Goal: Information Seeking & Learning: Learn about a topic

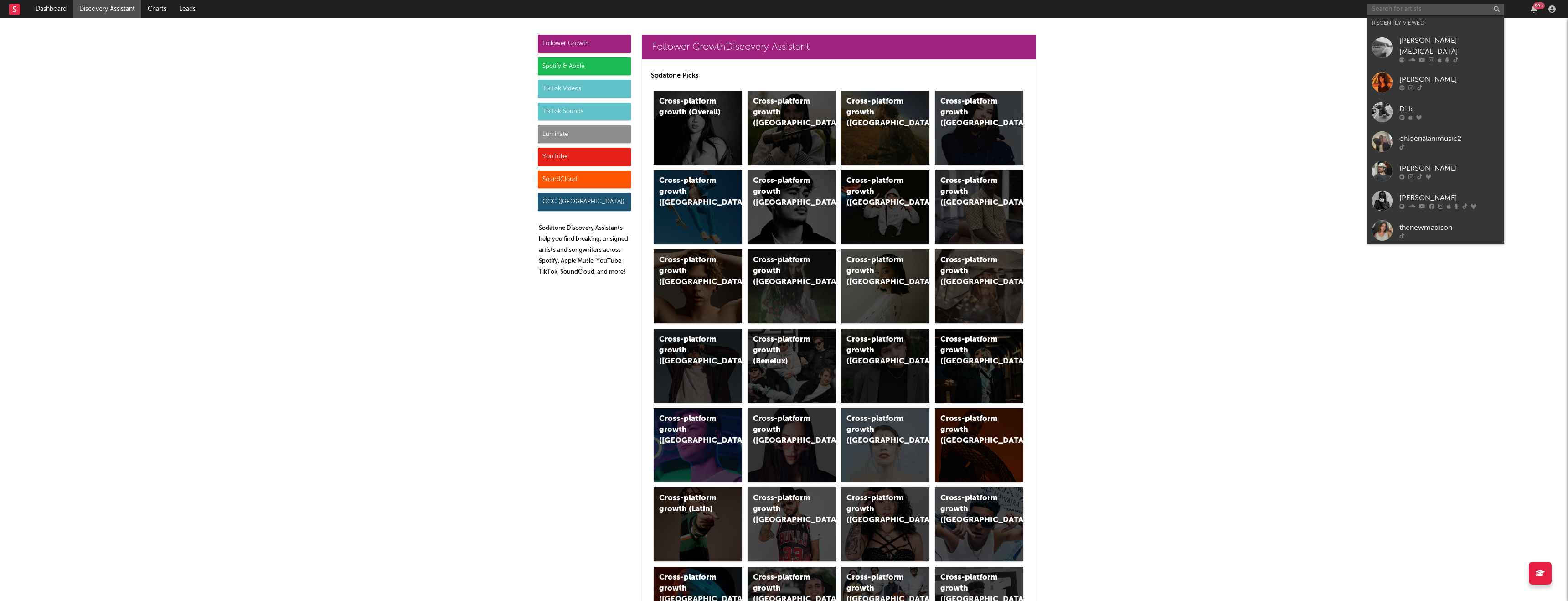
click at [1405, 14] on input "text" at bounding box center [1436, 9] width 136 height 11
type input "[PERSON_NAME]"
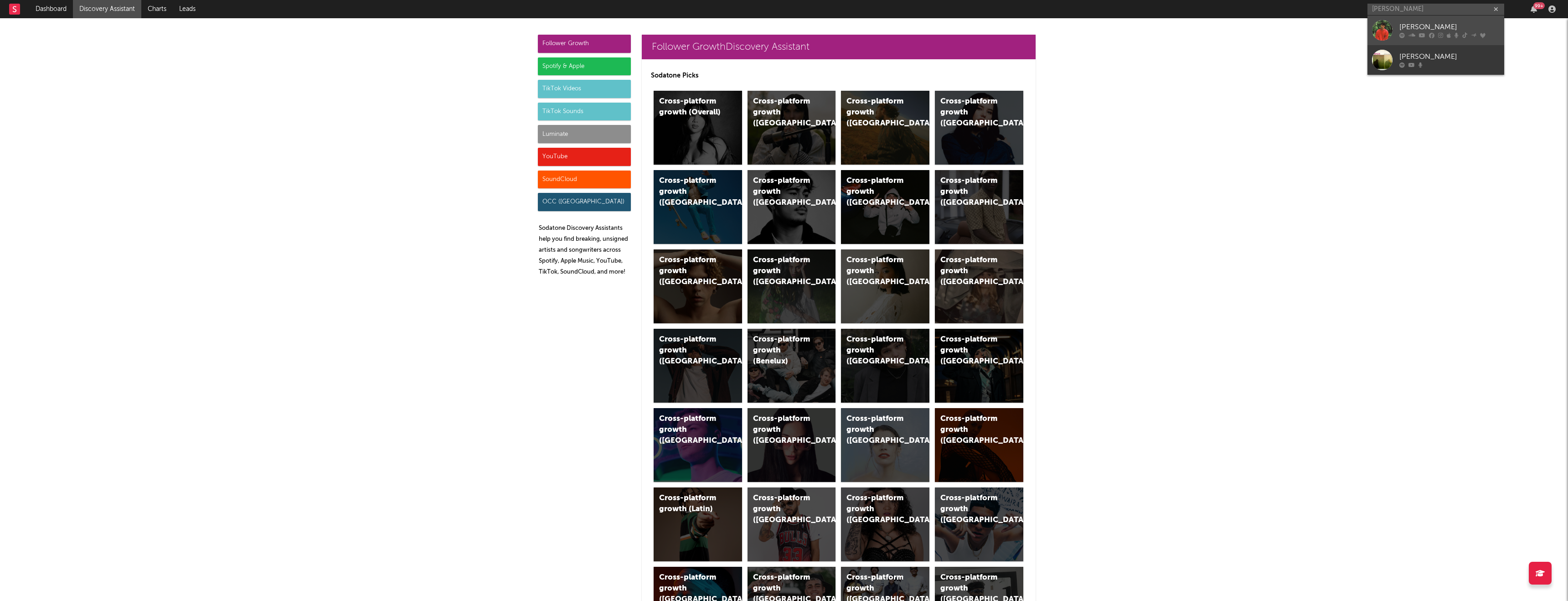
click at [1422, 39] on link "[PERSON_NAME]" at bounding box center [1436, 31] width 136 height 30
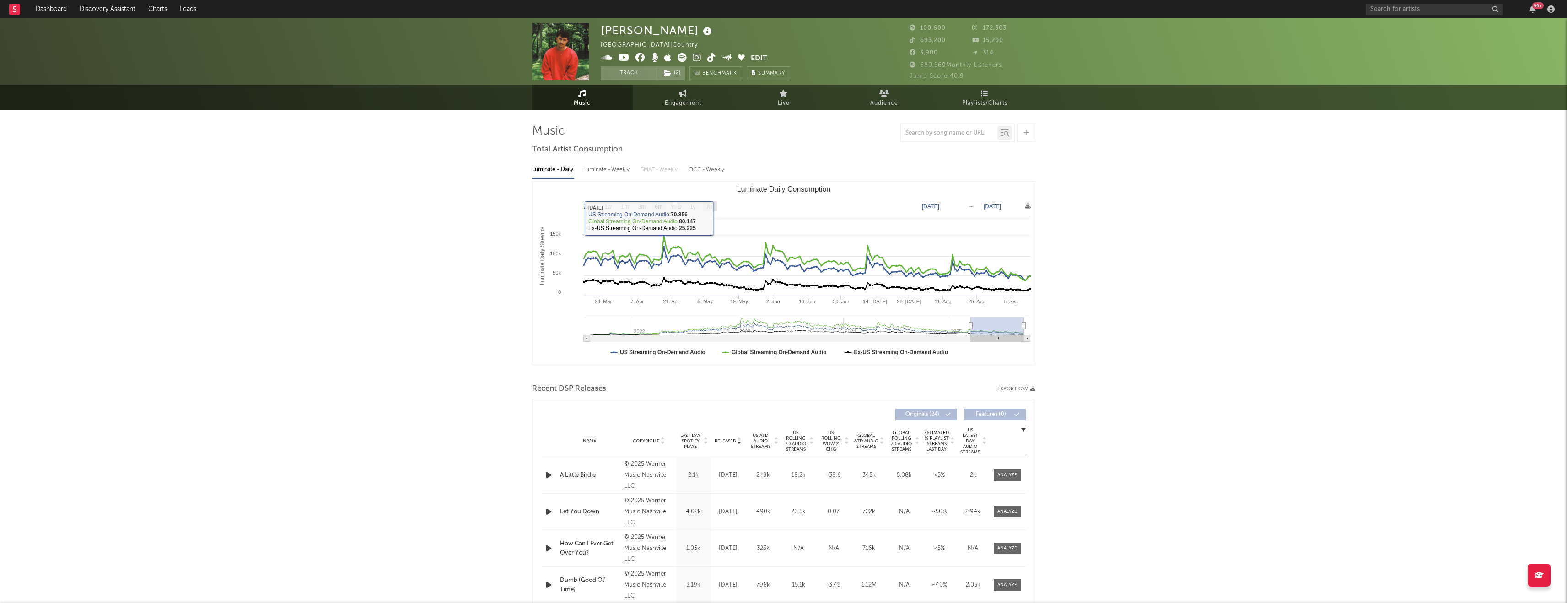
click at [715, 206] on rect "Luminate Daily Consumption" at bounding box center [710, 206] width 15 height 10
select select "All"
type input "2021-08-08"
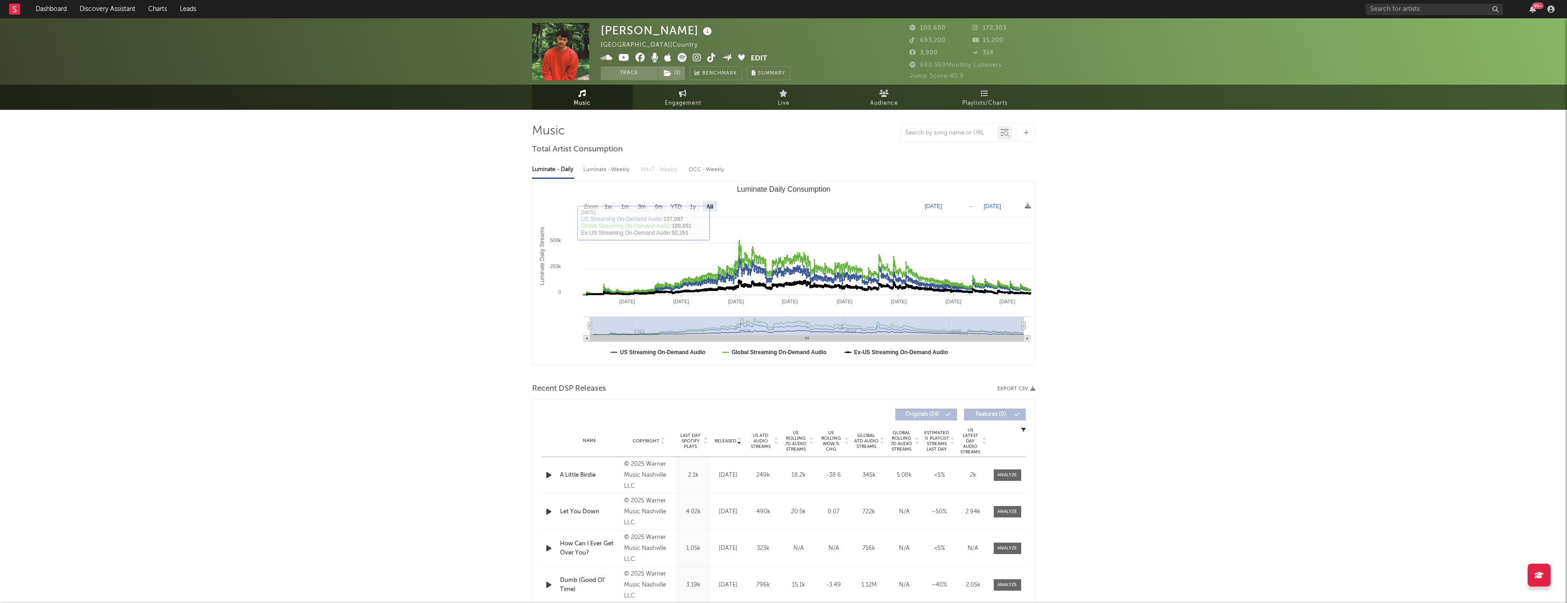
click at [683, 98] on span "Engagement" at bounding box center [683, 103] width 37 height 11
select select "1w"
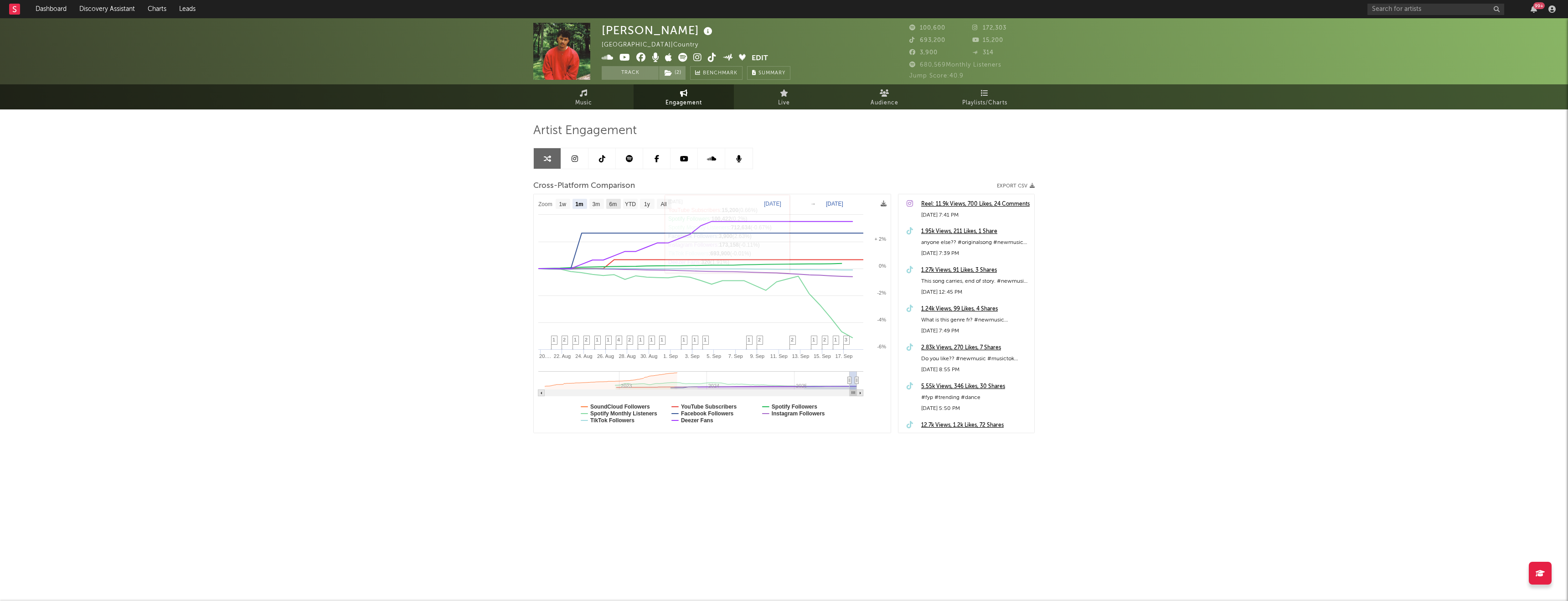
click at [611, 204] on text "6m" at bounding box center [614, 204] width 8 height 6
select select "6m"
type input "2025-03-18"
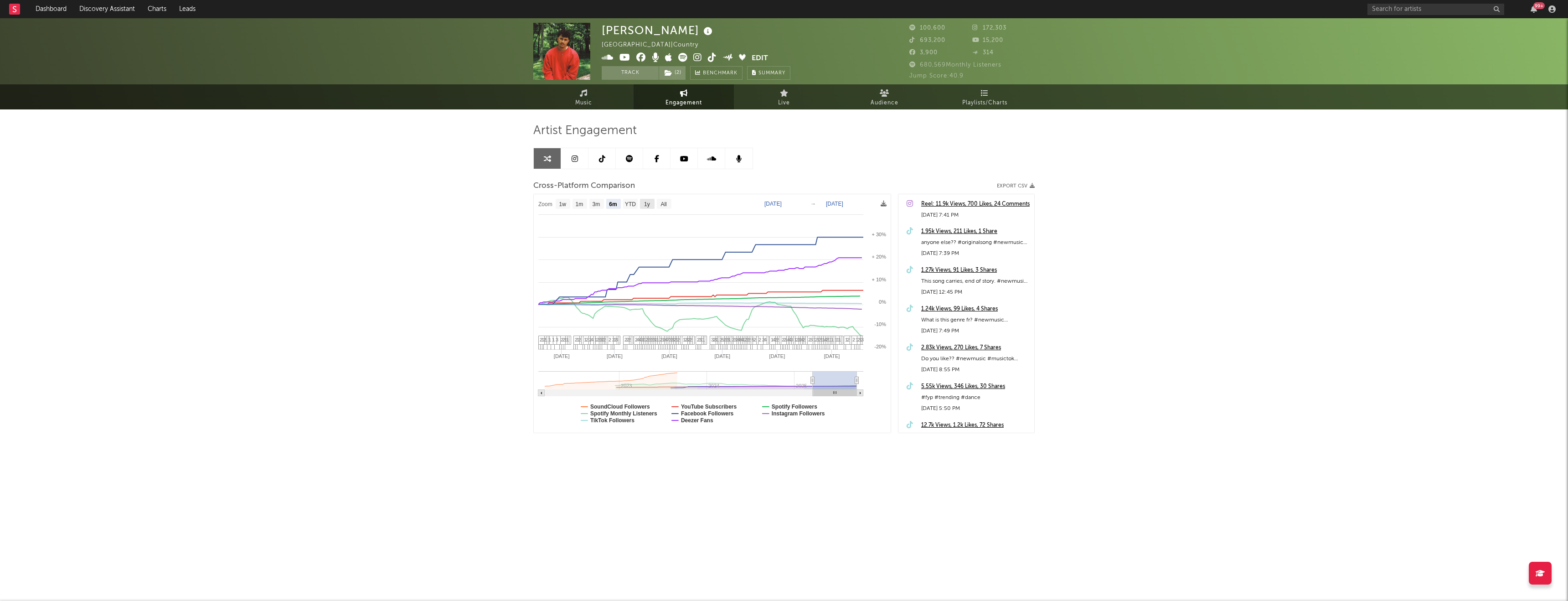
click at [652, 202] on rect at bounding box center [648, 204] width 15 height 10
select select "1y"
type input "2024-09-18"
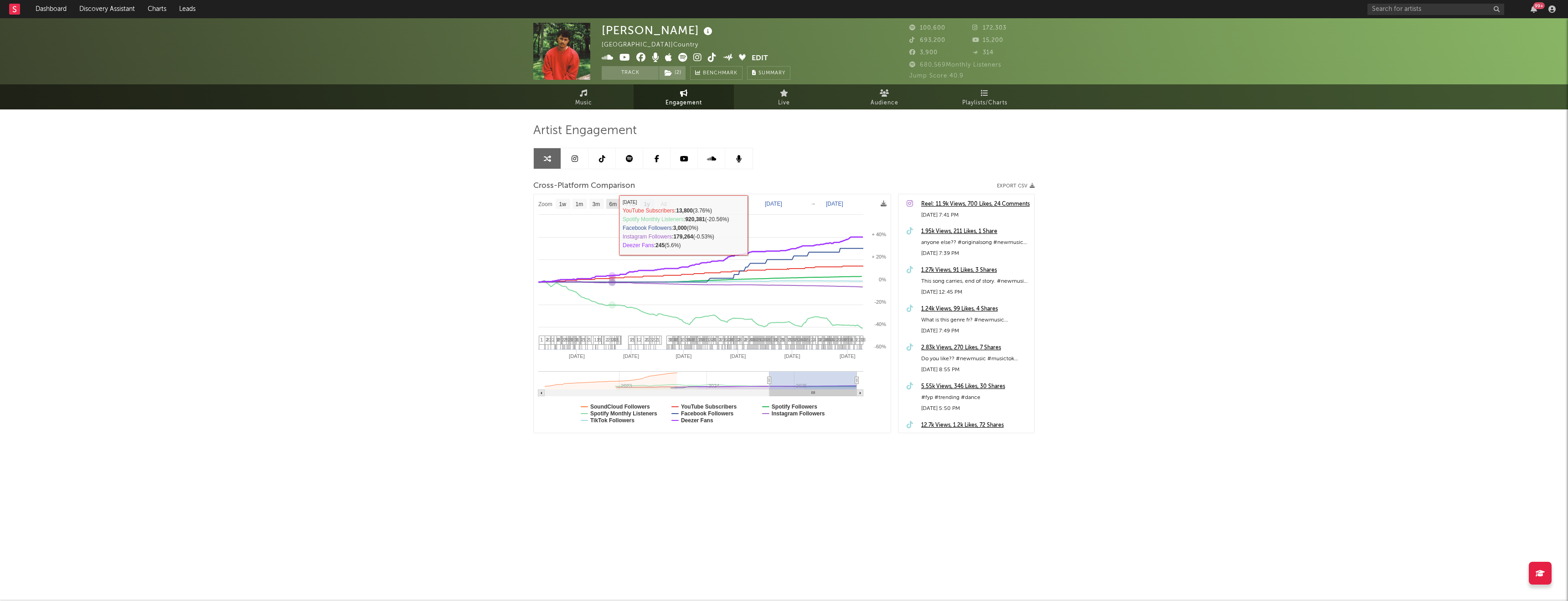
click at [614, 205] on text "6m" at bounding box center [614, 204] width 8 height 6
select select "6m"
type input "2025-03-18"
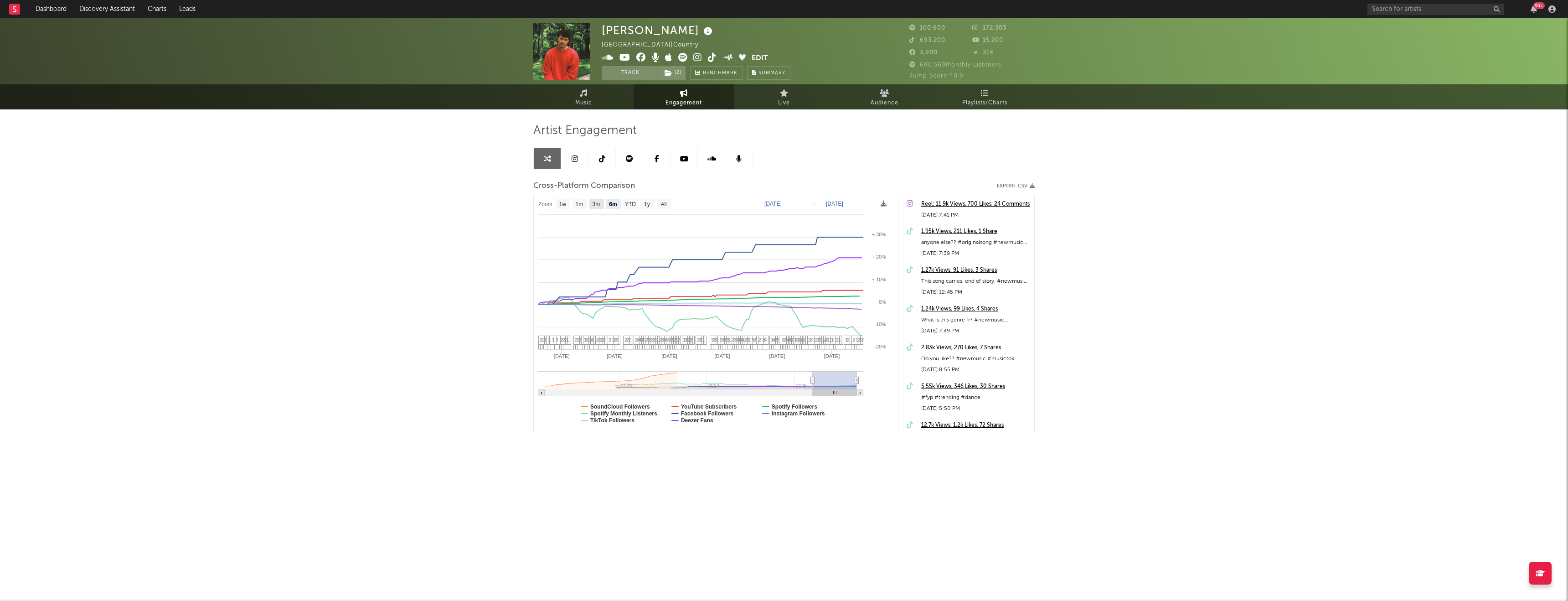
click at [597, 201] on text "3m" at bounding box center [597, 204] width 8 height 6
select select "3m"
type input "2025-06-18"
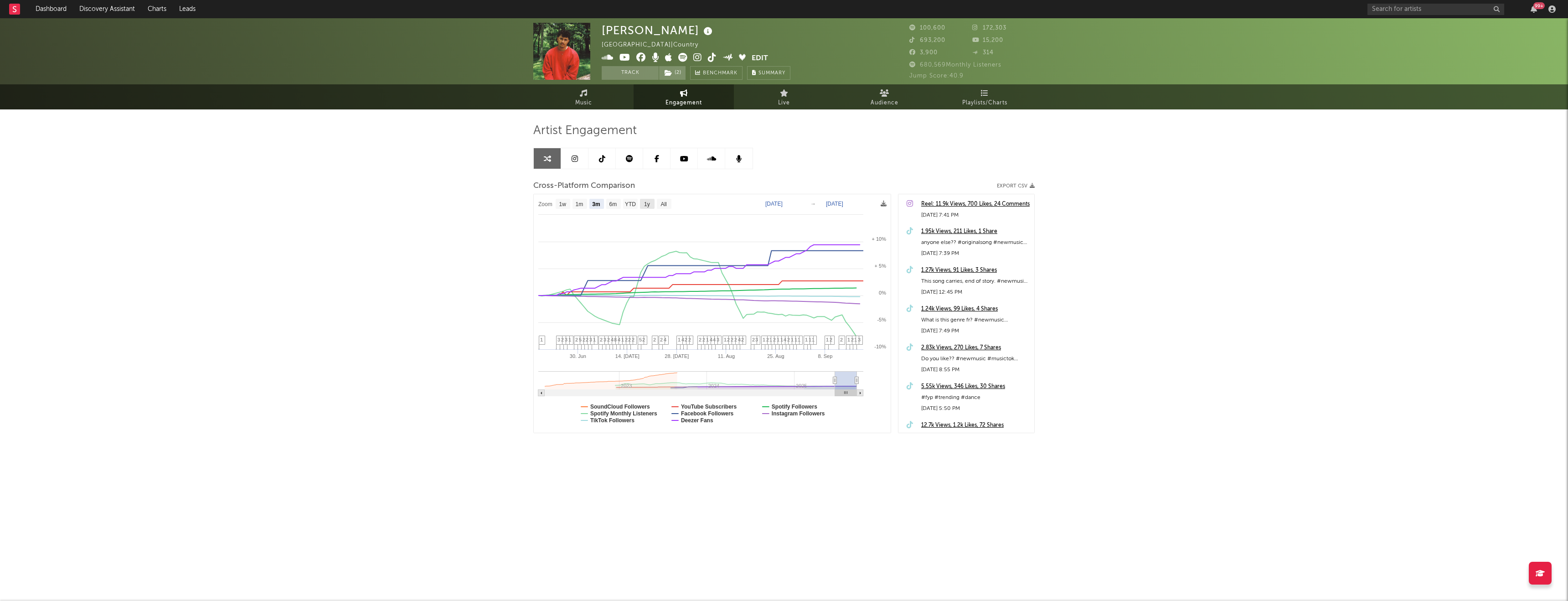
click at [652, 199] on rect at bounding box center [648, 204] width 15 height 10
select select "1y"
type input "2024-09-18"
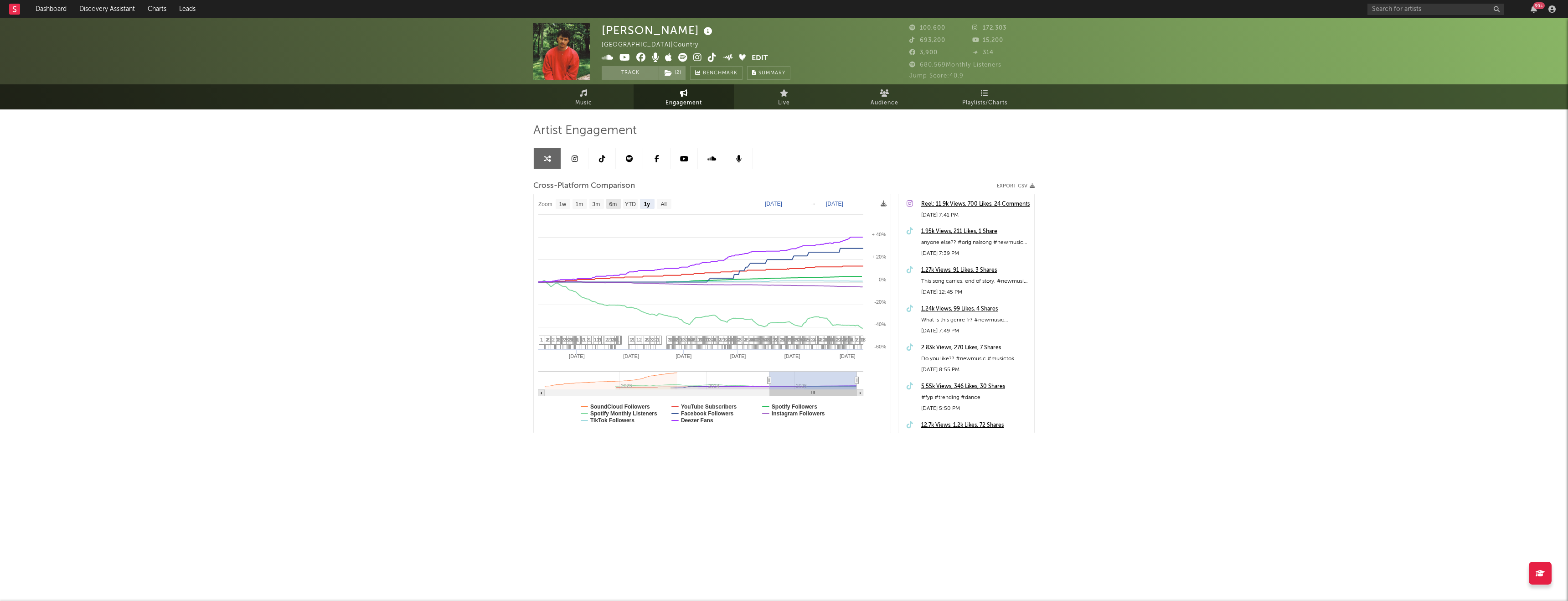
click at [614, 201] on text "6m" at bounding box center [614, 204] width 8 height 6
select select "6m"
type input "2025-03-18"
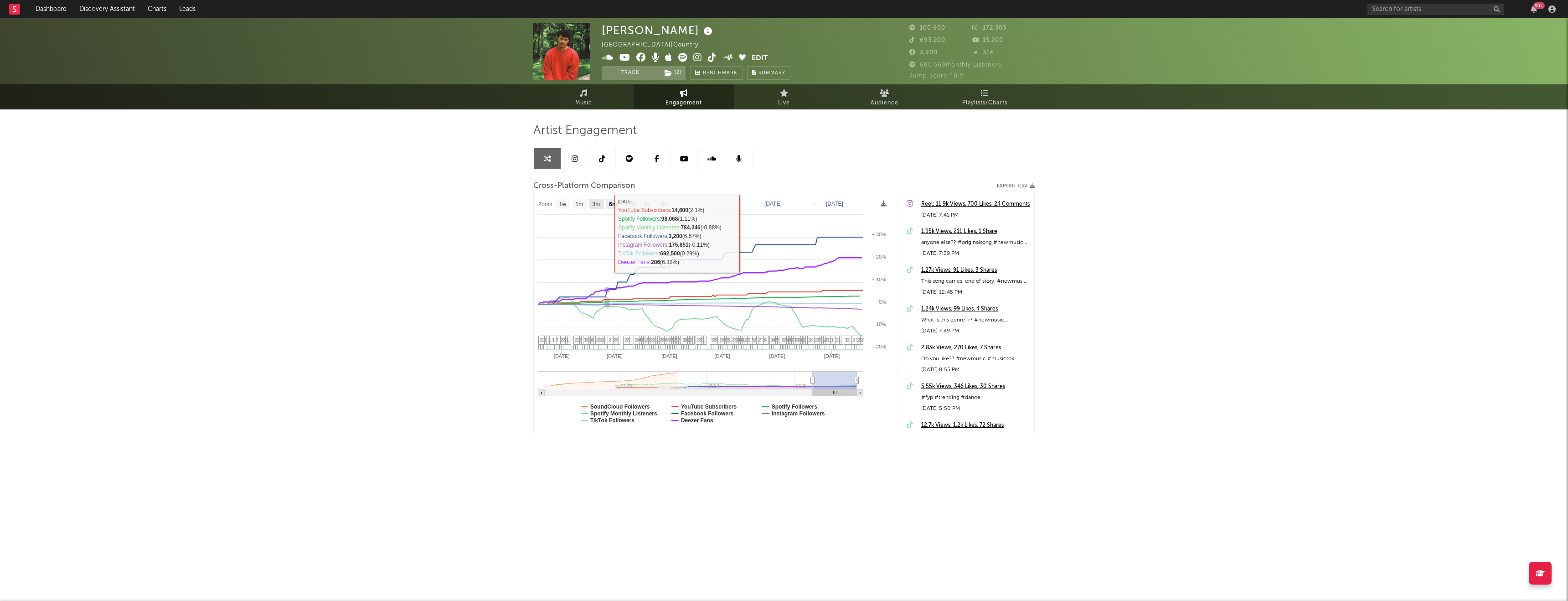
click at [601, 205] on text "3m" at bounding box center [597, 204] width 8 height 6
select select "3m"
type input "2025-06-18"
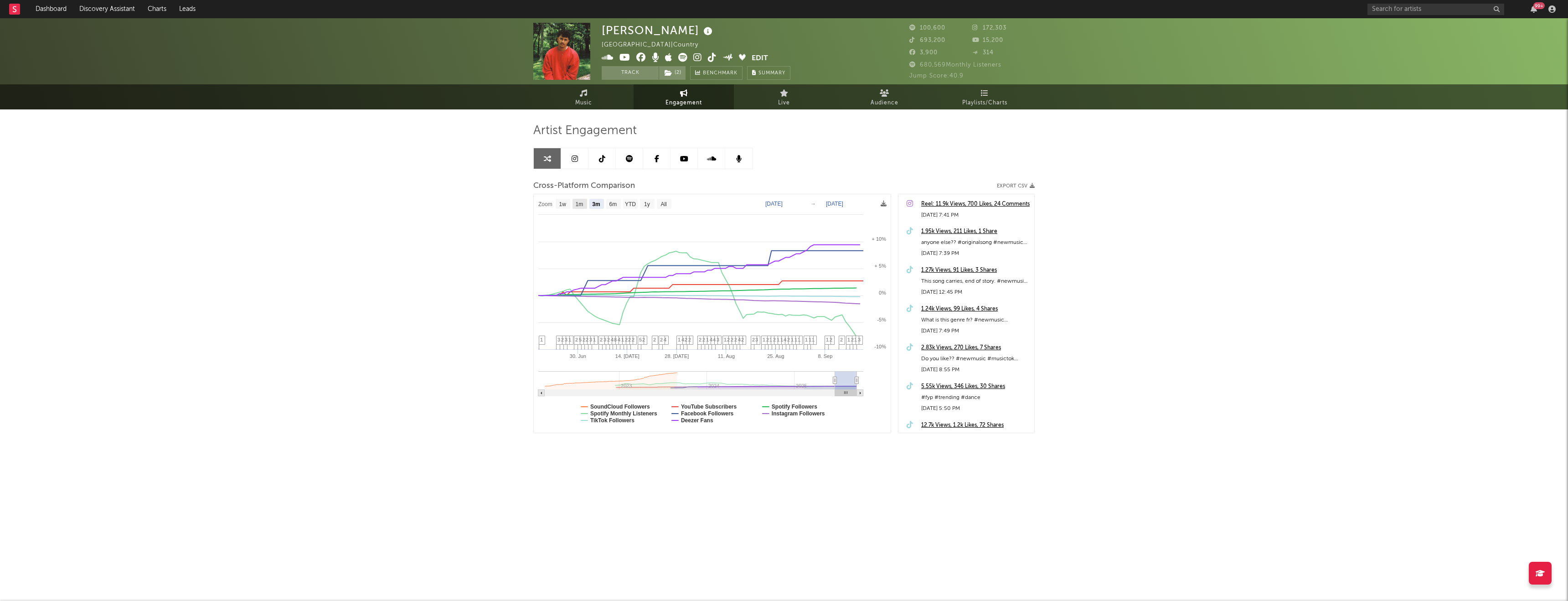
click at [577, 204] on text "1m" at bounding box center [580, 204] width 8 height 6
select select "1m"
type input "2025-08-18"
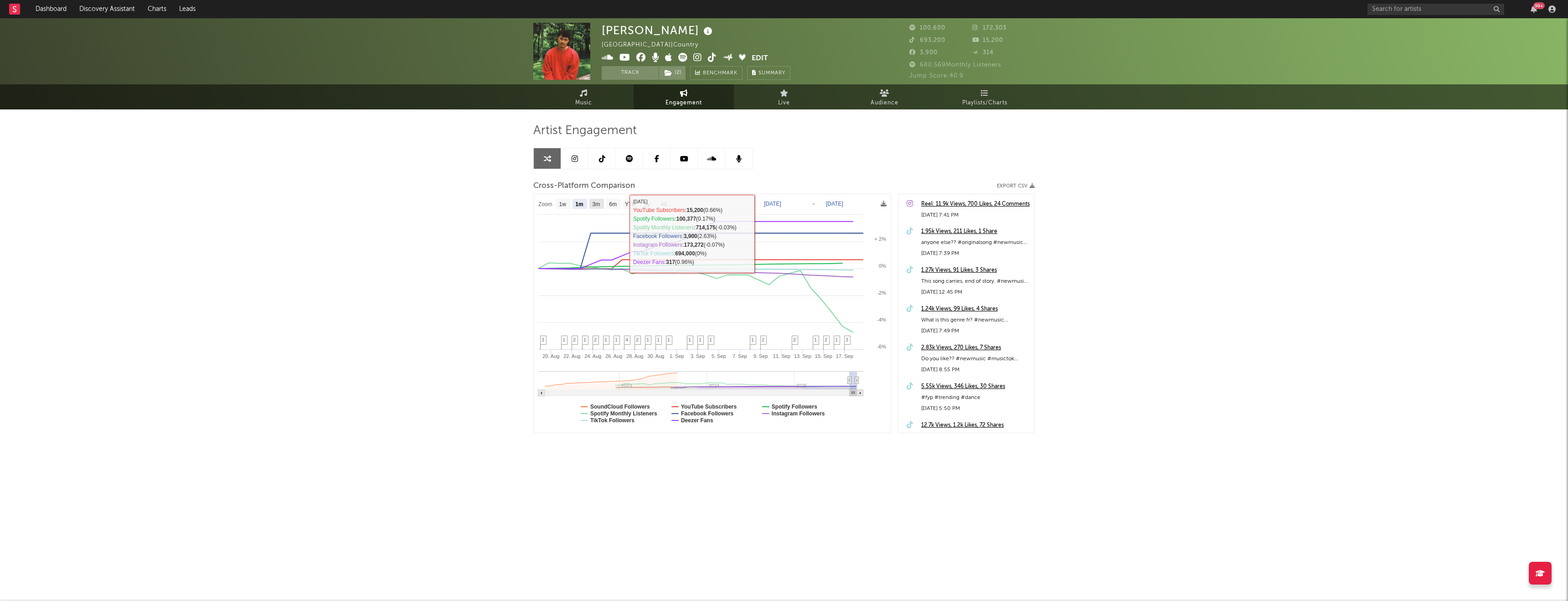
click at [593, 201] on text "3m" at bounding box center [597, 204] width 8 height 6
select select "3m"
type input "2025-06-18"
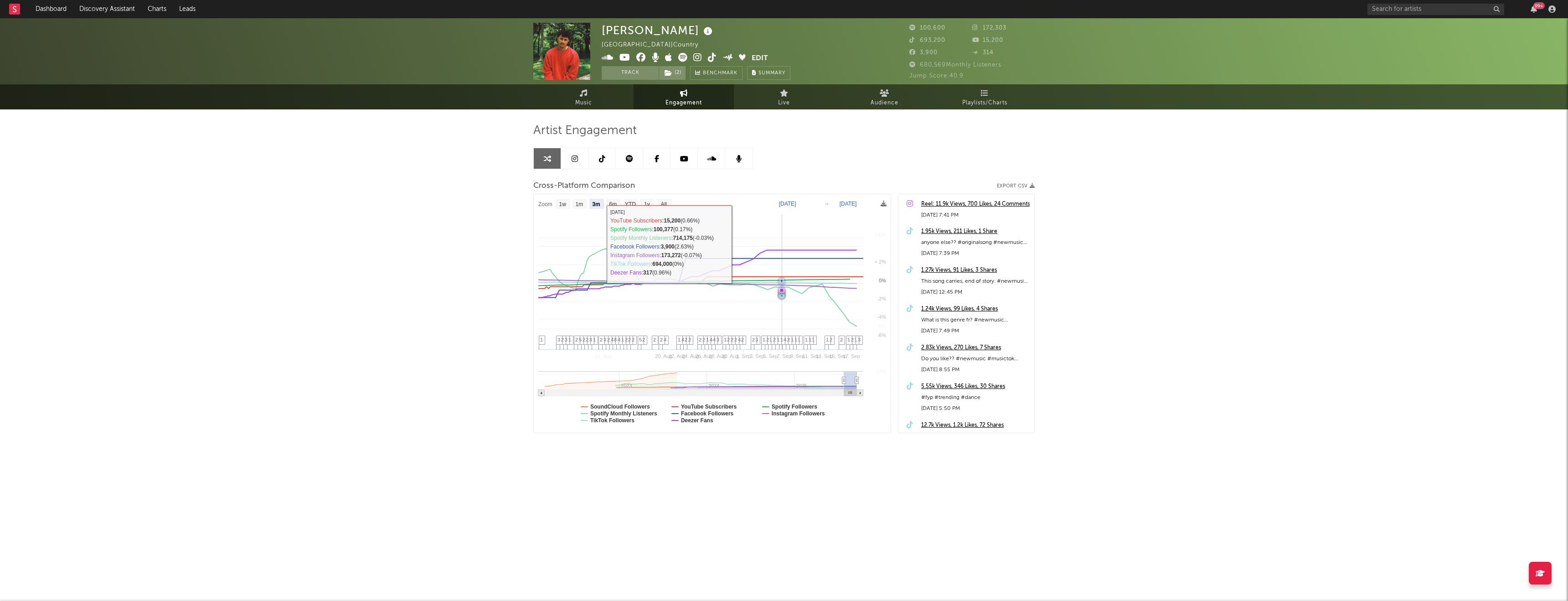
select select "3m"
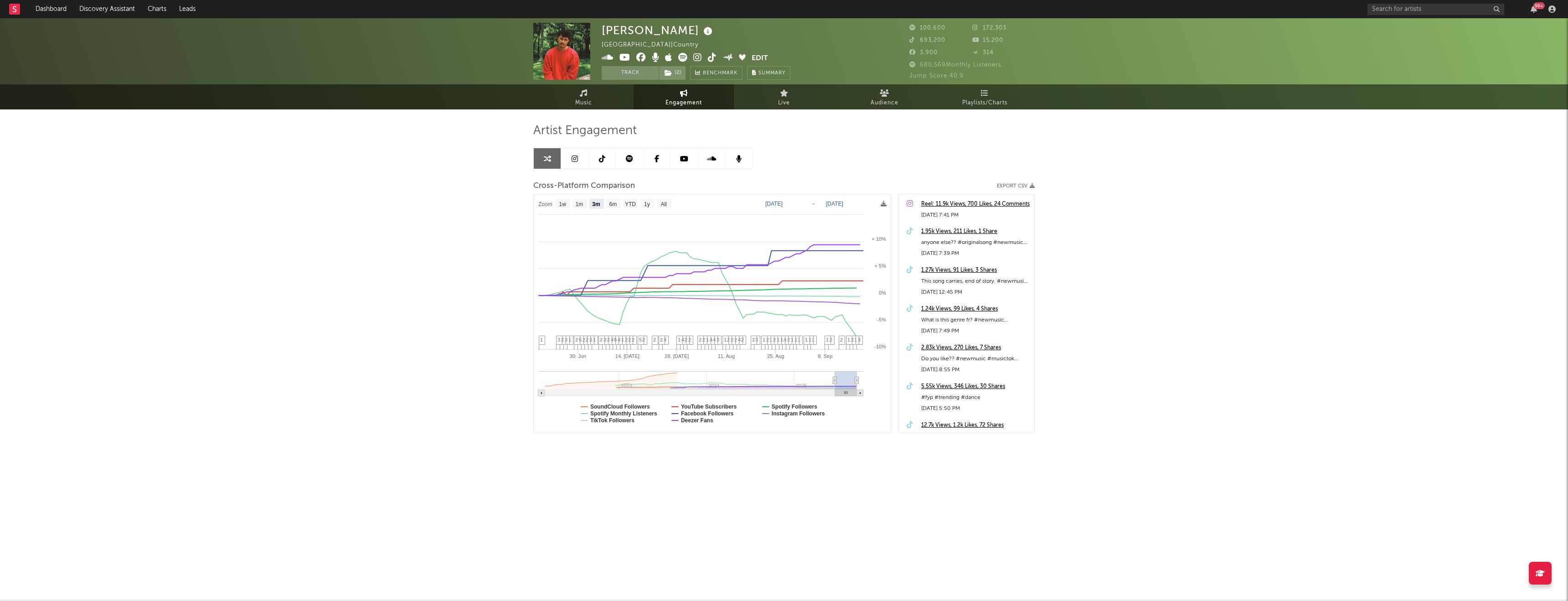
click at [580, 141] on div "Artist Engagement Cross-Platform Comparison Export CSV Zoom 1w 1m 3m 6m YTD 1y …" at bounding box center [783, 278] width 501 height 310
click at [580, 150] on link at bounding box center [574, 158] width 27 height 21
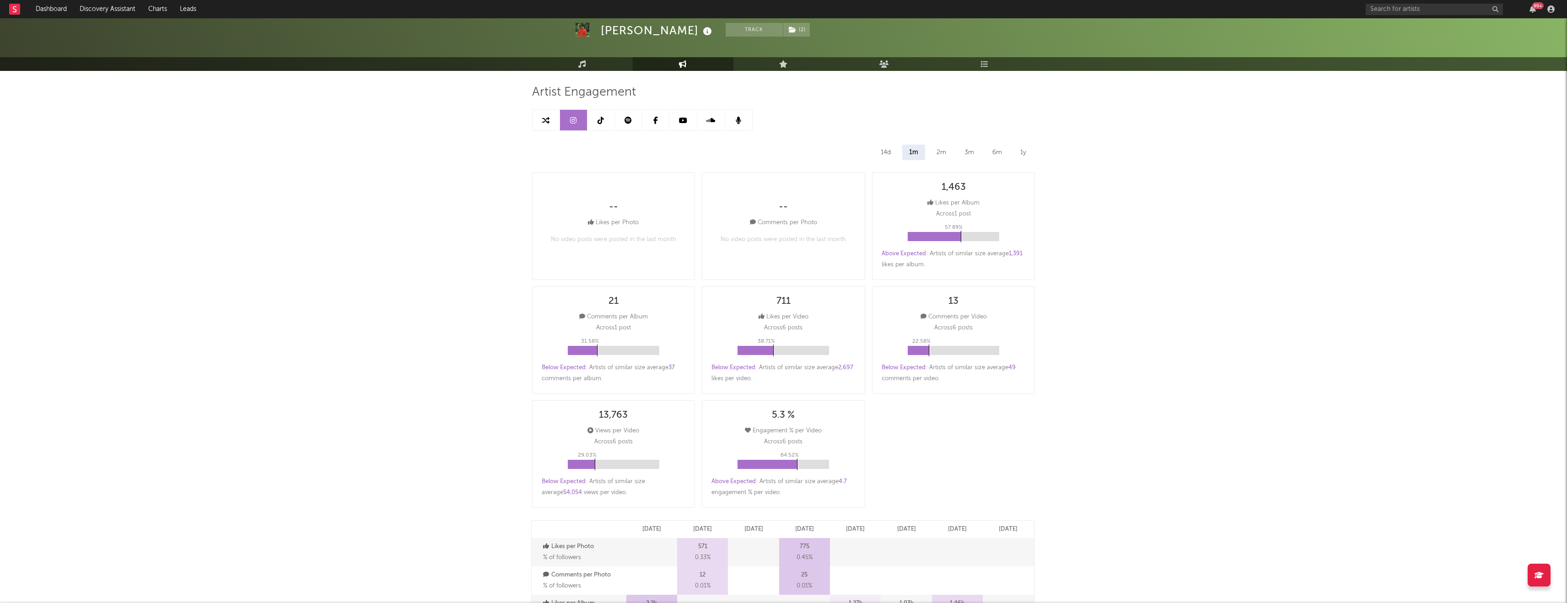
scroll to position [9, 0]
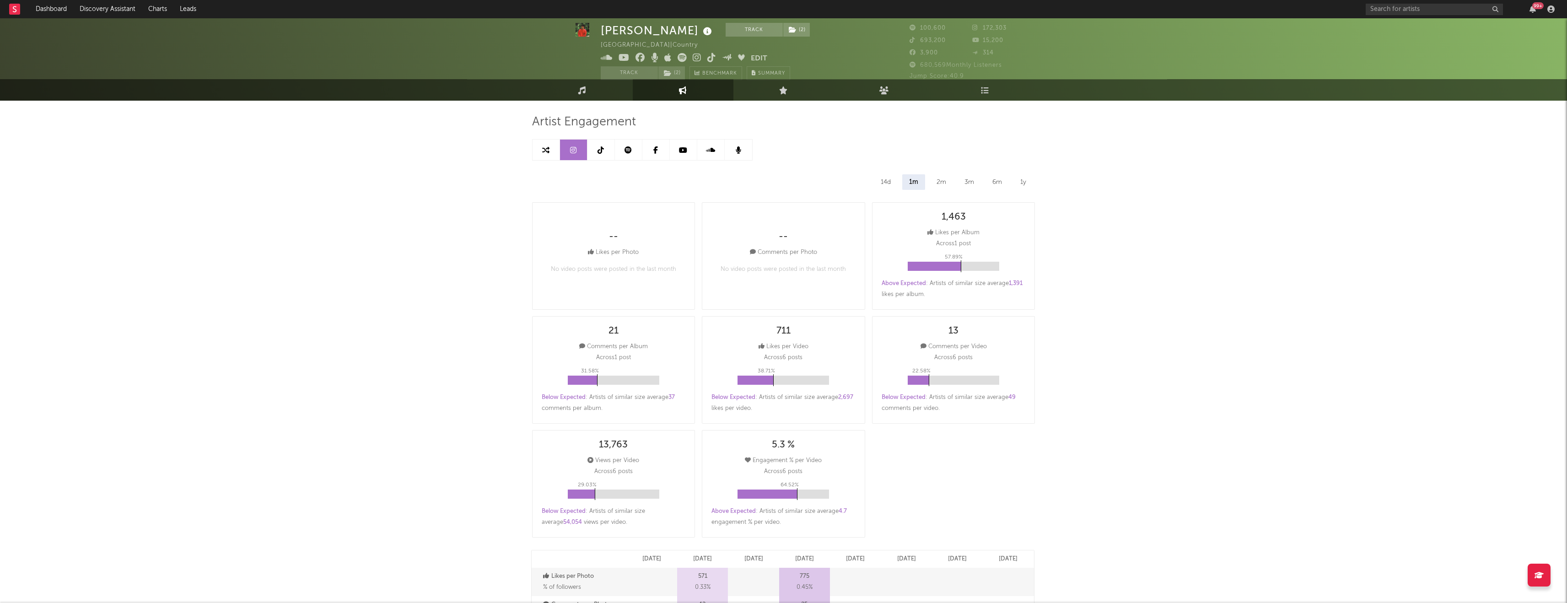
select select "6m"
click at [1023, 185] on div "1y" at bounding box center [1024, 182] width 20 height 16
click at [889, 184] on div "14d" at bounding box center [886, 182] width 24 height 16
click at [918, 178] on div "1m" at bounding box center [914, 182] width 22 height 16
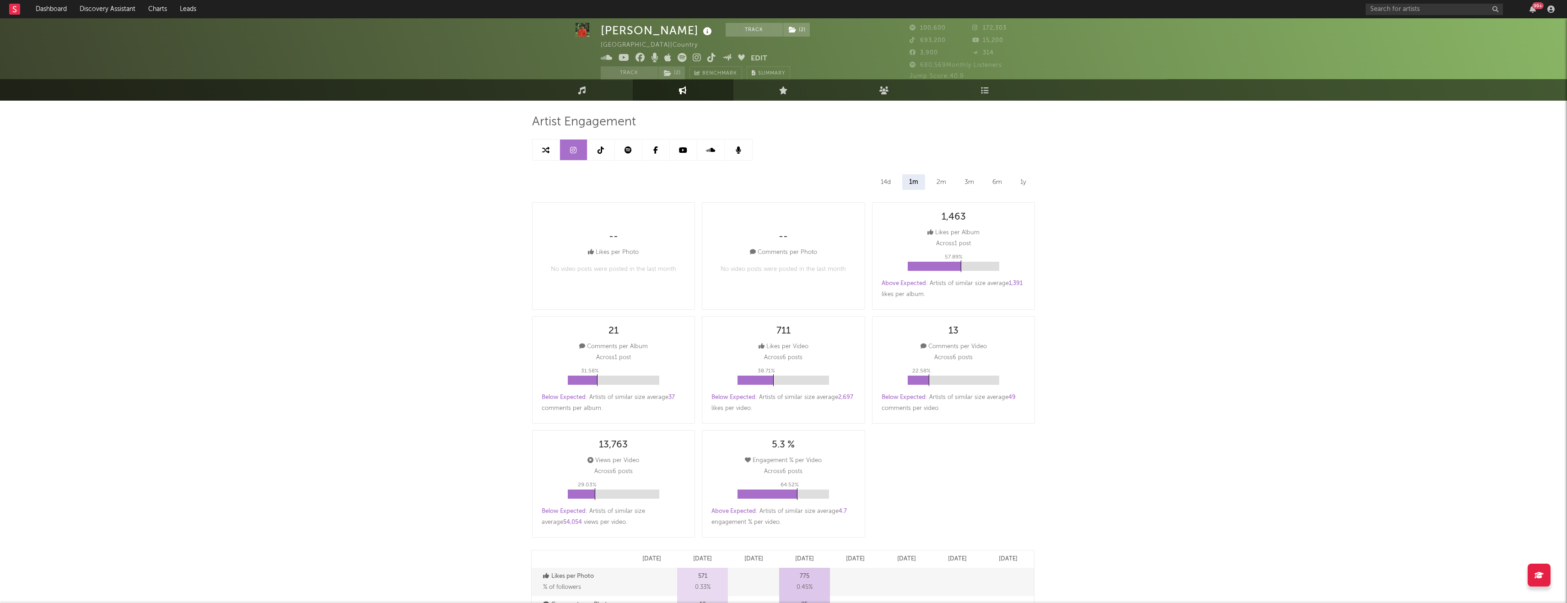
click at [945, 187] on div "2m" at bounding box center [941, 182] width 23 height 16
click at [966, 187] on div "3m" at bounding box center [969, 182] width 23 height 16
click at [993, 184] on div "6m" at bounding box center [997, 182] width 23 height 16
click at [1025, 184] on div "1y" at bounding box center [1024, 182] width 20 height 16
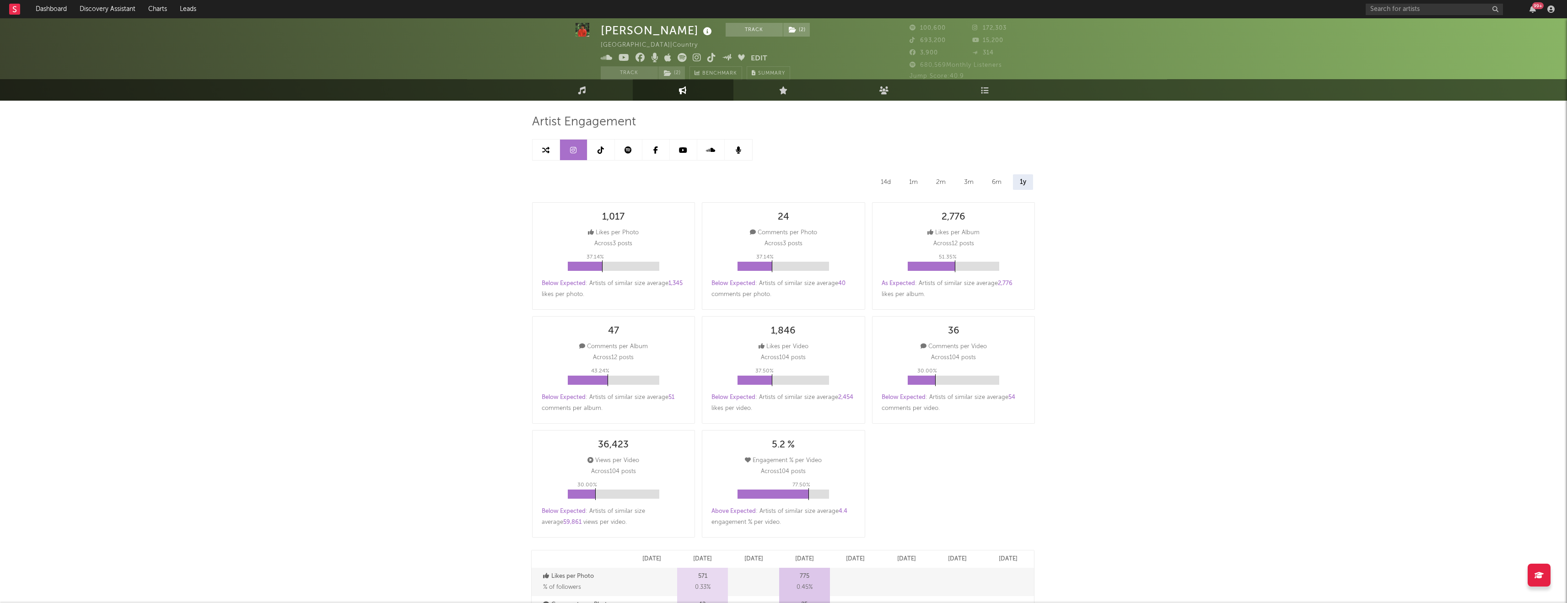
click at [994, 181] on div "6m" at bounding box center [996, 182] width 23 height 16
click at [599, 153] on icon at bounding box center [601, 149] width 6 height 7
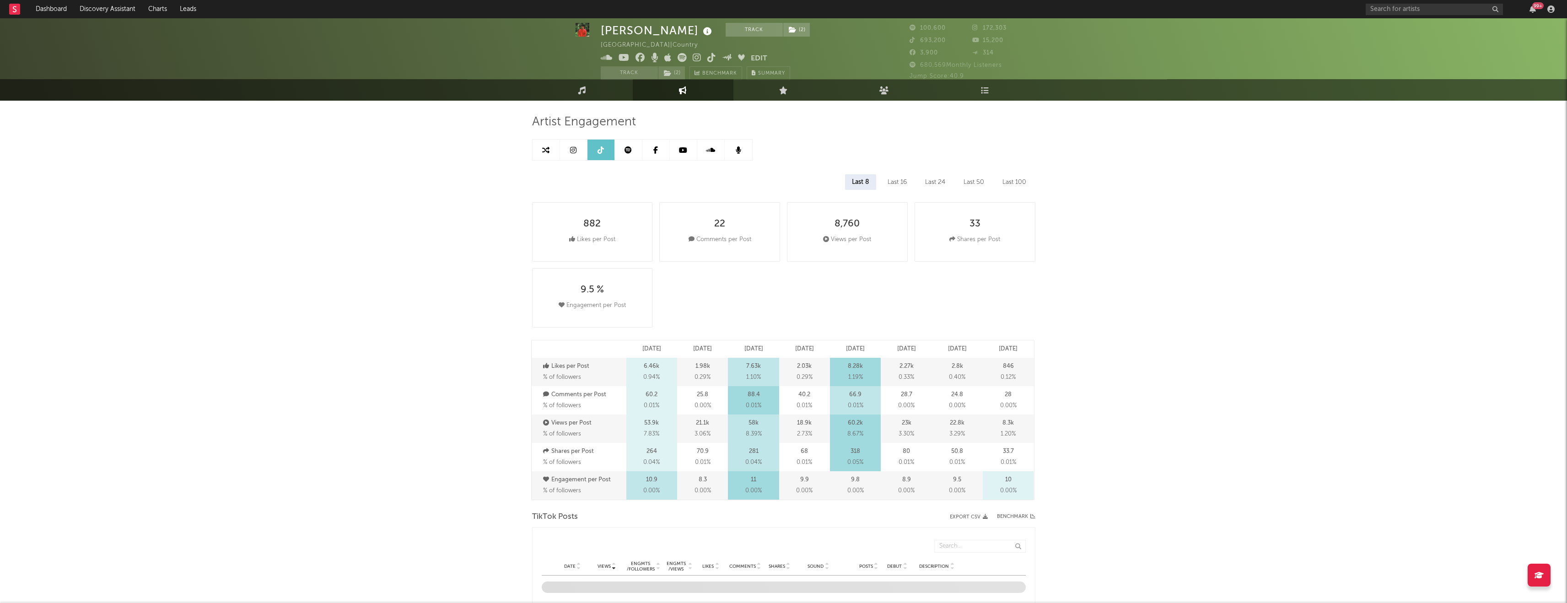
select select "6m"
click at [902, 182] on div "Last 16" at bounding box center [897, 182] width 33 height 16
click at [946, 185] on div "Last 24" at bounding box center [935, 182] width 34 height 16
click at [967, 184] on div "Last 50" at bounding box center [974, 182] width 34 height 16
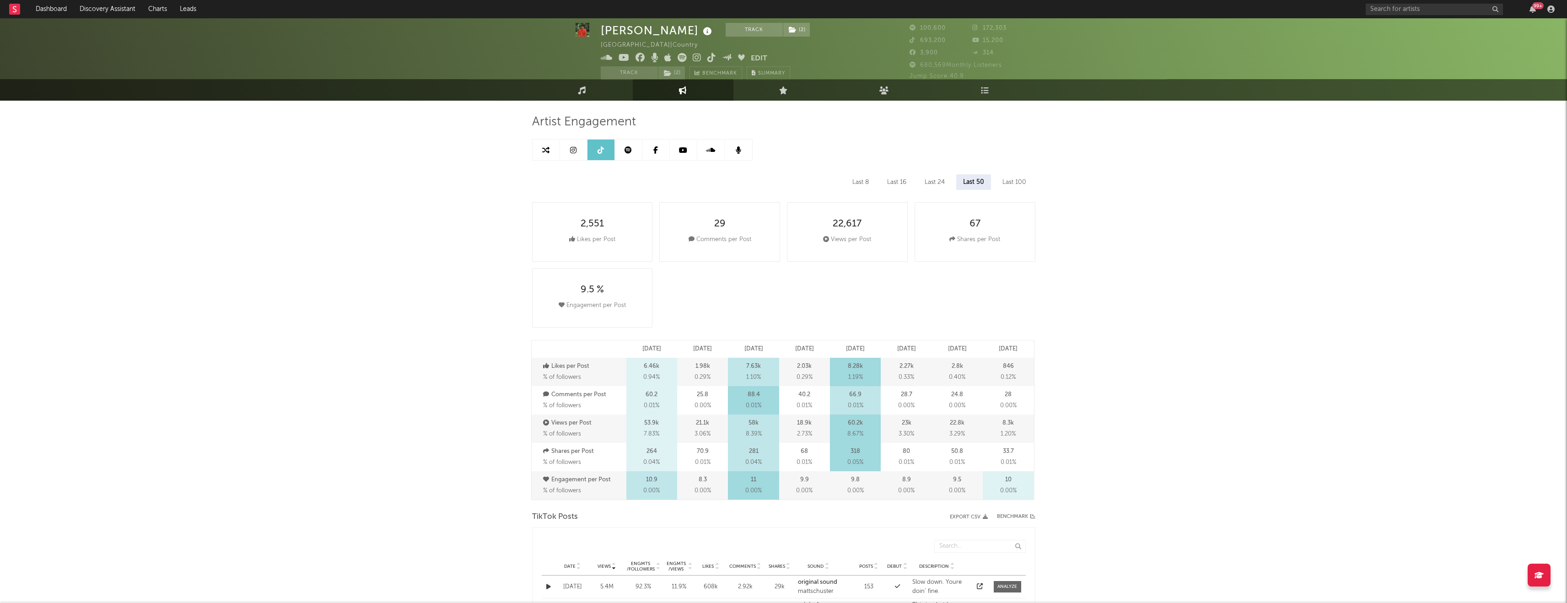
click at [991, 184] on div "Last 8 Last 16 Last 24 Last 50 Last 100" at bounding box center [783, 182] width 503 height 16
click at [1024, 188] on div "Last 100" at bounding box center [1015, 182] width 38 height 16
click at [859, 180] on div "Last 8" at bounding box center [860, 182] width 30 height 16
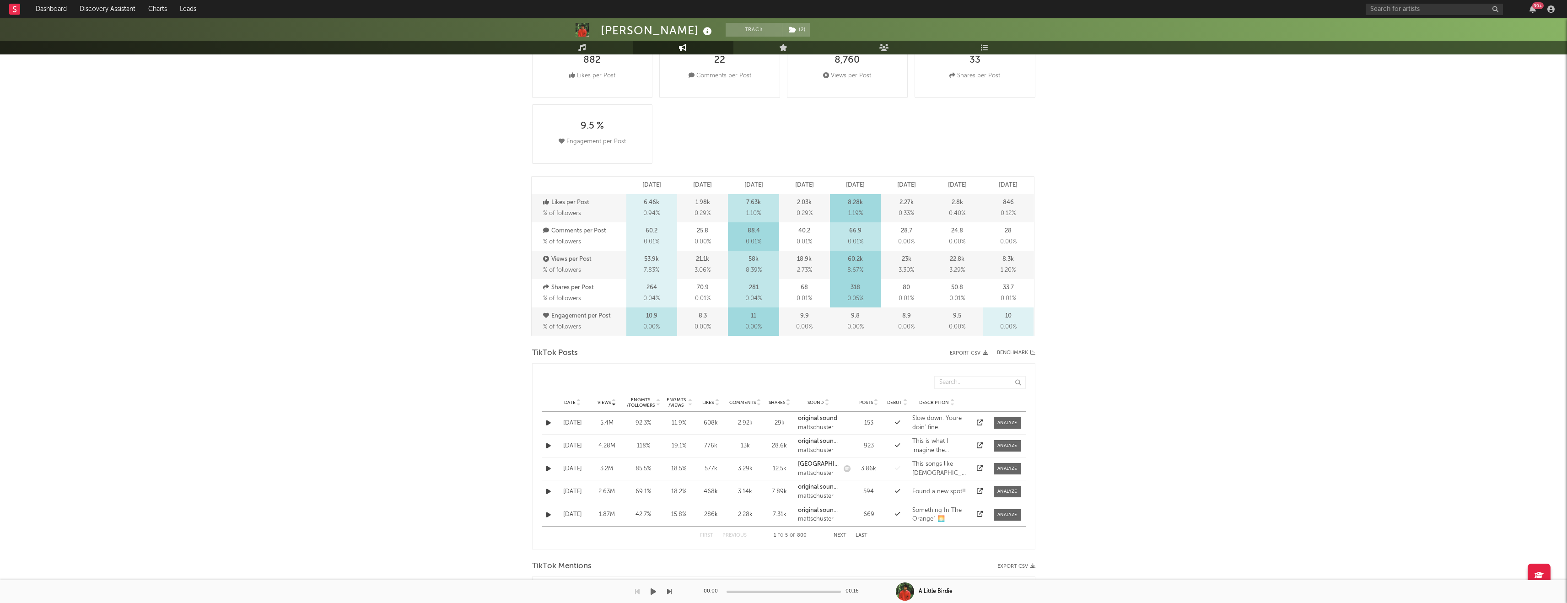
scroll to position [154, 0]
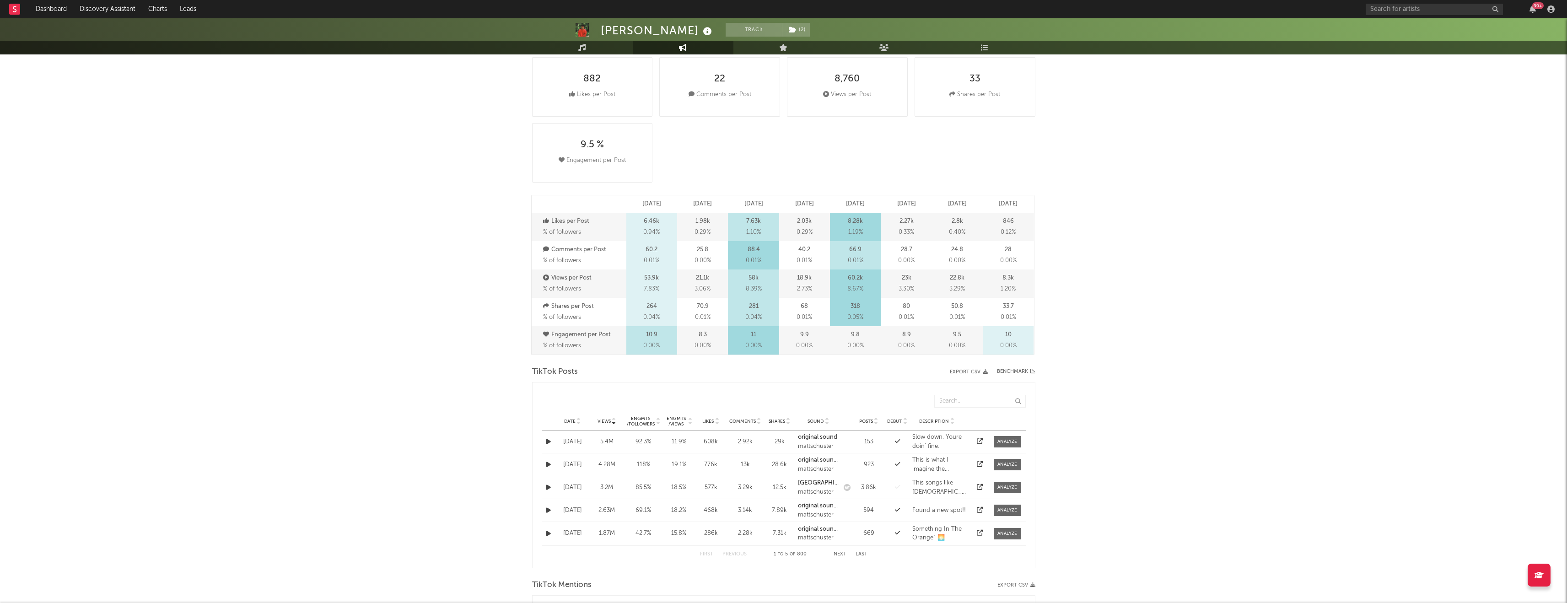
click at [841, 554] on button "Next" at bounding box center [840, 554] width 13 height 5
click at [647, 421] on div "Engmts / Followers" at bounding box center [641, 421] width 29 height 11
click at [672, 421] on div "Engmts / Views" at bounding box center [676, 421] width 22 height 11
click at [839, 554] on button "Next" at bounding box center [840, 554] width 13 height 5
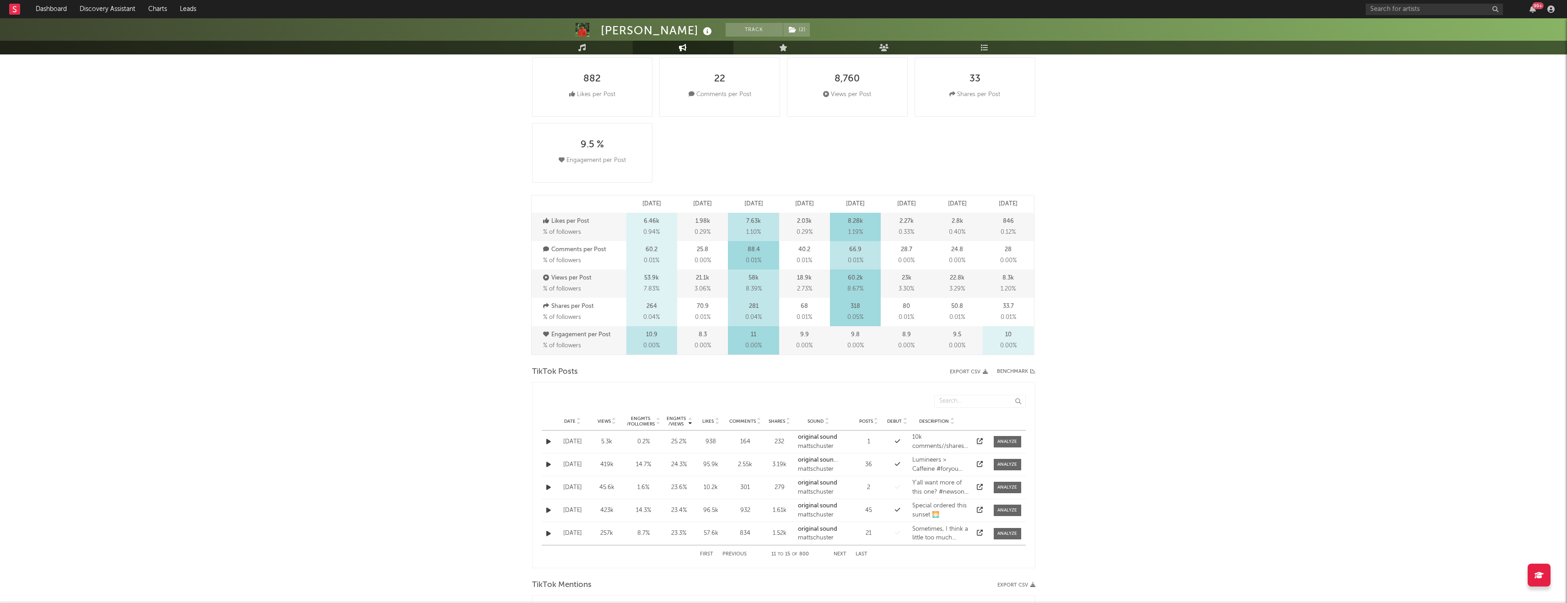
click at [839, 554] on button "Next" at bounding box center [840, 554] width 13 height 5
click at [642, 416] on div "Engmts / Followers" at bounding box center [641, 421] width 29 height 11
click at [672, 422] on div "Engmts / Views" at bounding box center [676, 421] width 22 height 11
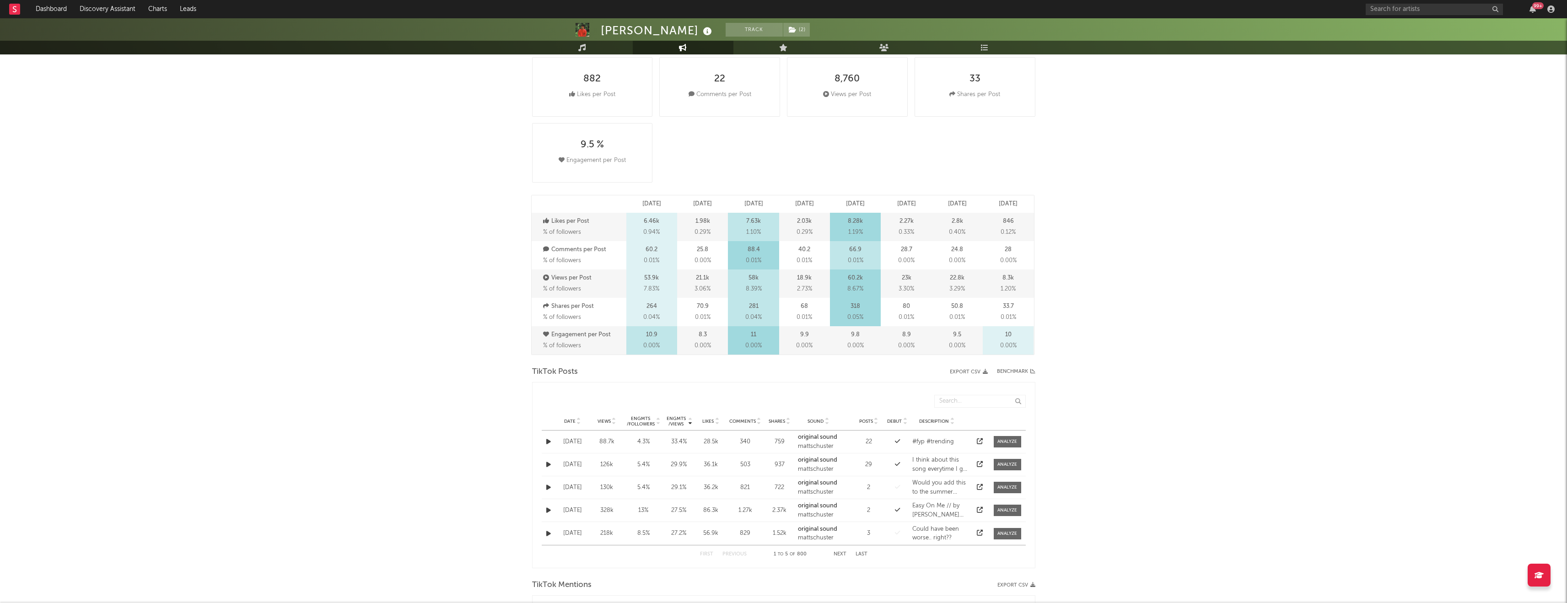
click at [842, 554] on button "Next" at bounding box center [840, 554] width 13 height 5
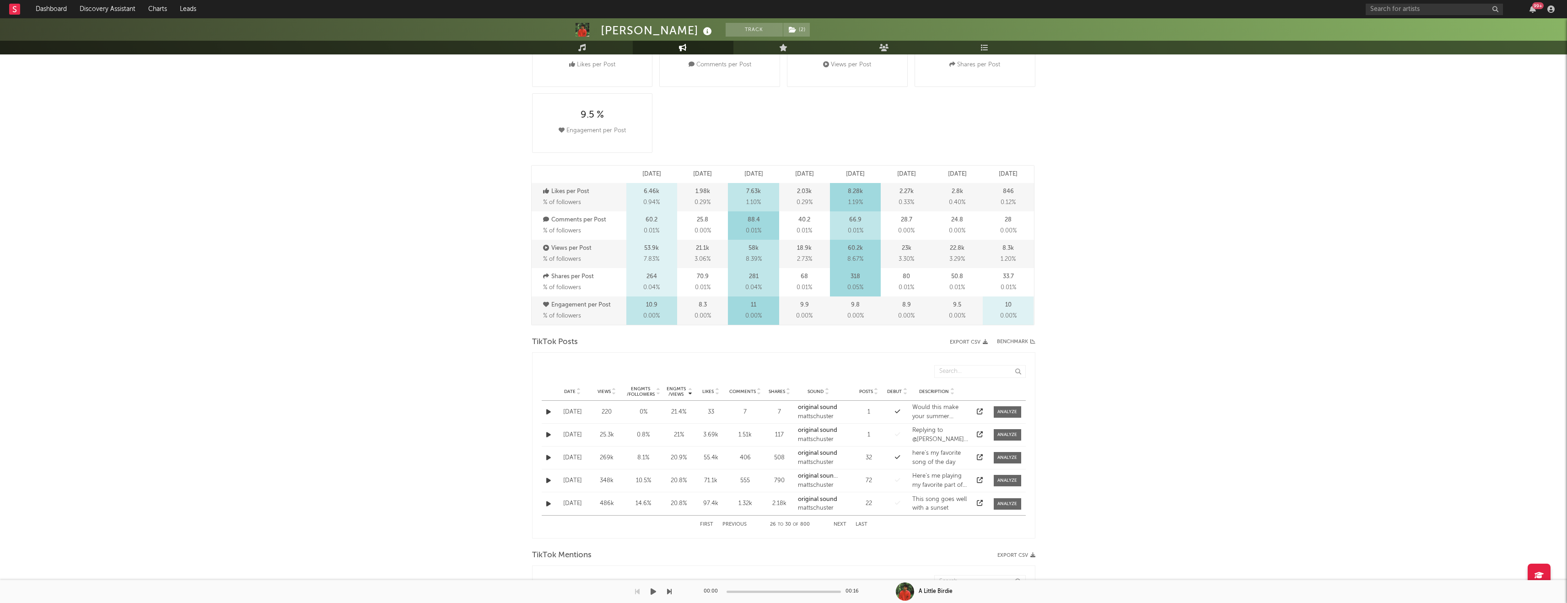
scroll to position [211, 0]
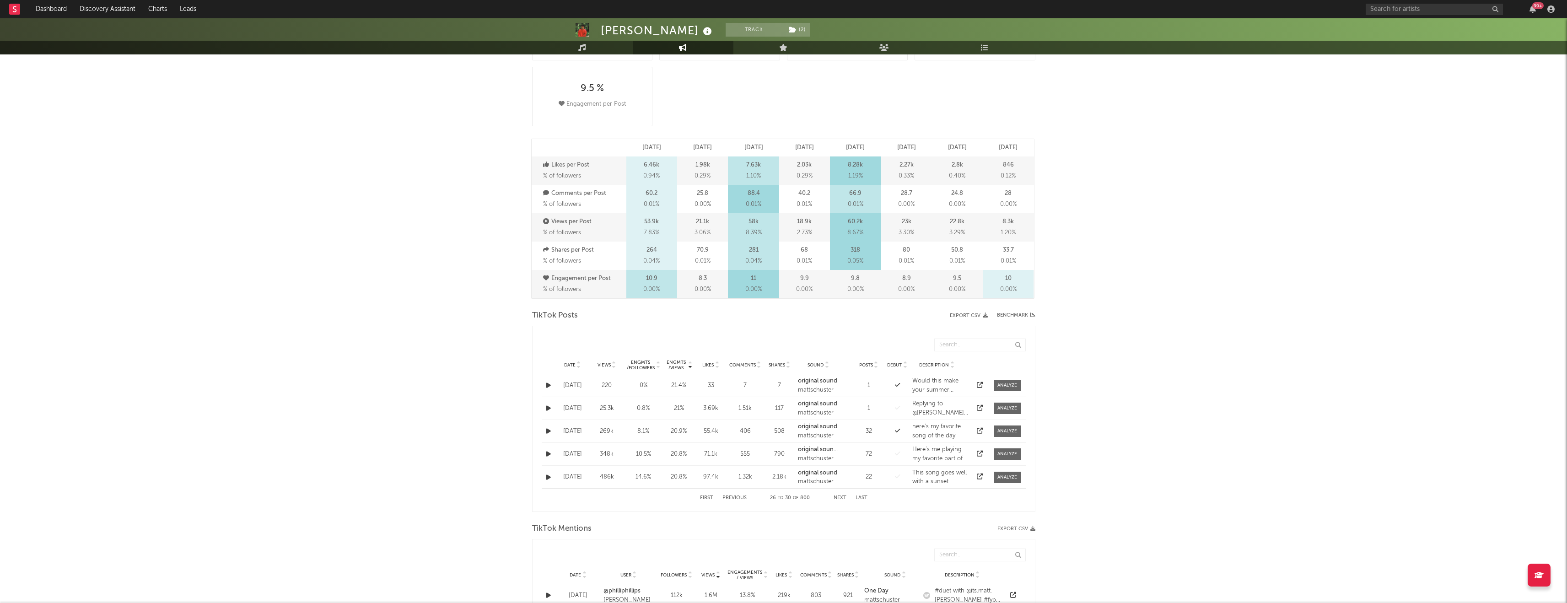
click at [843, 496] on button "Next" at bounding box center [840, 498] width 13 height 5
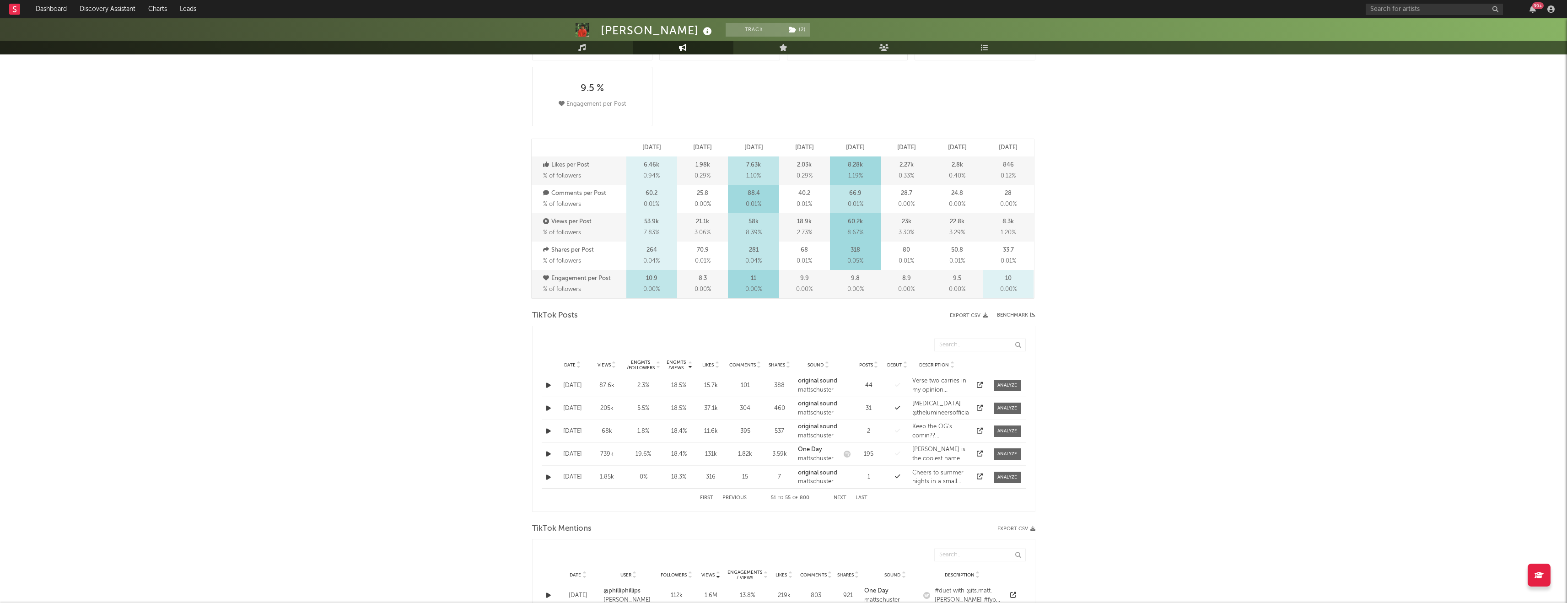
click at [843, 496] on button "Next" at bounding box center [840, 498] width 13 height 5
click at [729, 497] on button "Previous" at bounding box center [735, 498] width 24 height 5
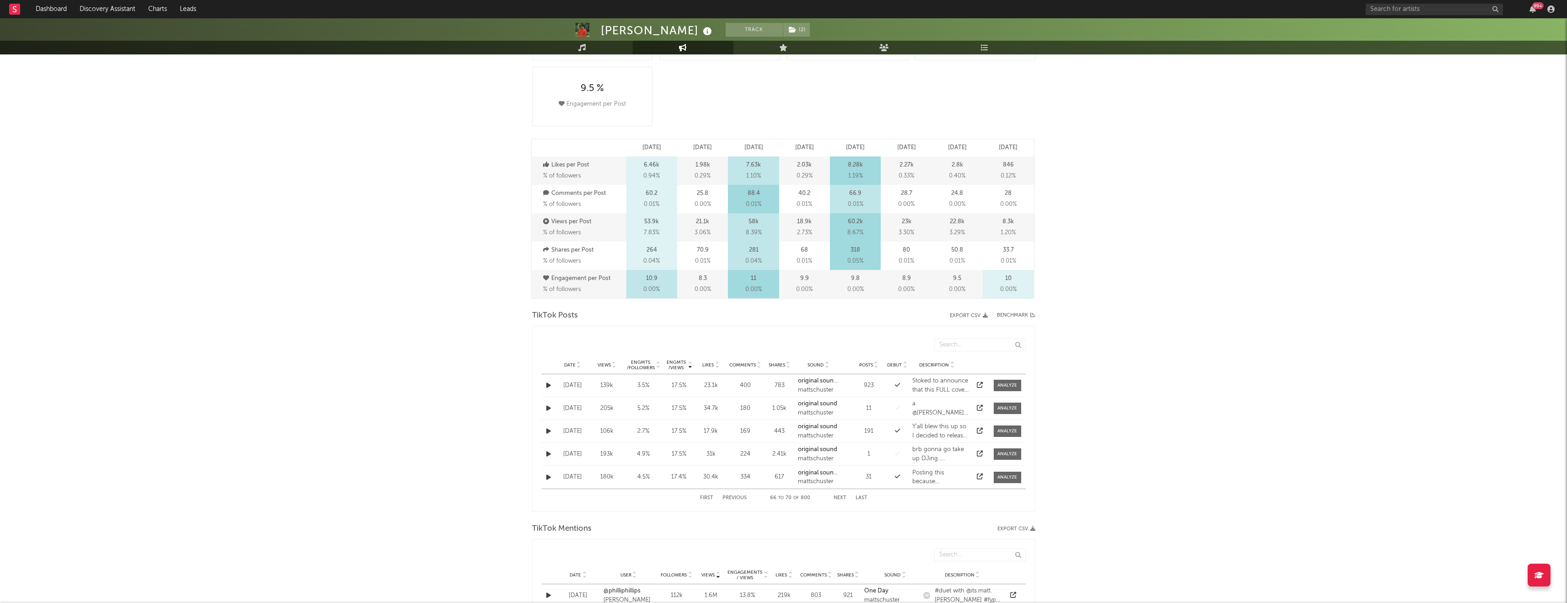
click at [733, 497] on button "Previous" at bounding box center [735, 498] width 24 height 5
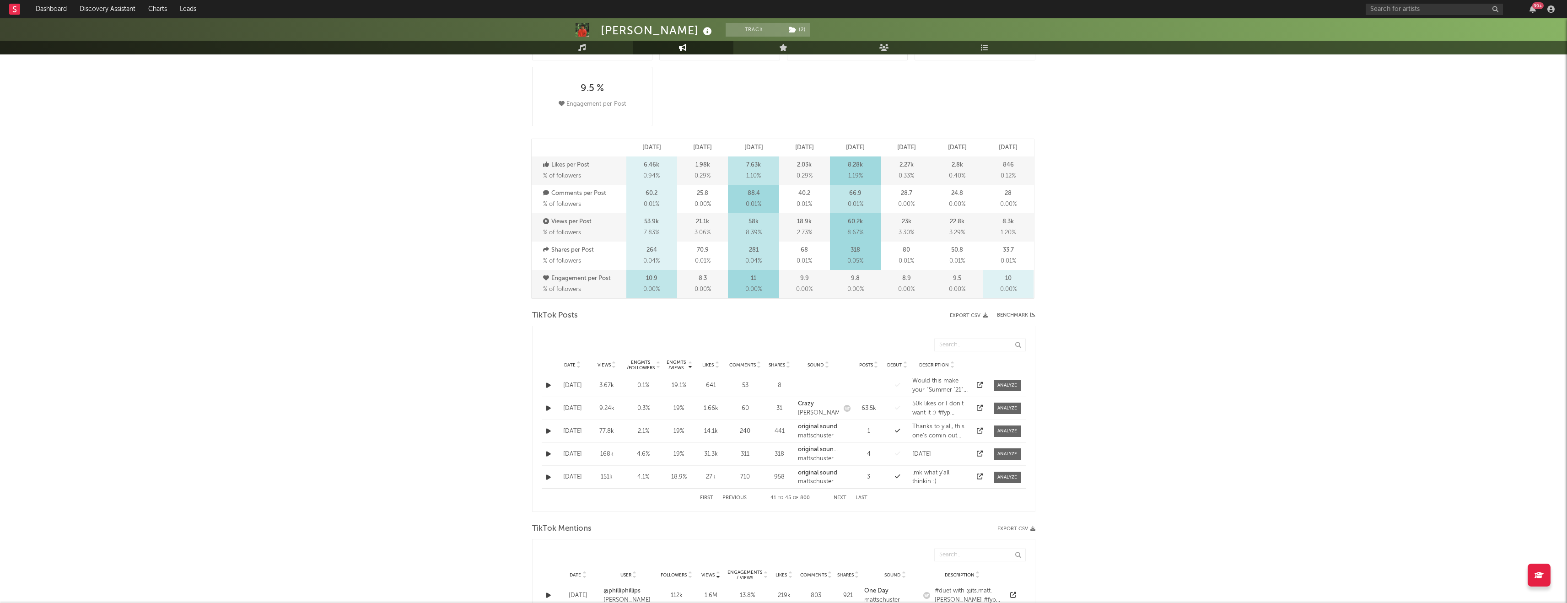
click at [733, 497] on button "Previous" at bounding box center [735, 498] width 24 height 5
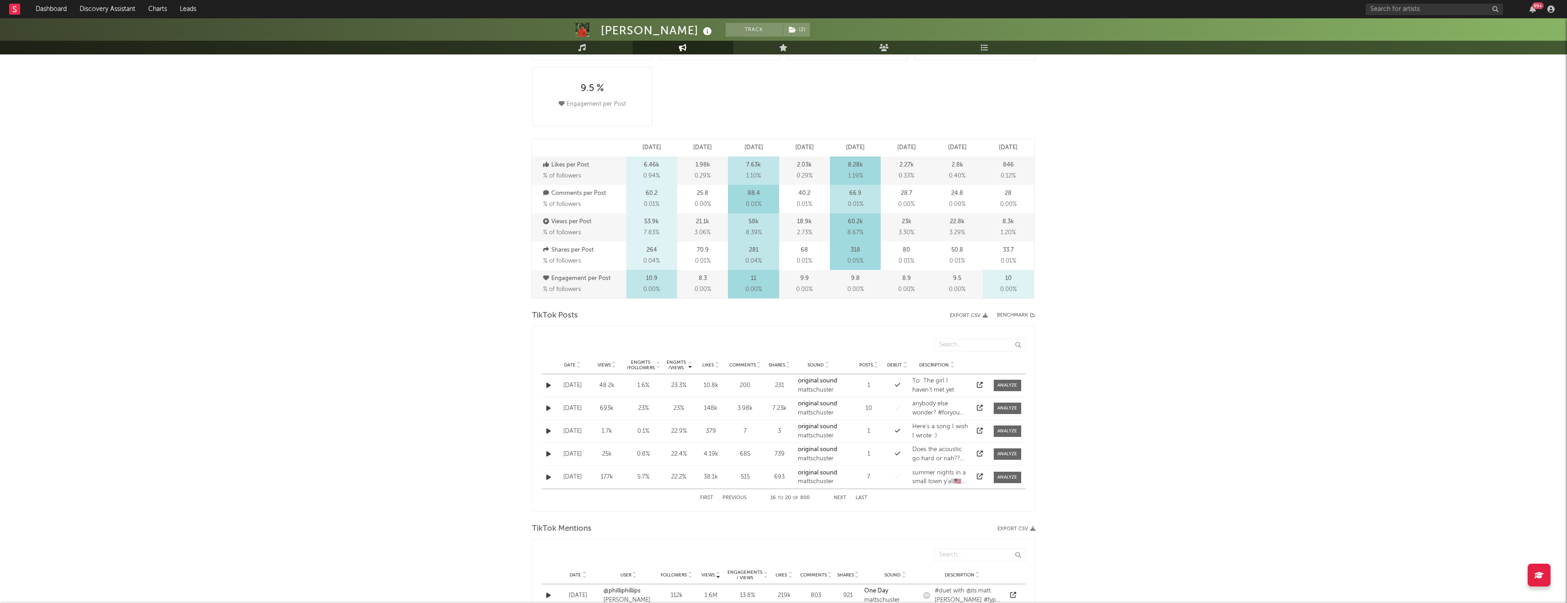
click at [733, 497] on button "Previous" at bounding box center [735, 498] width 24 height 5
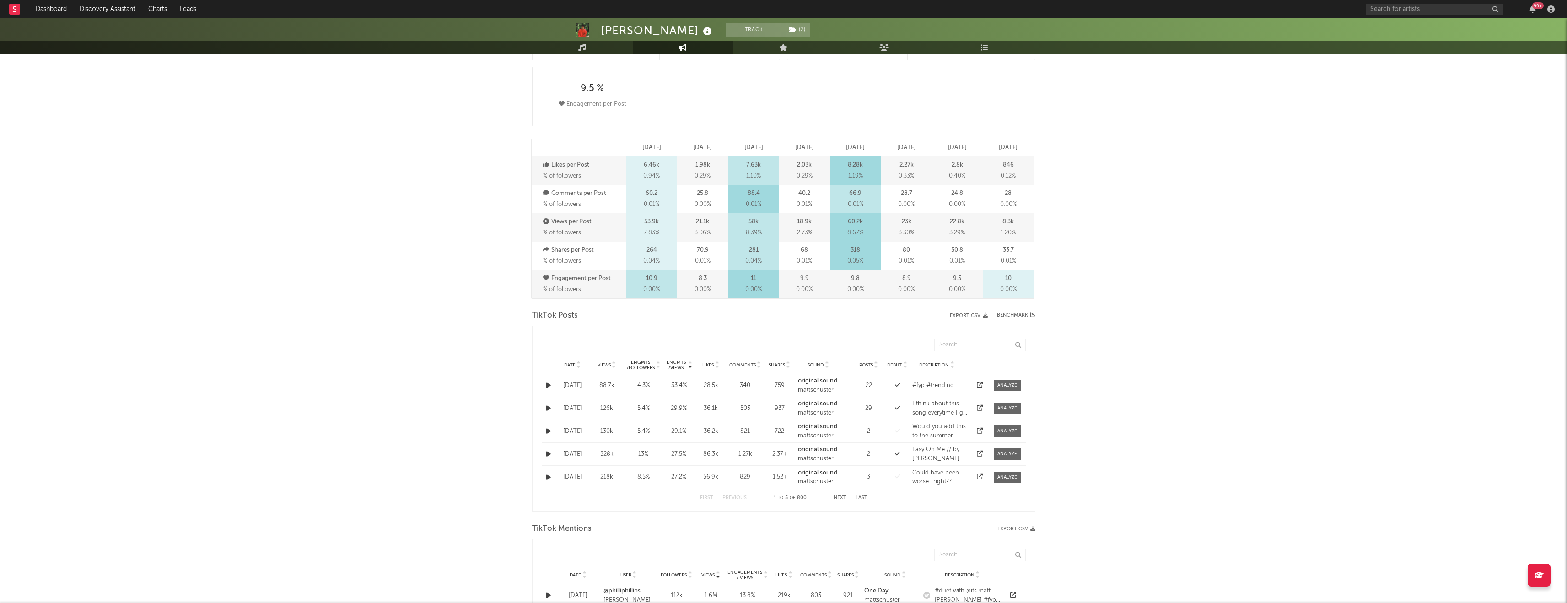
click at [733, 497] on button "Previous" at bounding box center [735, 498] width 24 height 5
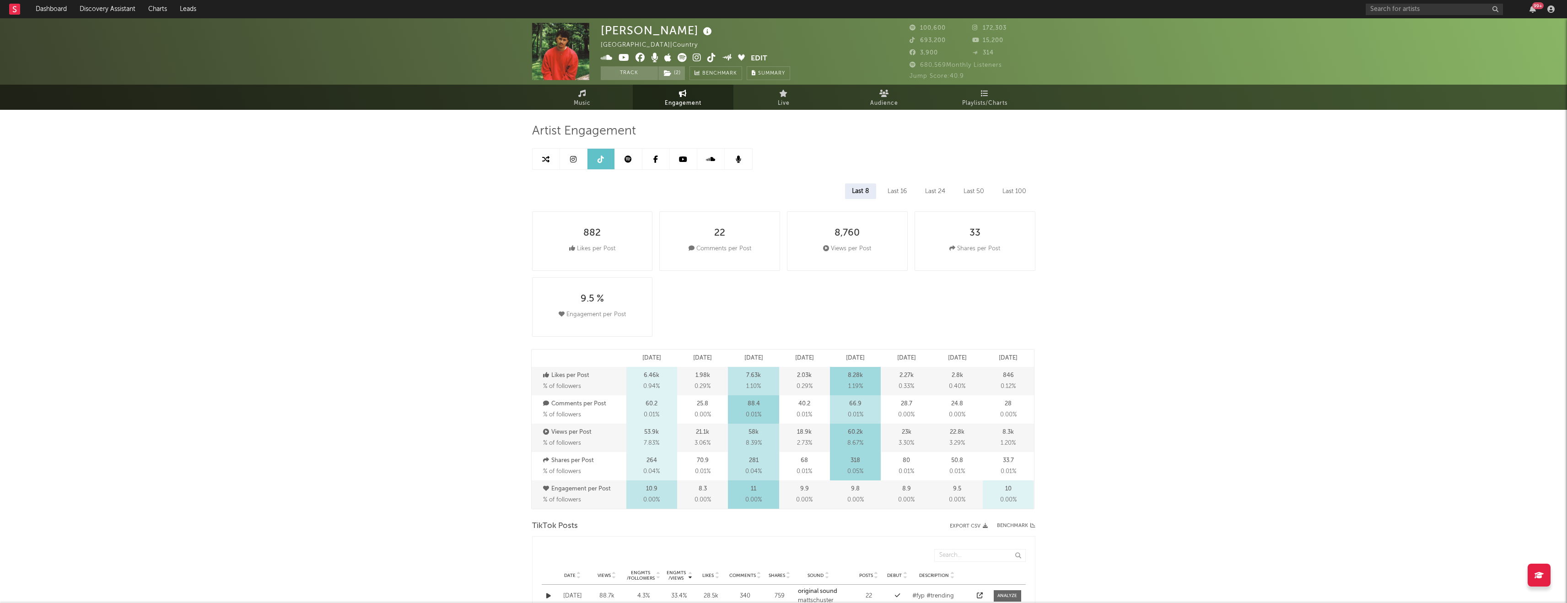
click at [575, 159] on icon at bounding box center [573, 159] width 6 height 7
select select "6m"
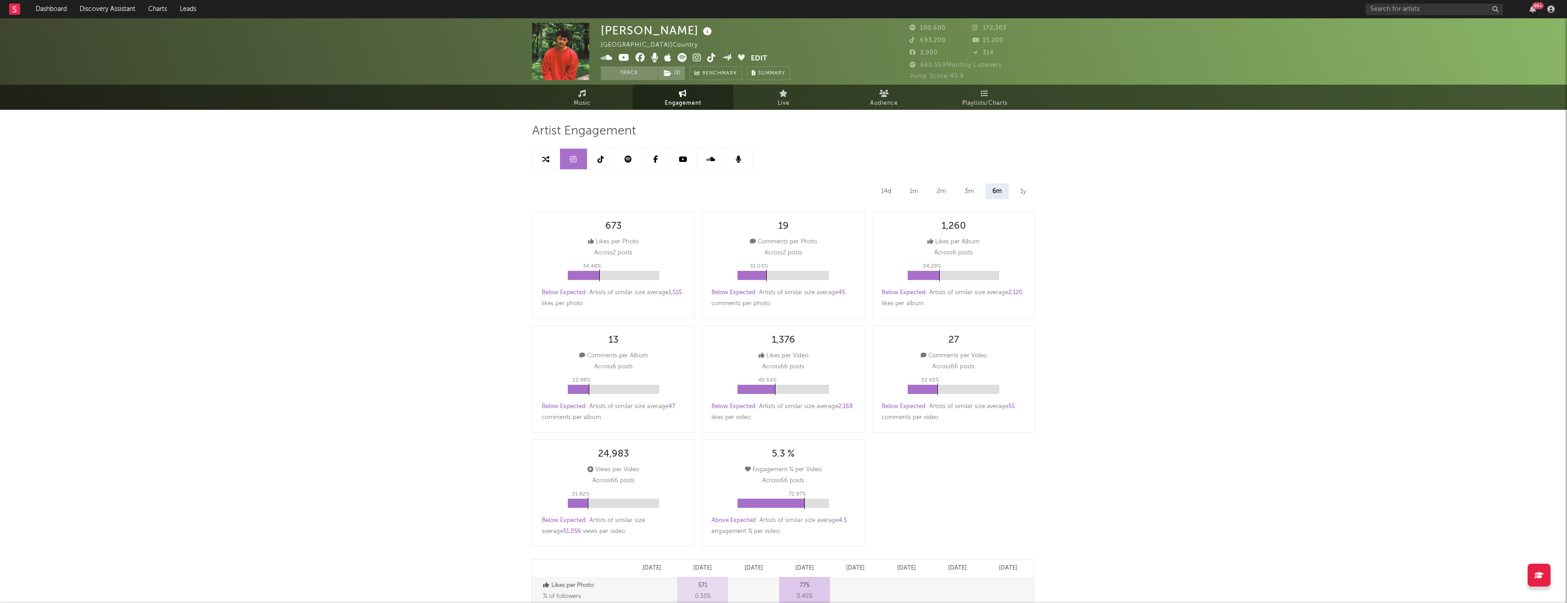
click at [550, 156] on link at bounding box center [546, 159] width 27 height 21
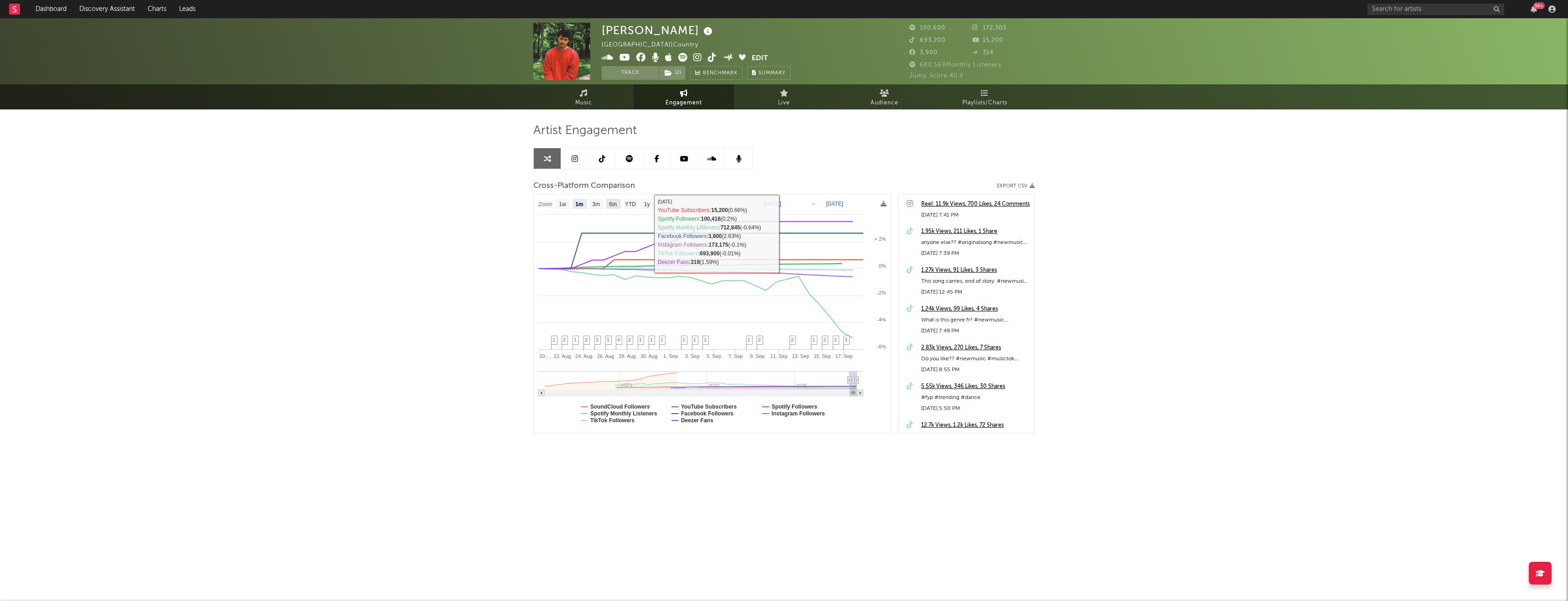
click at [617, 204] on text "6m" at bounding box center [614, 204] width 8 height 6
select select "6m"
type input "[DATE]"
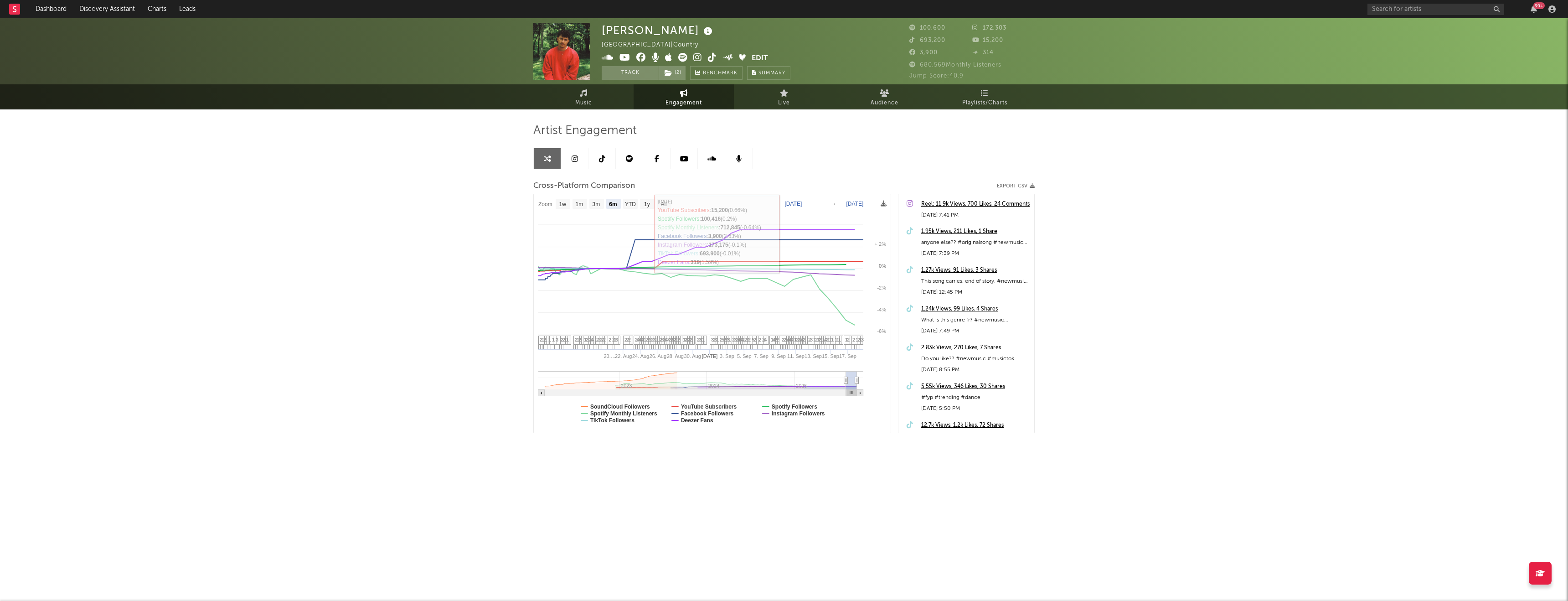
select select "6m"
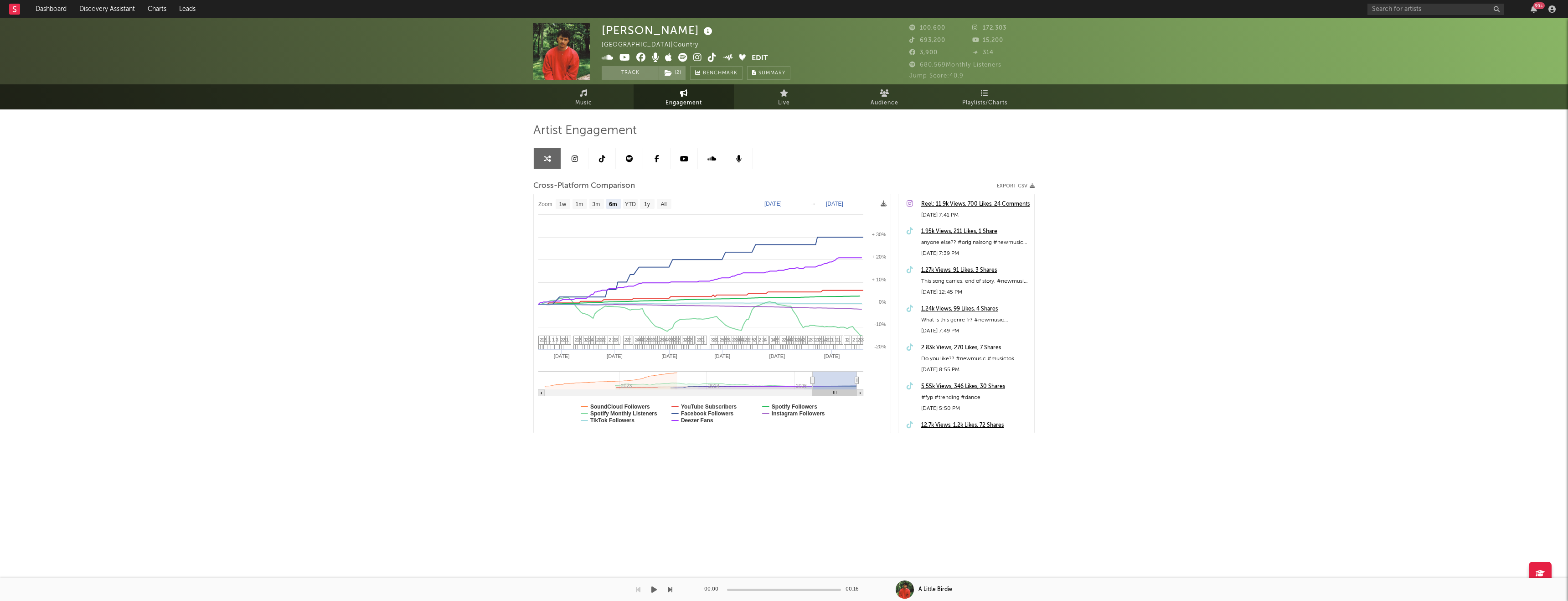
select select "6m"
click at [576, 103] on span "Music" at bounding box center [584, 103] width 17 height 11
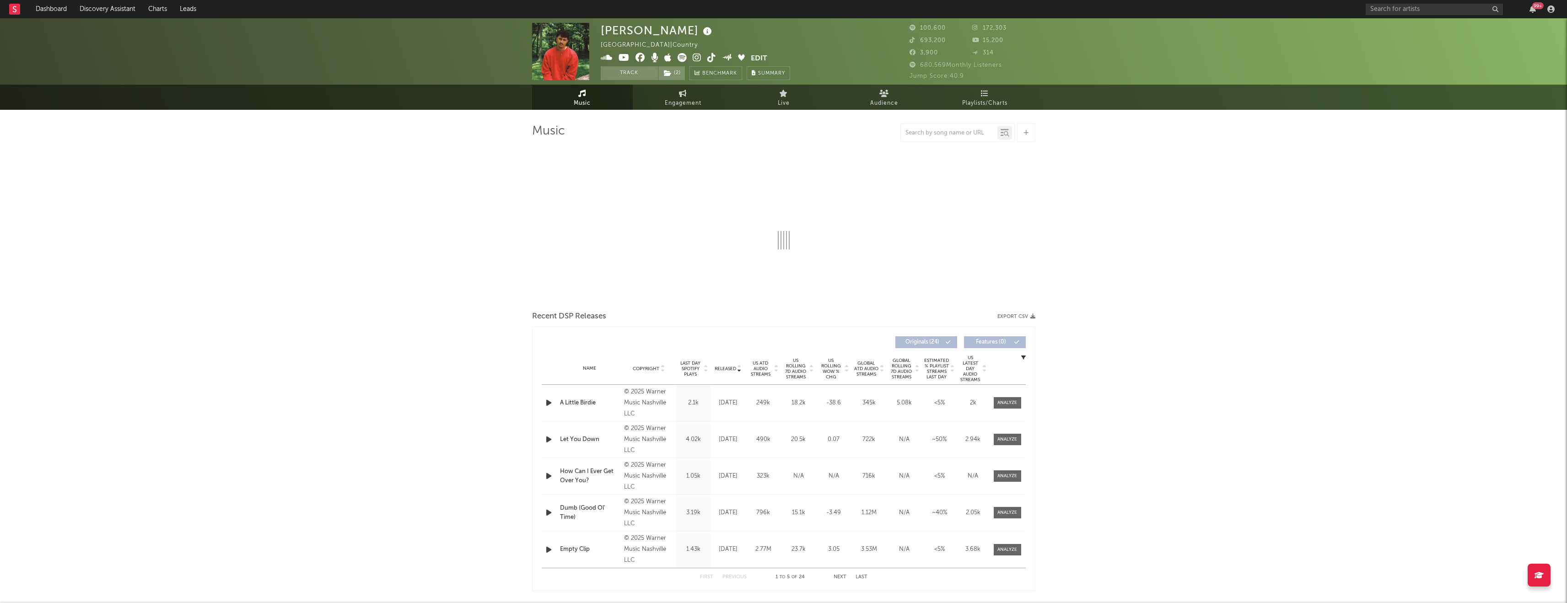
select select "6m"
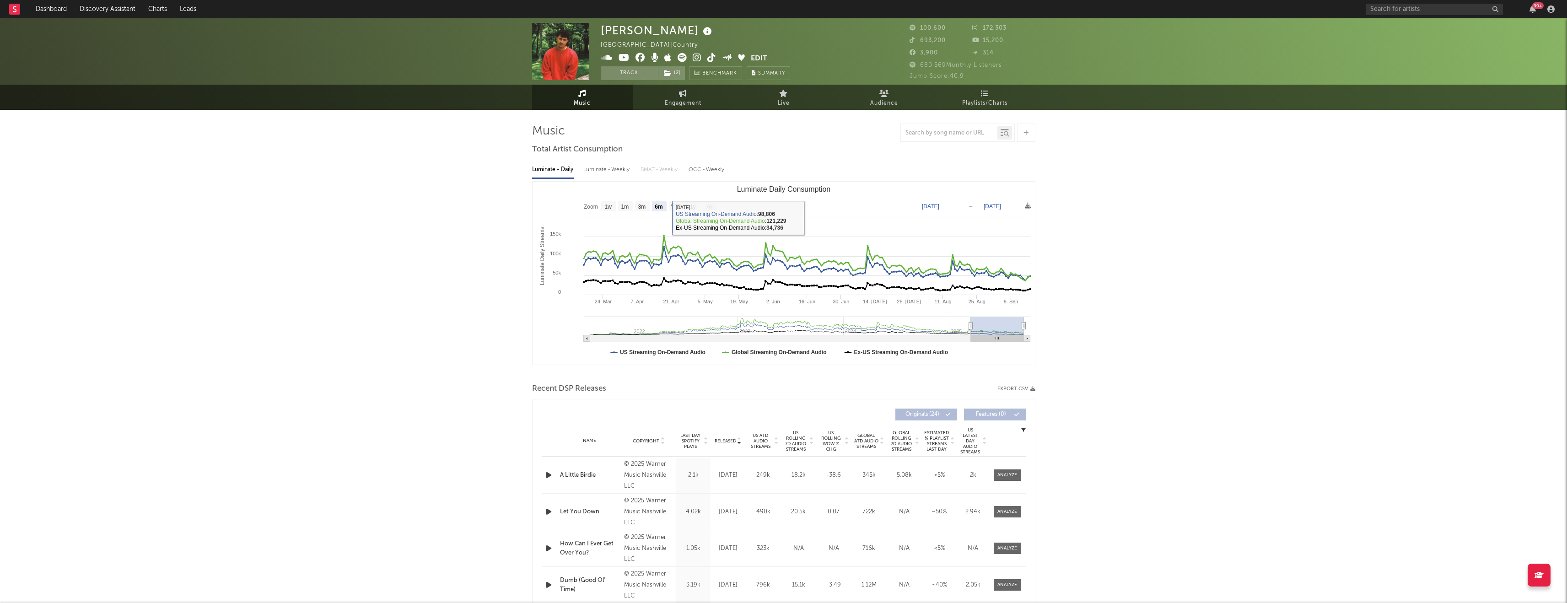
click at [622, 165] on div "Luminate - Weekly" at bounding box center [607, 170] width 48 height 16
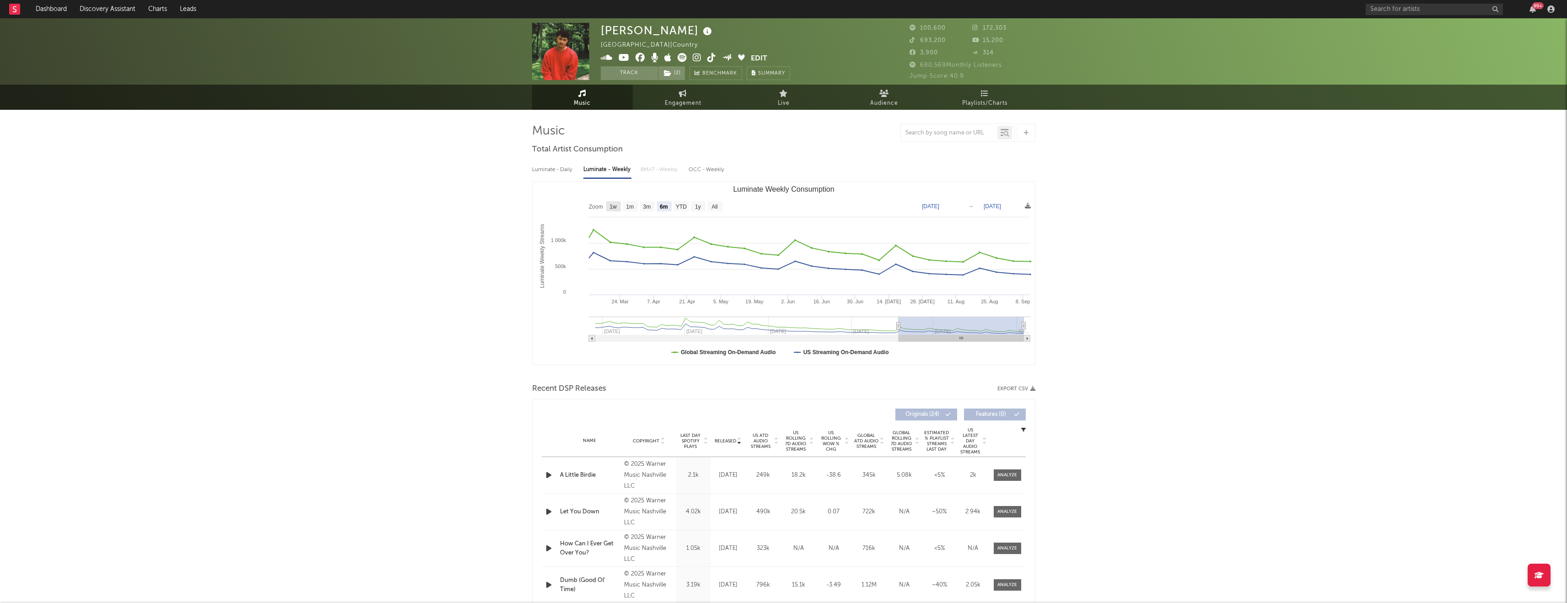
click at [613, 206] on text "1w" at bounding box center [613, 207] width 7 height 6
select select "1w"
type input "2025-09-05"
click at [689, 208] on rect "Luminate Weekly Consumption" at bounding box center [693, 206] width 15 height 10
select select "1y"
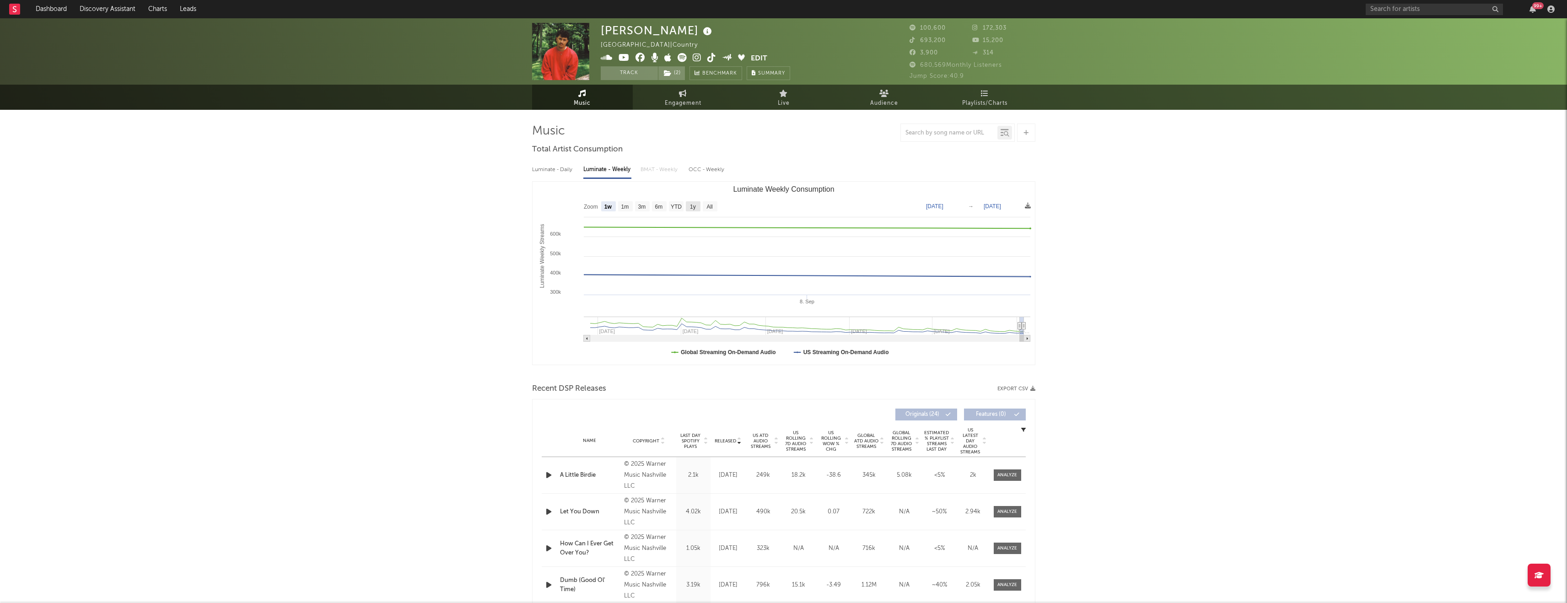
type input "2024-09-11"
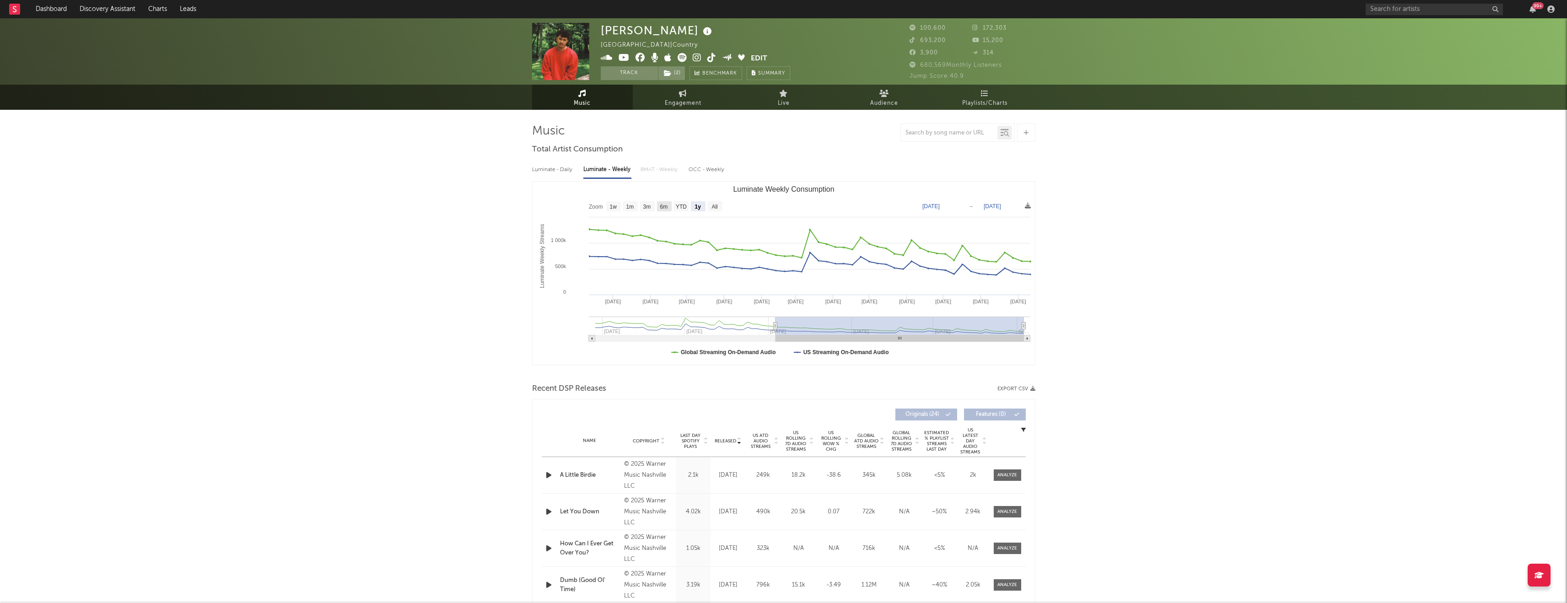
click at [670, 209] on rect "Luminate Weekly Consumption" at bounding box center [664, 206] width 15 height 10
select select "6m"
type input "2025-03-11"
click at [723, 200] on rect "Luminate Weekly Consumption" at bounding box center [784, 273] width 502 height 183
click at [720, 201] on rect "Luminate Weekly Consumption" at bounding box center [715, 206] width 15 height 10
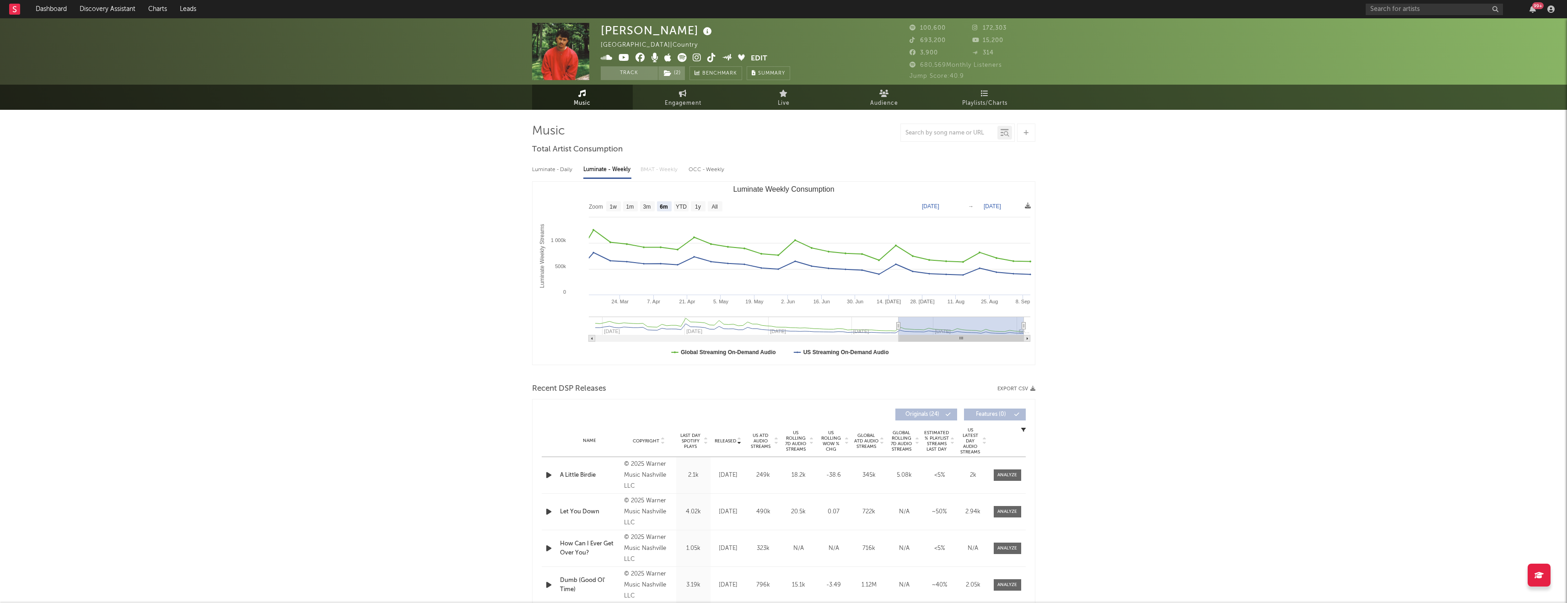
select select "All"
type input "2023-12-21"
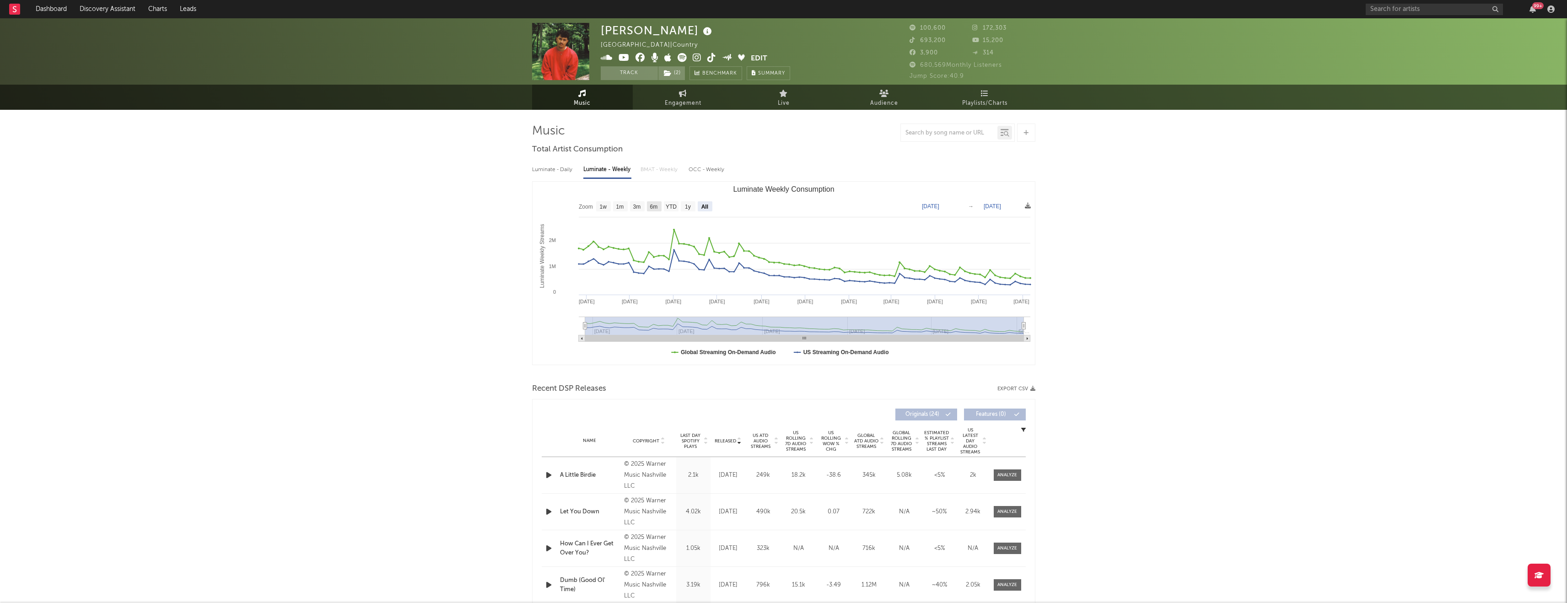
click at [659, 207] on rect "Luminate Weekly Consumption" at bounding box center [654, 206] width 15 height 10
select select "6m"
type input "2025-03-11"
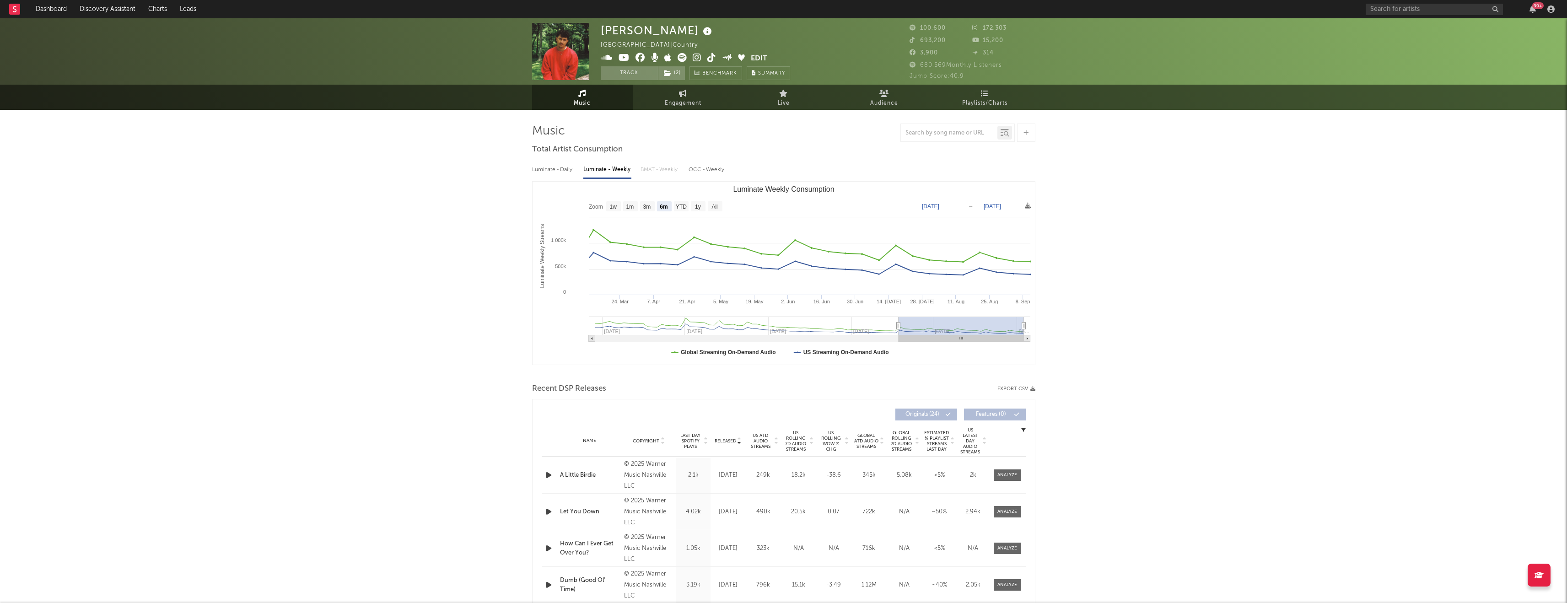
click at [576, 243] on rect "Luminate Weekly Consumption" at bounding box center [784, 273] width 502 height 183
click at [724, 443] on div "Released" at bounding box center [728, 441] width 31 height 7
click at [724, 440] on span "Released" at bounding box center [726, 440] width 22 height 5
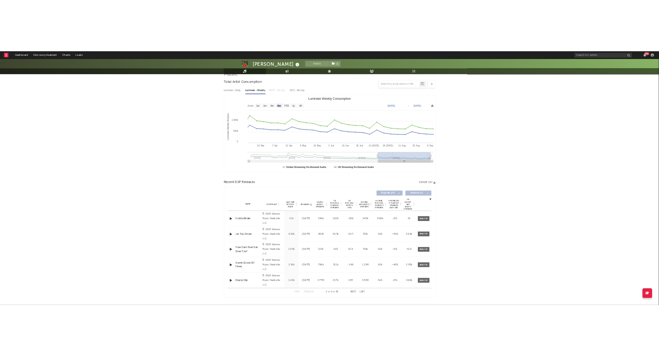
scroll to position [78, 0]
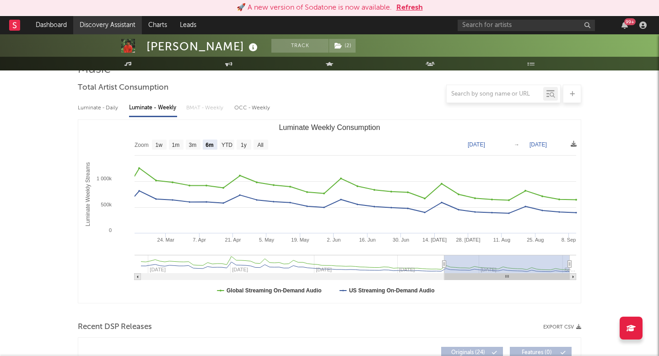
click at [106, 33] on link "Discovery Assistant" at bounding box center [107, 25] width 69 height 18
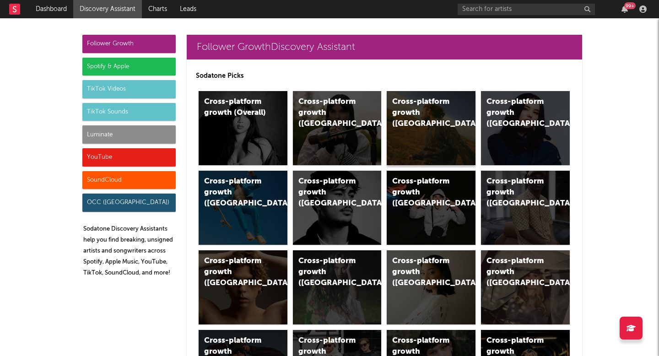
click at [427, 124] on div "Cross-platform growth ([GEOGRAPHIC_DATA])" at bounding box center [431, 128] width 89 height 74
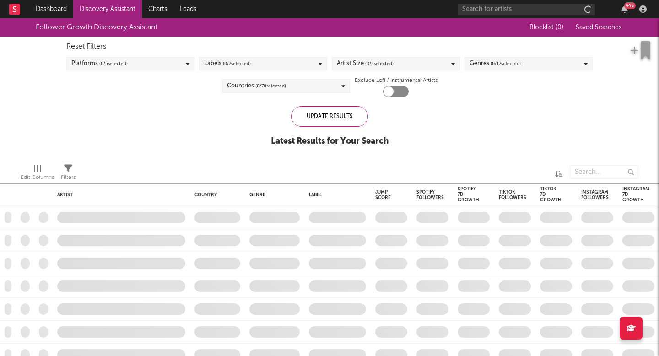
checkbox input "true"
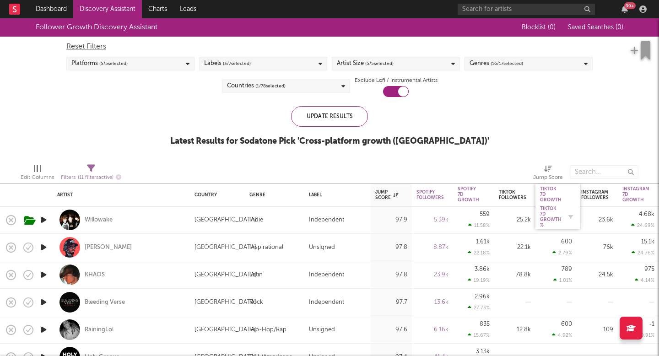
click at [557, 212] on div "Tiktok 7D Growth %" at bounding box center [551, 217] width 22 height 22
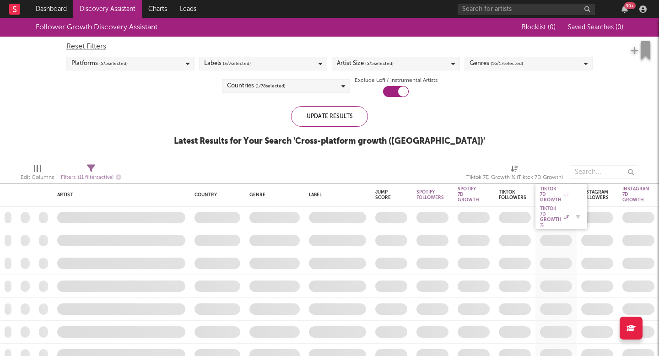
click at [557, 212] on div "Tiktok 7D Growth %" at bounding box center [554, 217] width 29 height 22
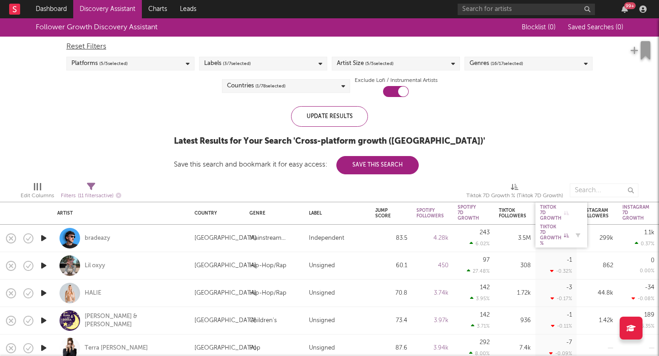
click at [550, 229] on div "Tiktok 7D Growth %" at bounding box center [554, 235] width 29 height 22
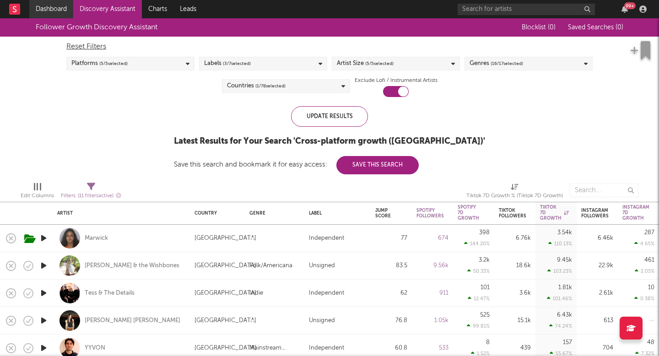
click at [60, 14] on link "Dashboard" at bounding box center [51, 9] width 44 height 18
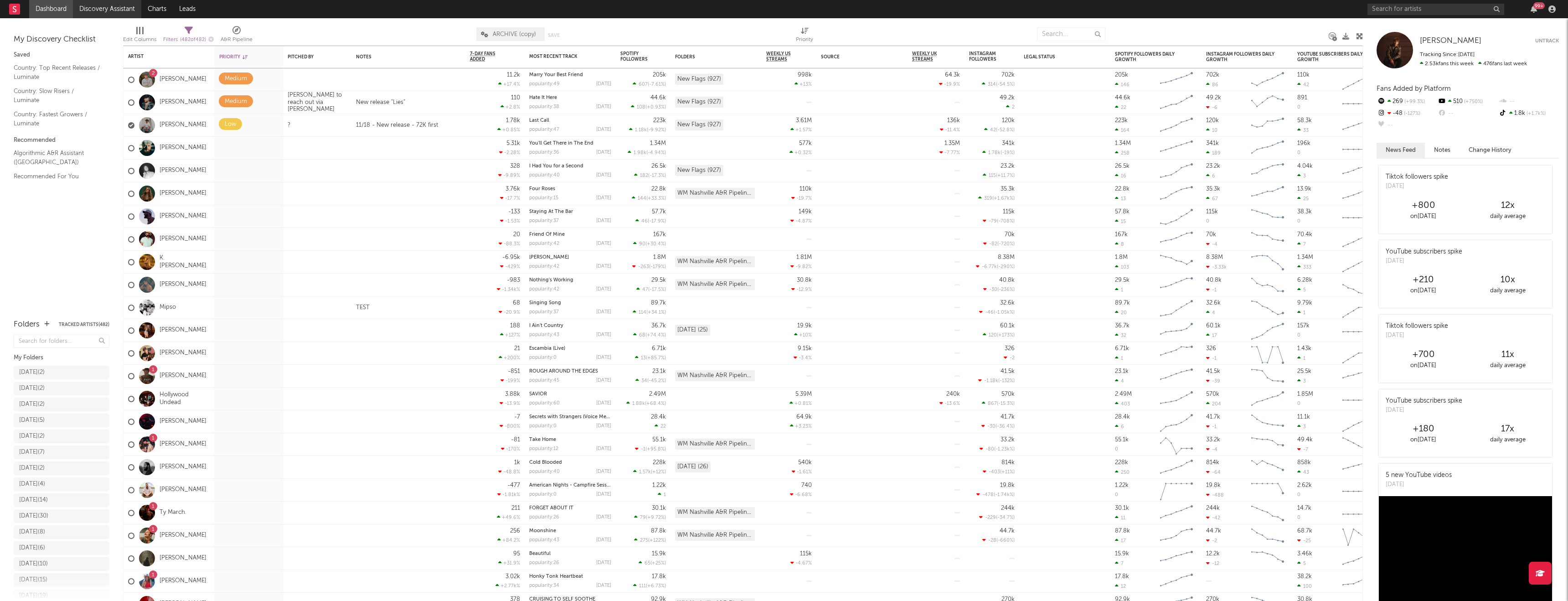
click at [129, 10] on link "Discovery Assistant" at bounding box center [107, 9] width 69 height 18
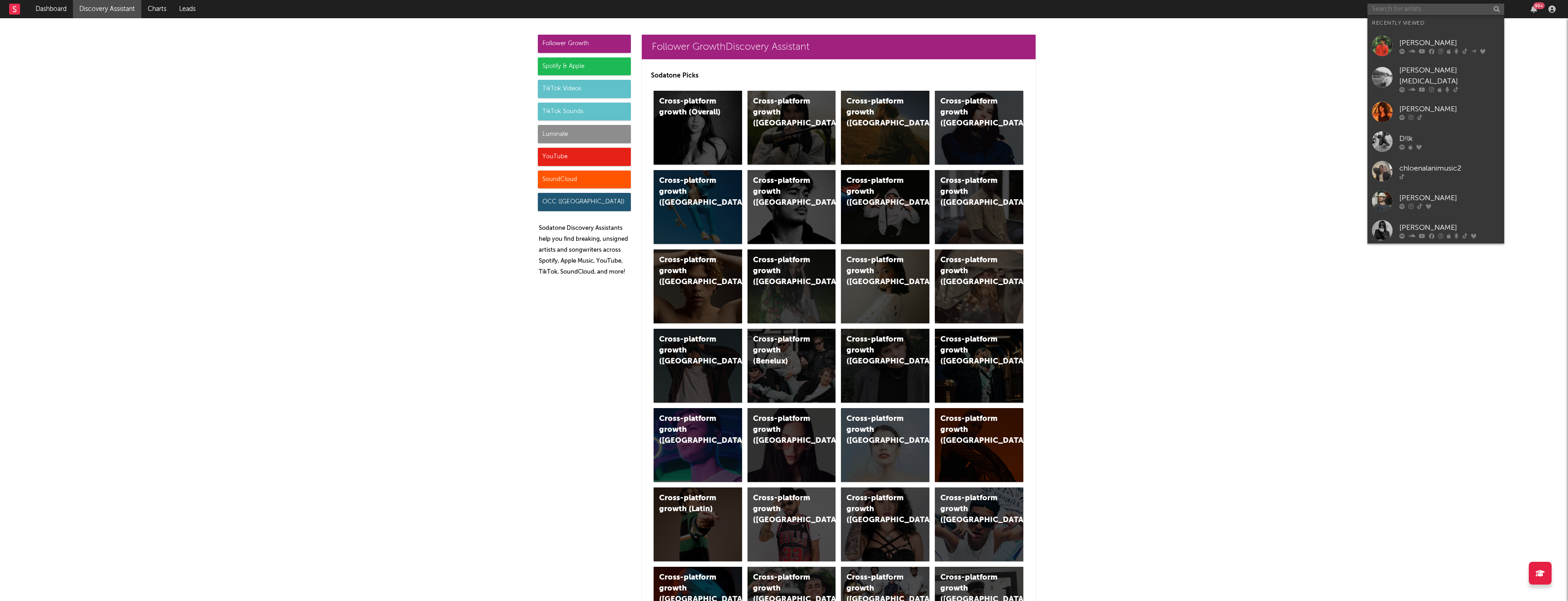
click at [656, 15] on input "text" at bounding box center [1436, 9] width 136 height 11
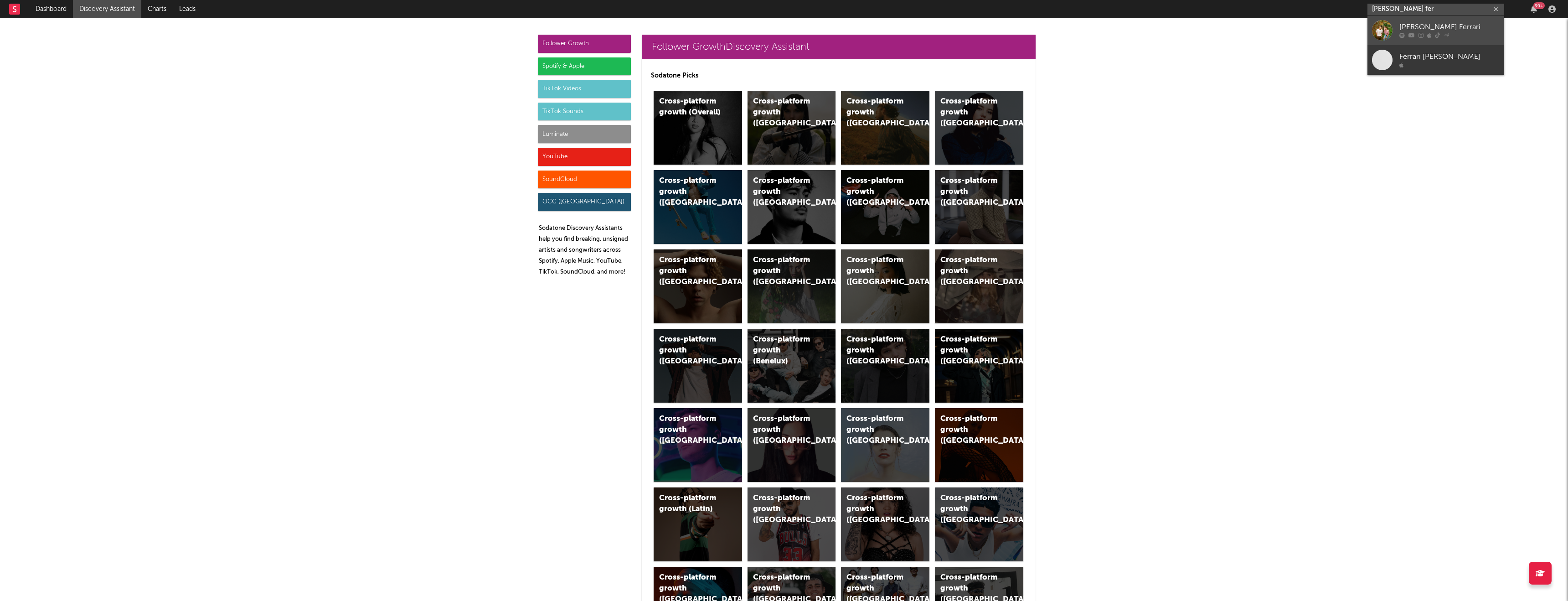
type input "wells fer"
click at [656, 29] on div "Wells Ferrari" at bounding box center [1449, 27] width 101 height 11
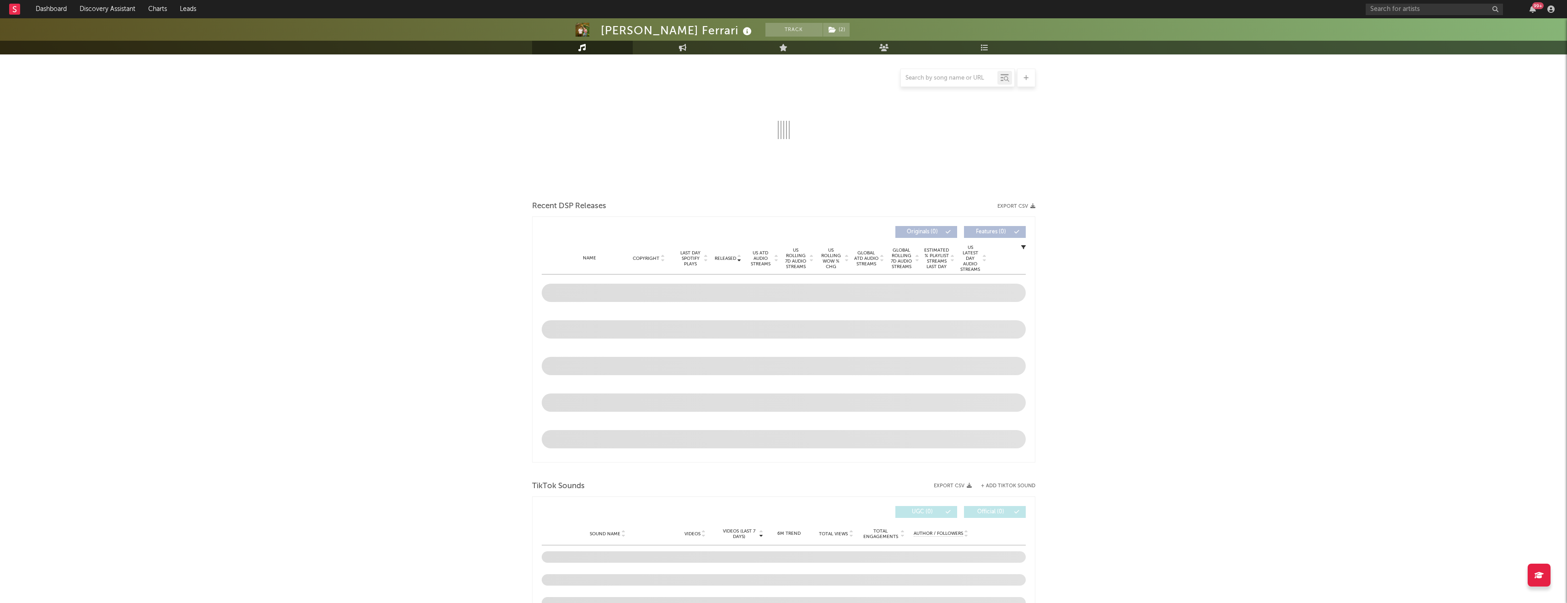
select select "6m"
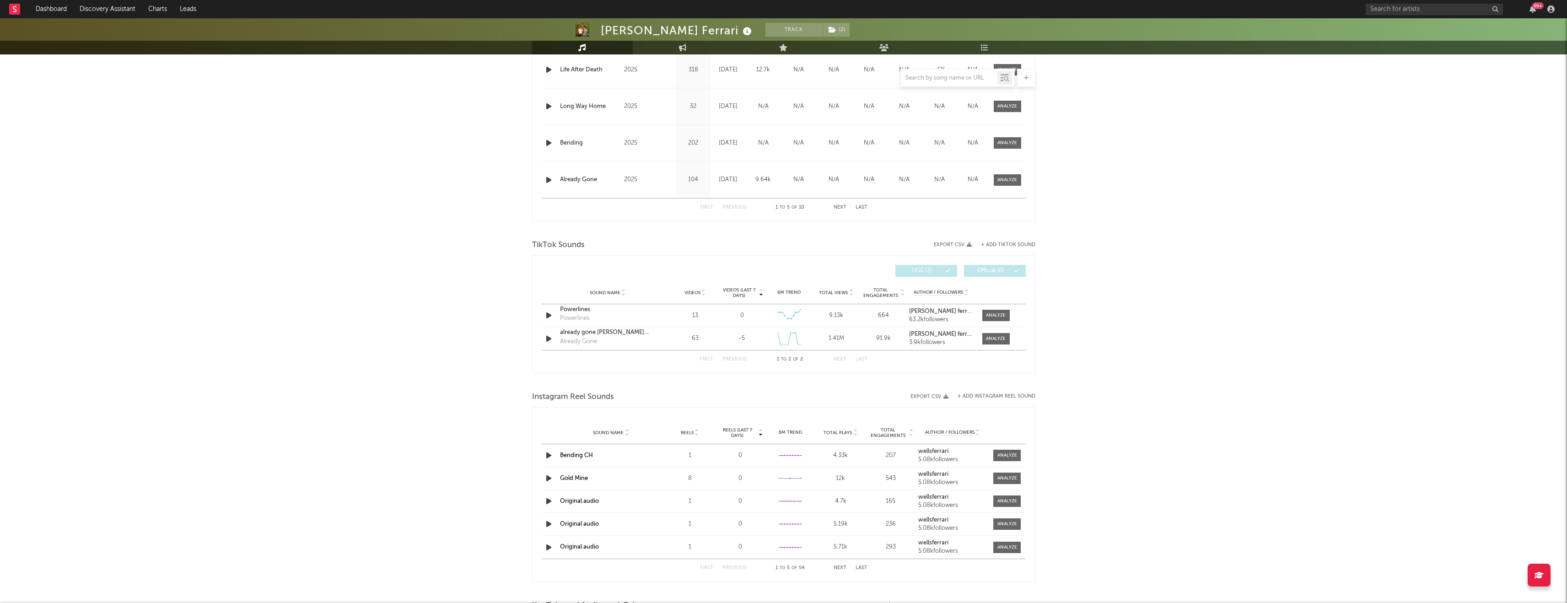
scroll to position [307, 0]
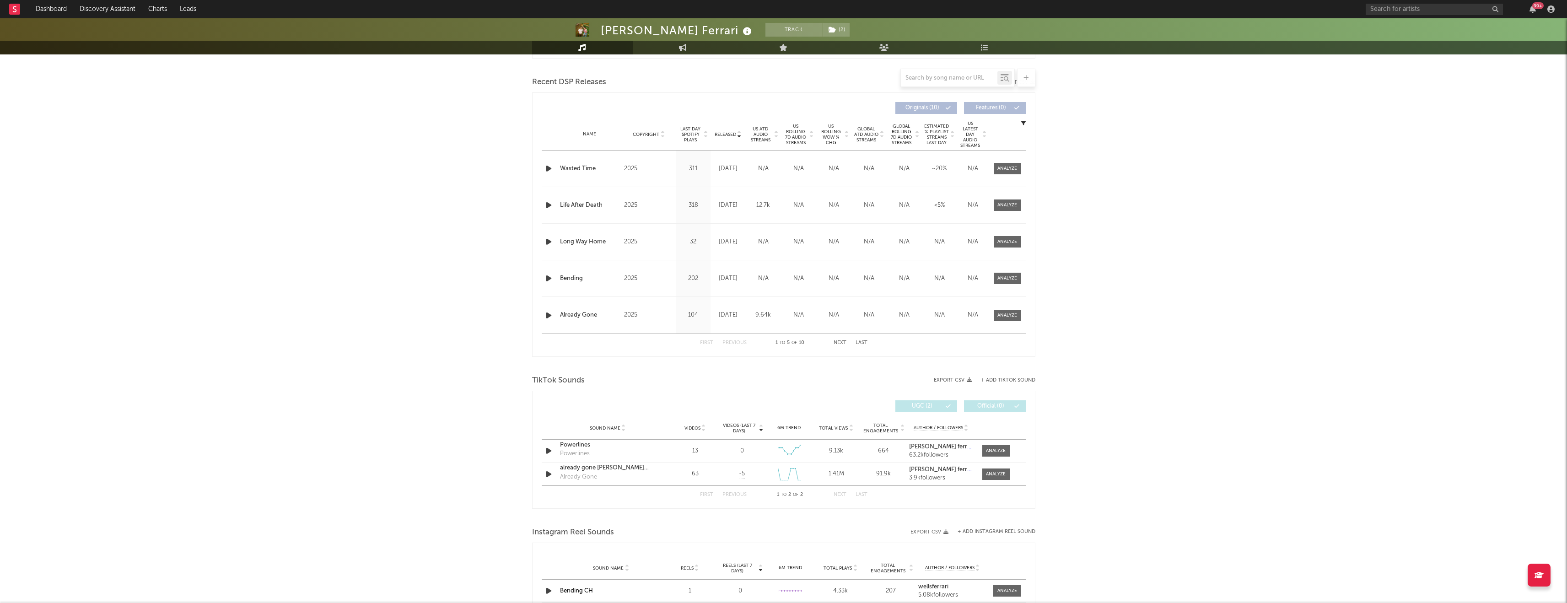
click at [659, 137] on div "Released" at bounding box center [728, 134] width 31 height 7
click at [659, 136] on span "Released" at bounding box center [726, 134] width 22 height 5
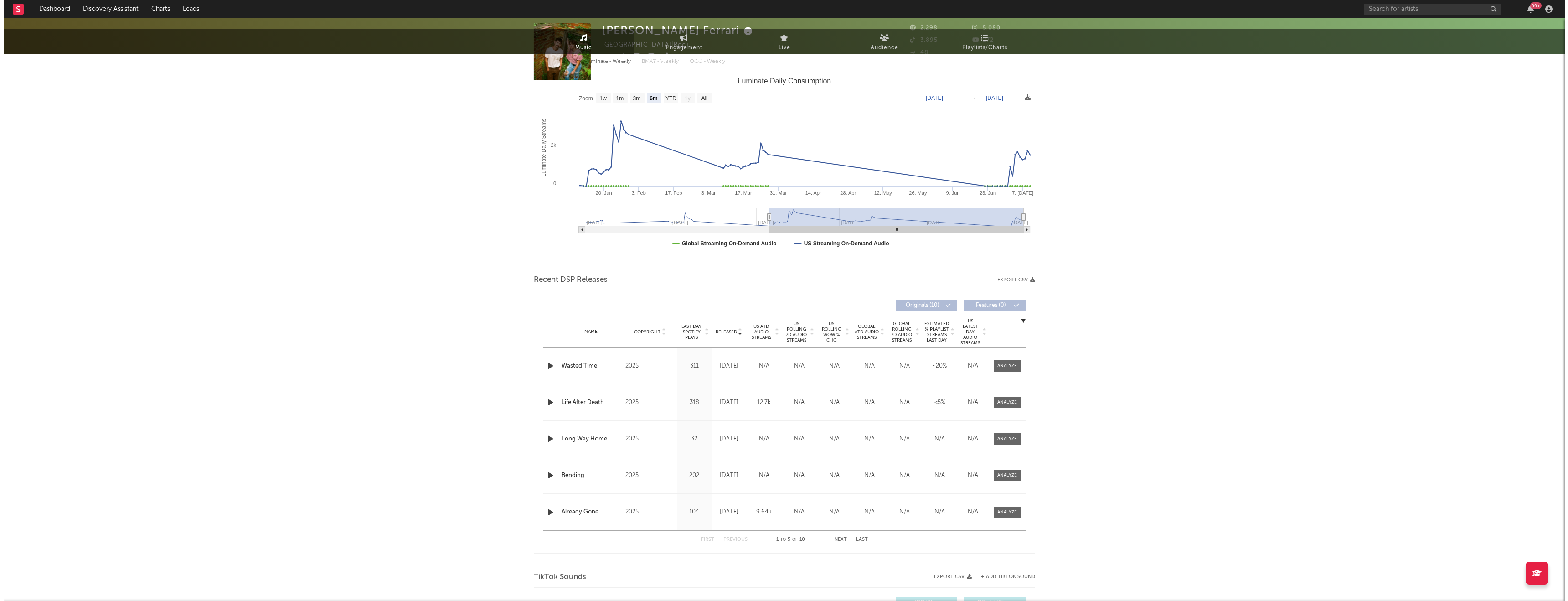
scroll to position [0, 0]
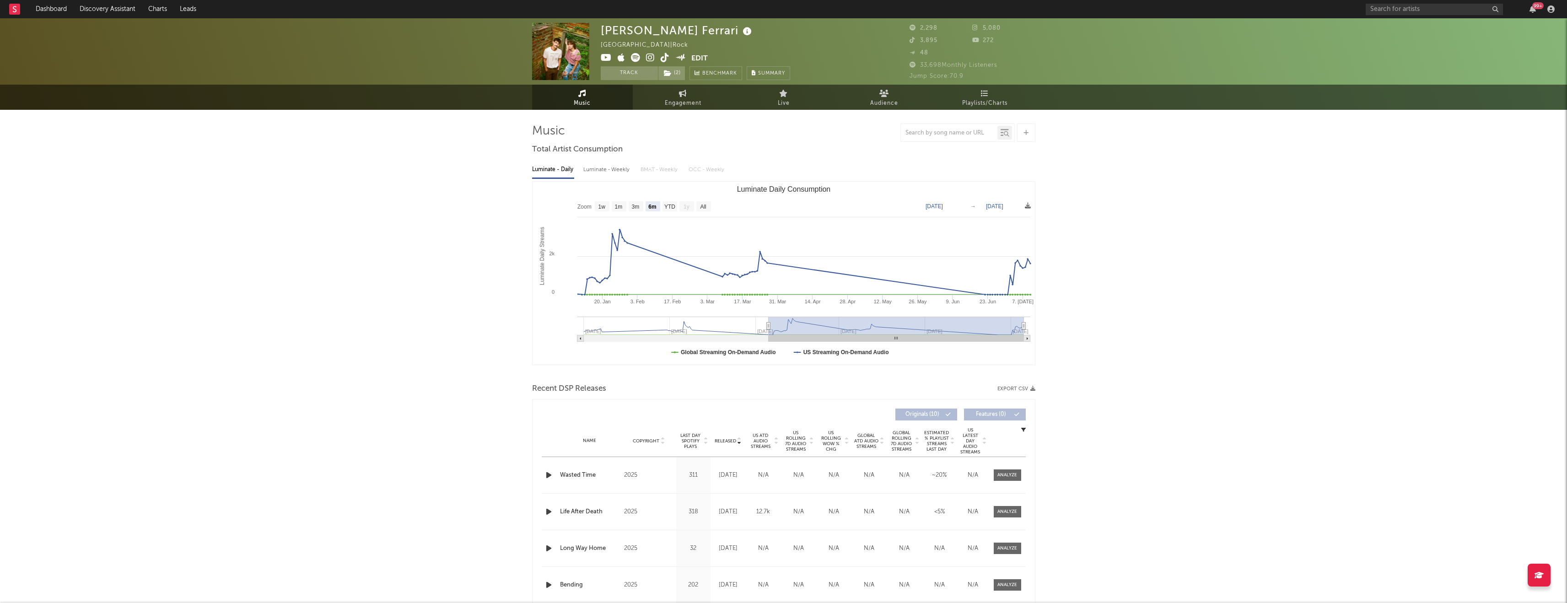
click at [639, 59] on icon at bounding box center [635, 57] width 9 height 9
click at [659, 12] on input "text" at bounding box center [1434, 9] width 137 height 11
type input "isaac scott"
click at [659, 33] on div at bounding box center [1448, 35] width 101 height 5
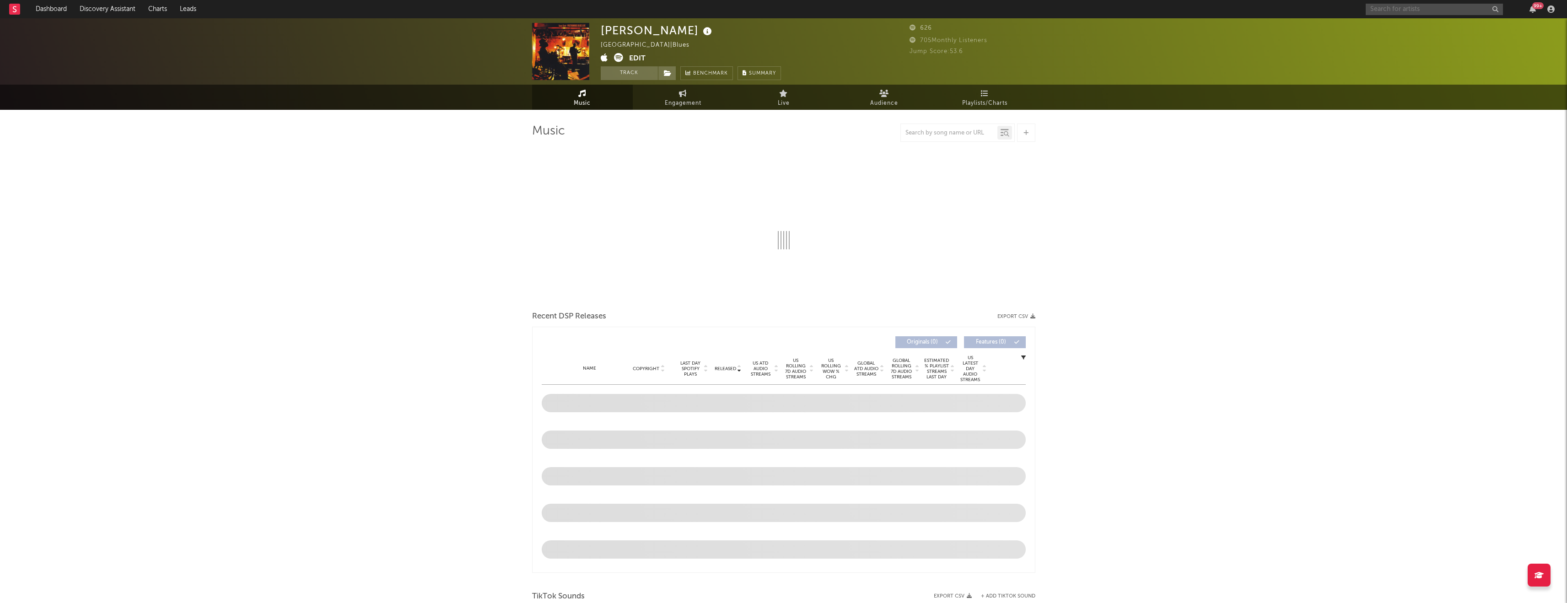
click at [659, 9] on input "text" at bounding box center [1434, 9] width 137 height 11
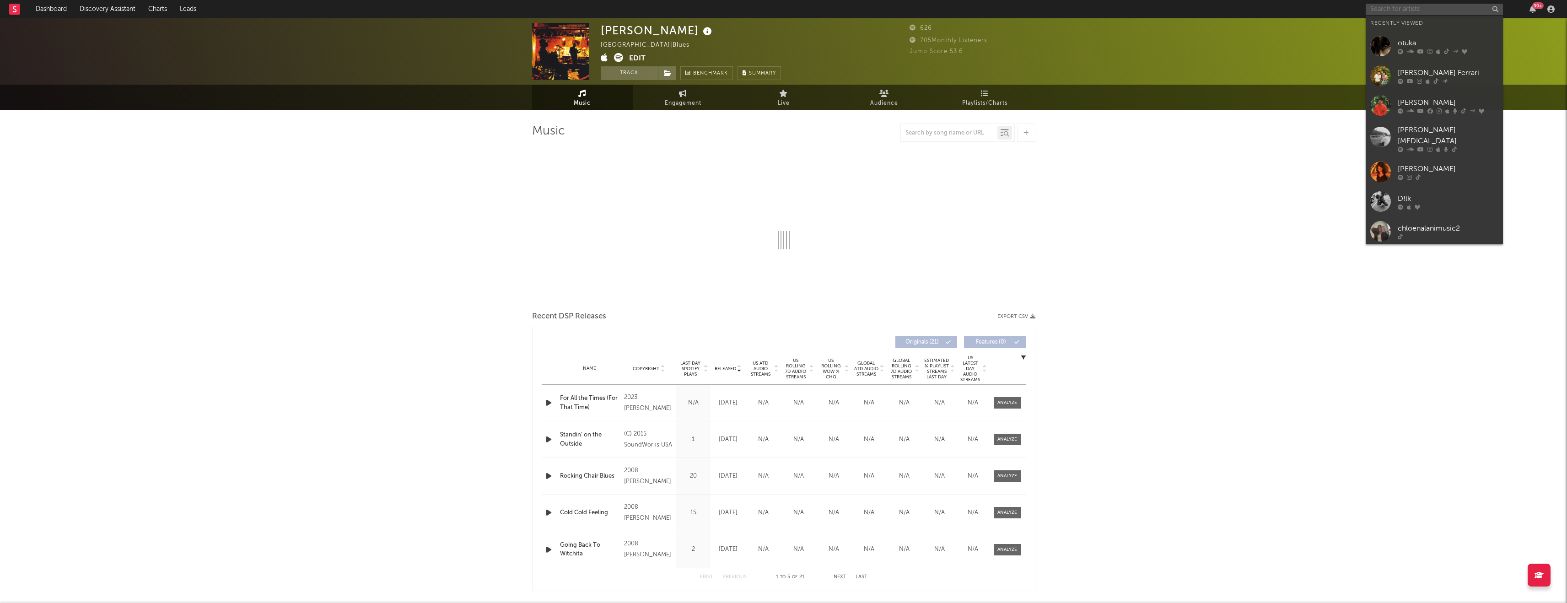
select select "1w"
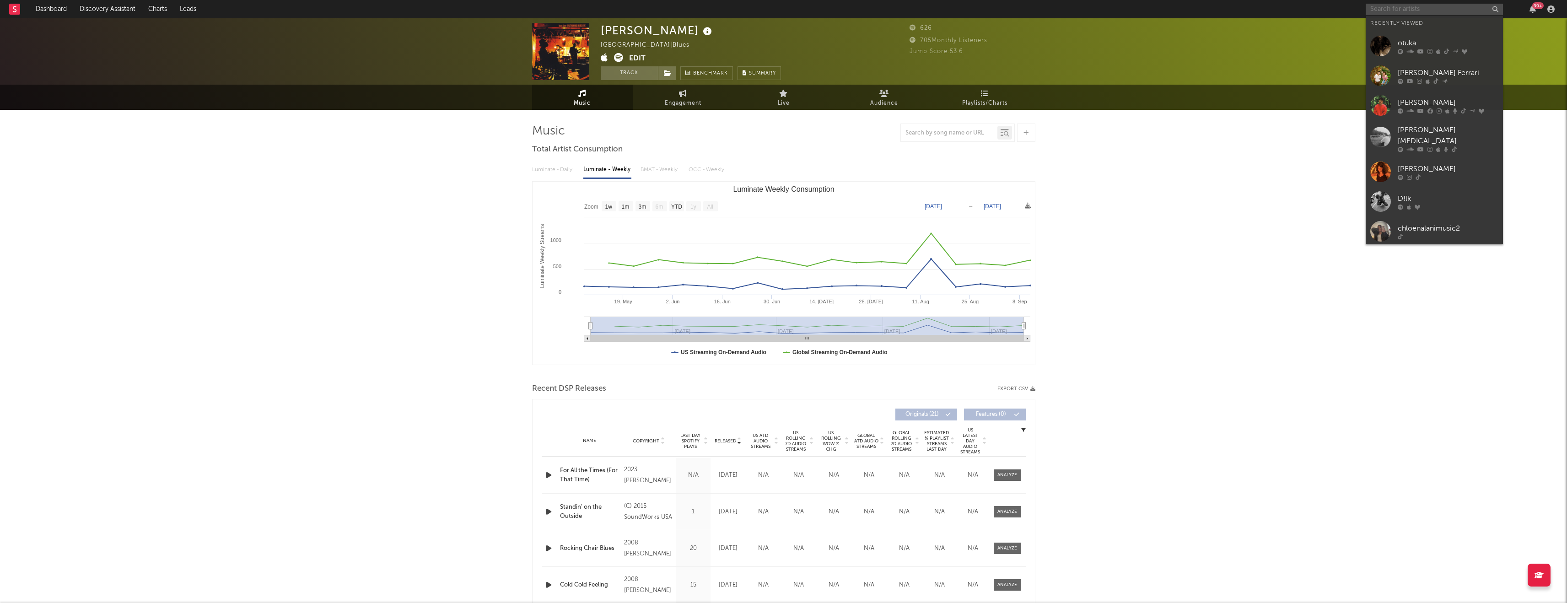
click at [659, 9] on input "text" at bounding box center [1434, 9] width 137 height 11
paste input "https://www.tiktok.com/@isaaac_scottt"
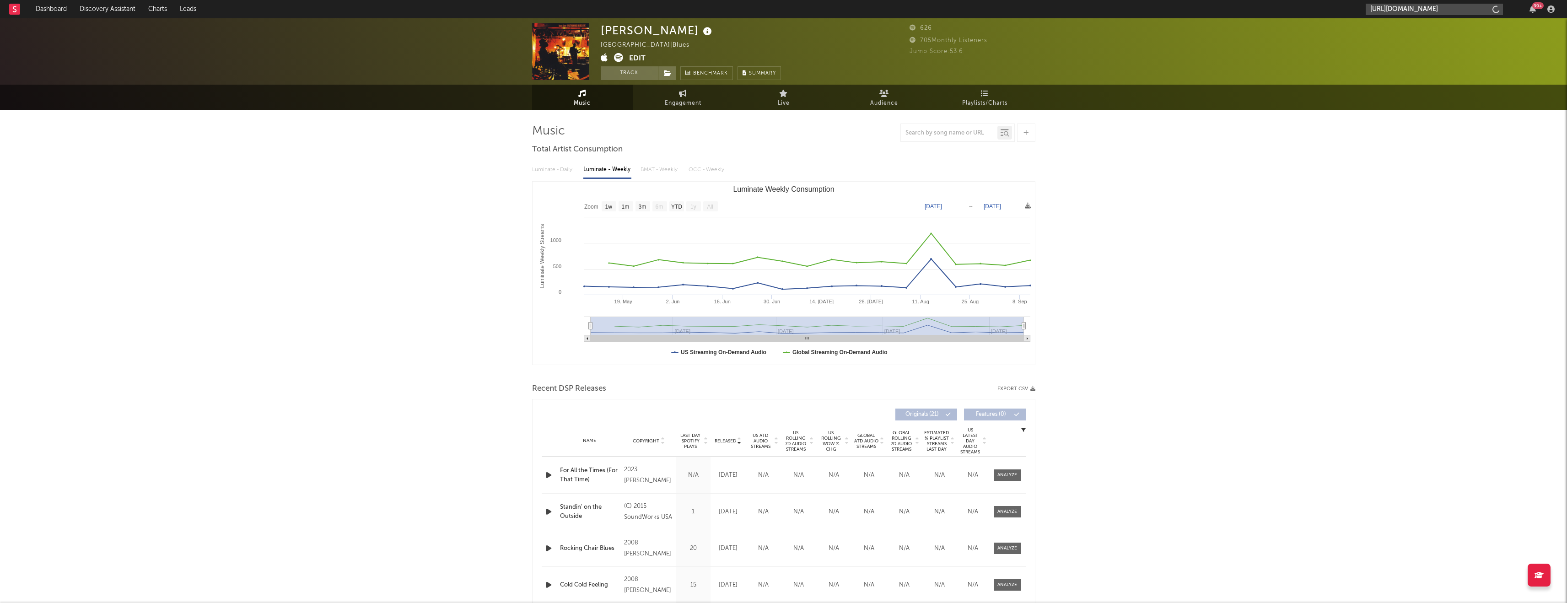
type input "https://www.tiktok.com/@isaaac_scottt"
click at [659, 37] on link "isaaac_scottt" at bounding box center [1434, 31] width 137 height 30
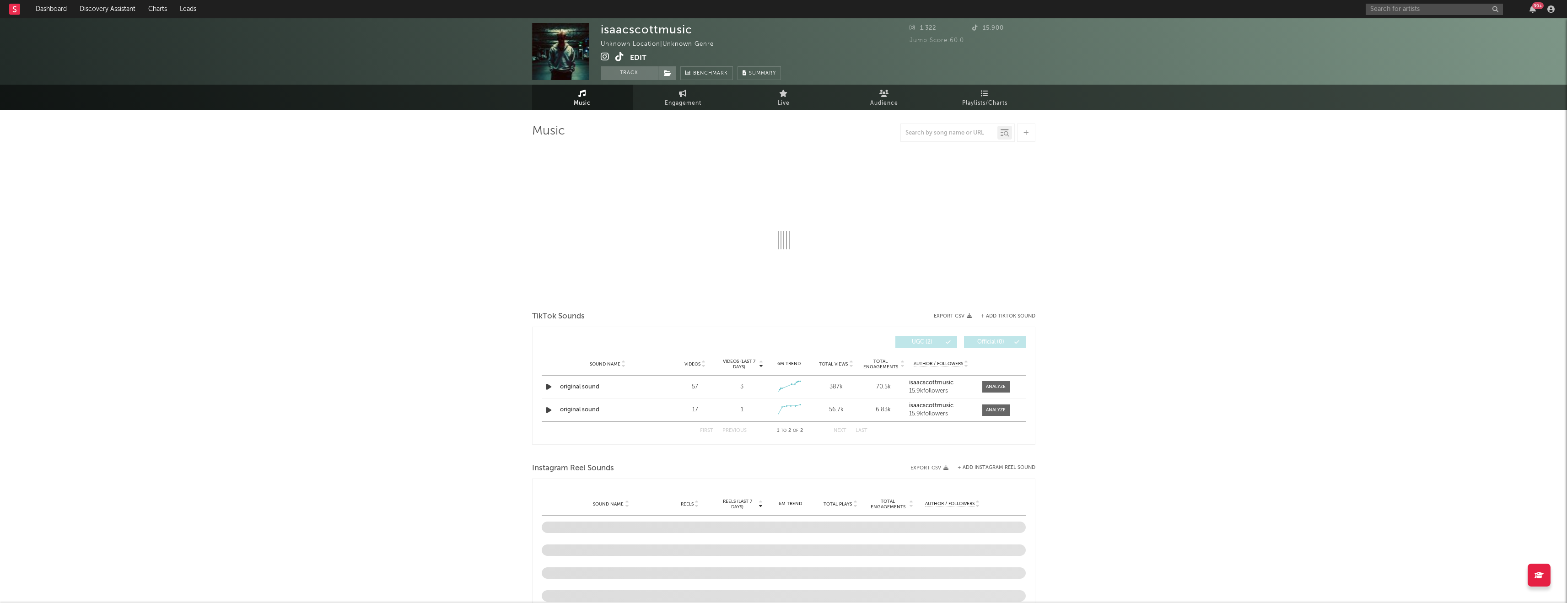
select select "1w"
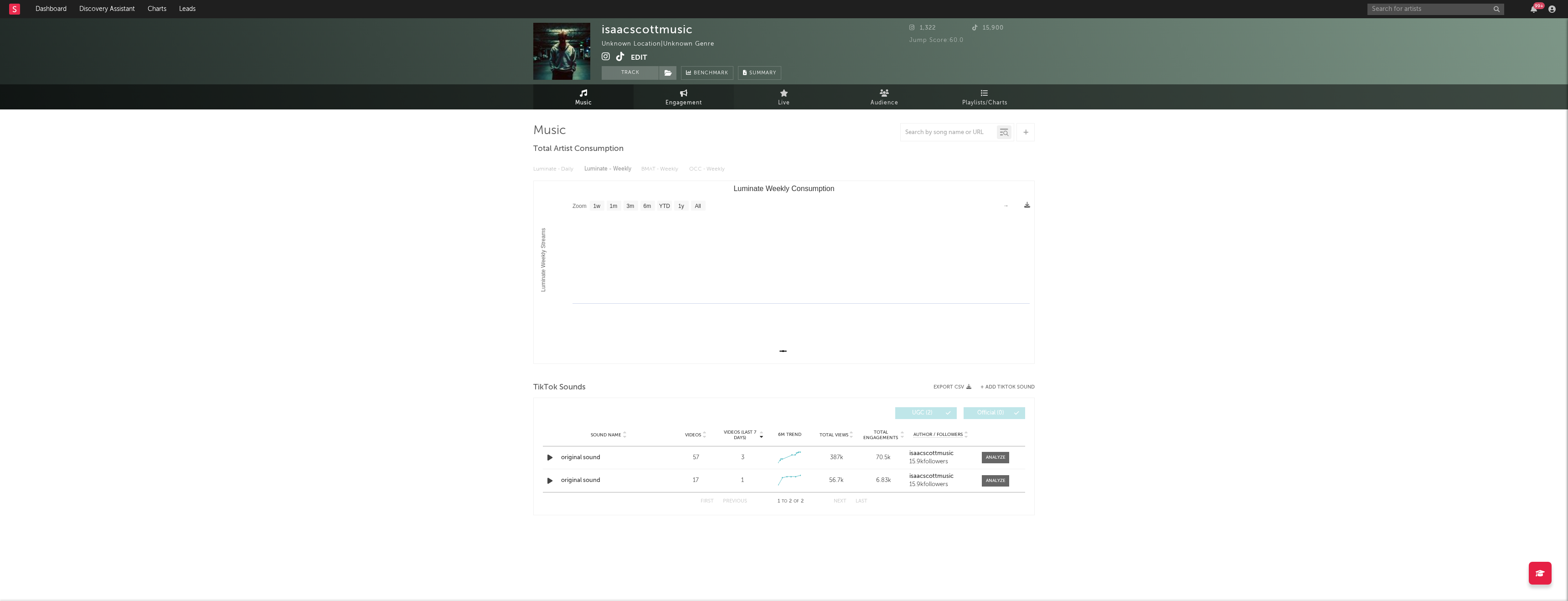
click at [656, 103] on link "Engagement" at bounding box center [683, 97] width 101 height 25
select select "1w"
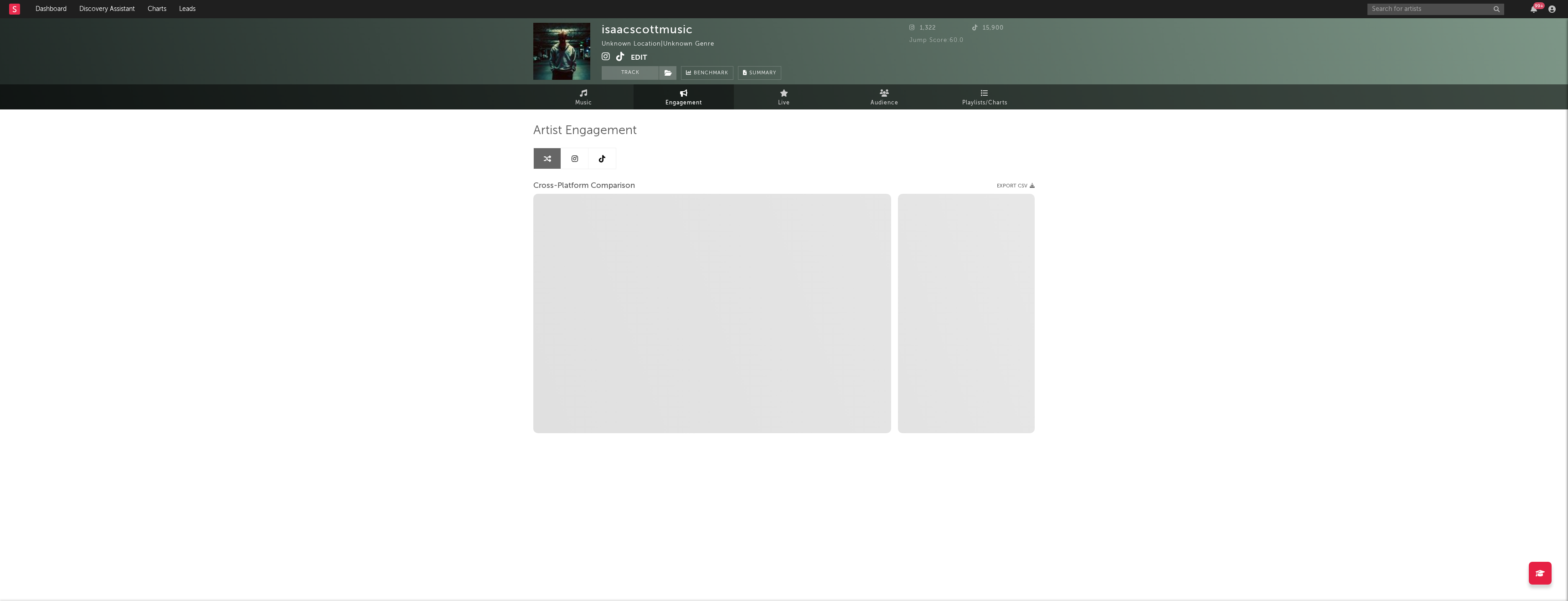
select select "1m"
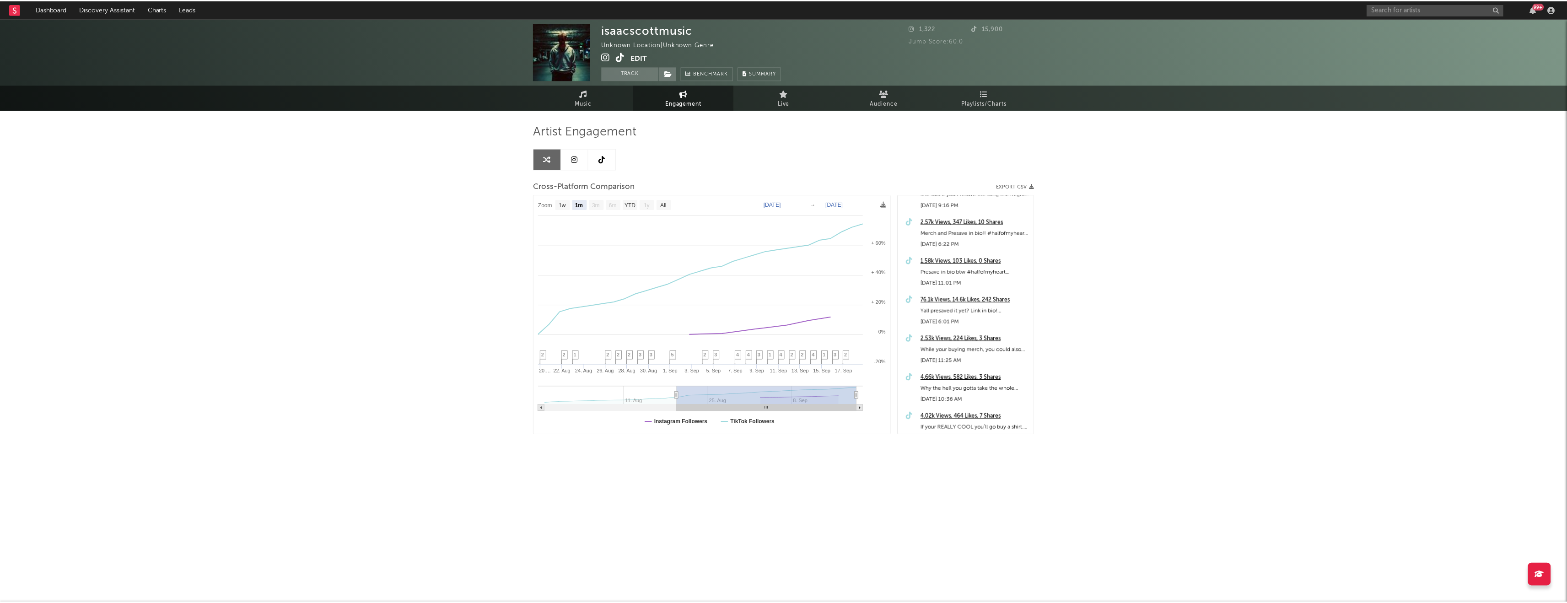
scroll to position [26, 0]
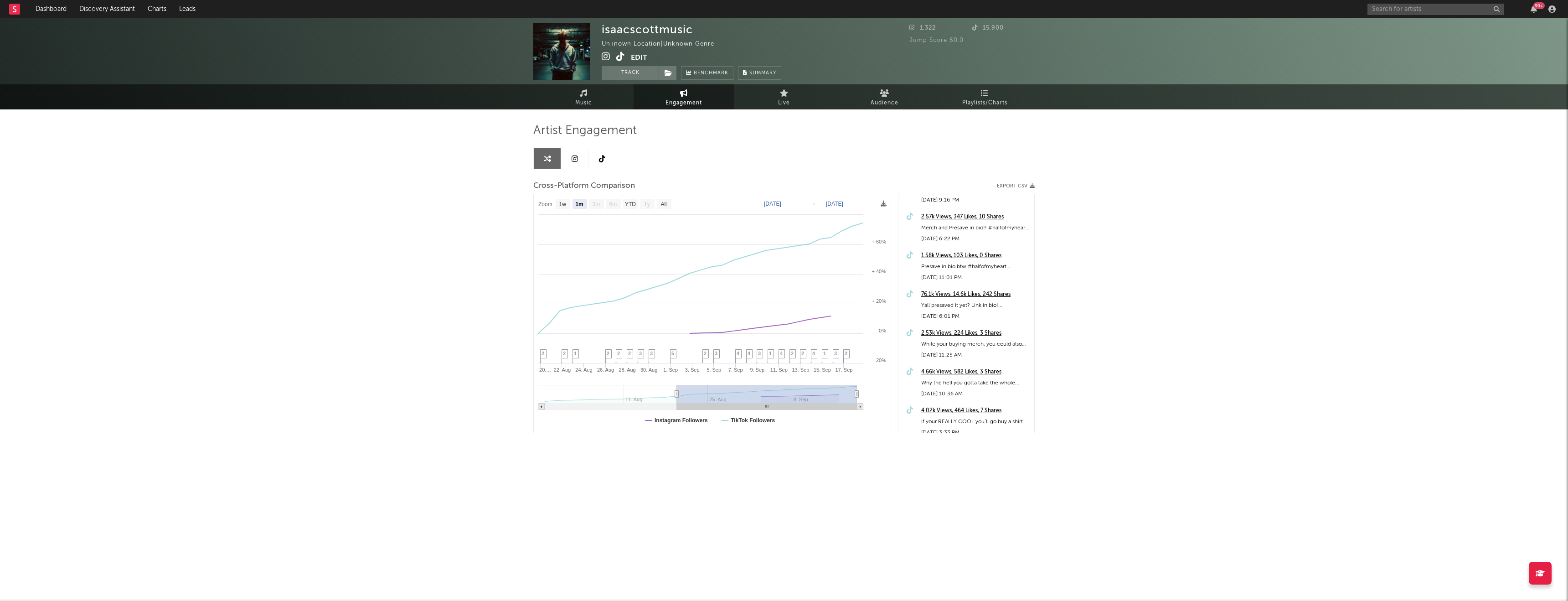
click at [581, 158] on link at bounding box center [574, 158] width 27 height 21
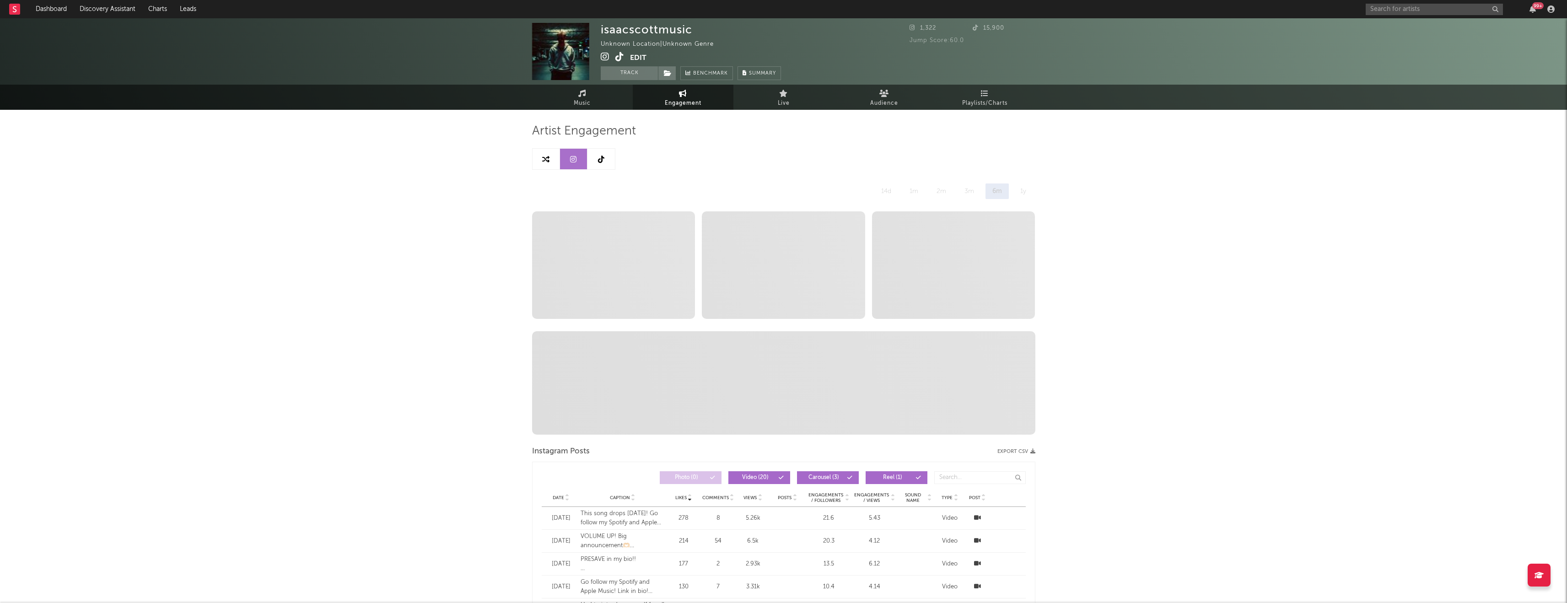
select select "1w"
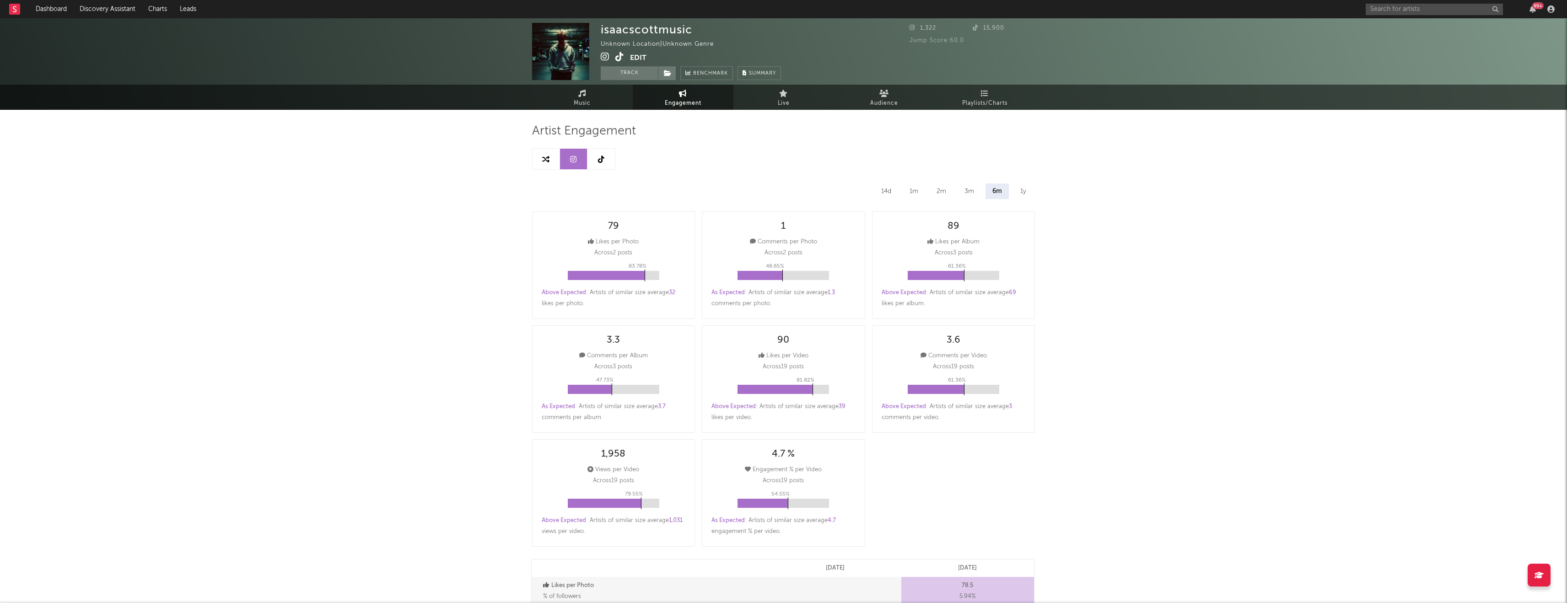
click at [606, 159] on link at bounding box center [601, 159] width 27 height 21
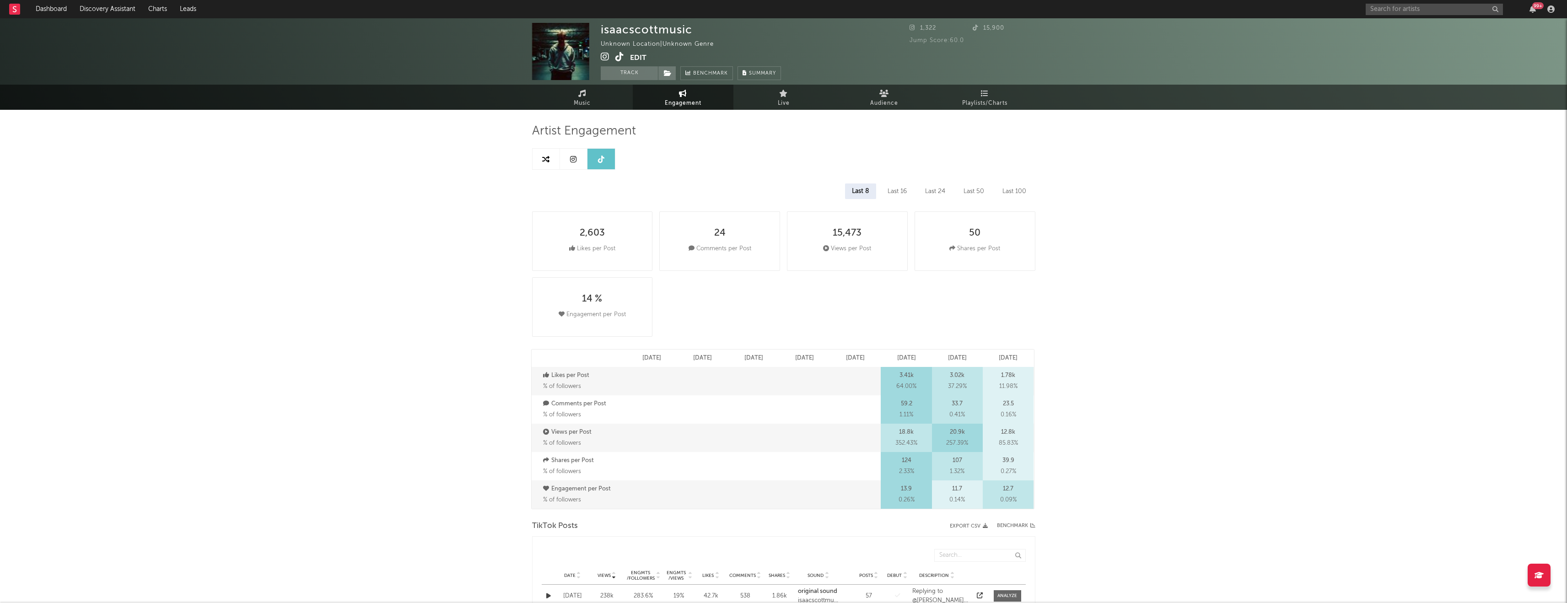
select select "1w"
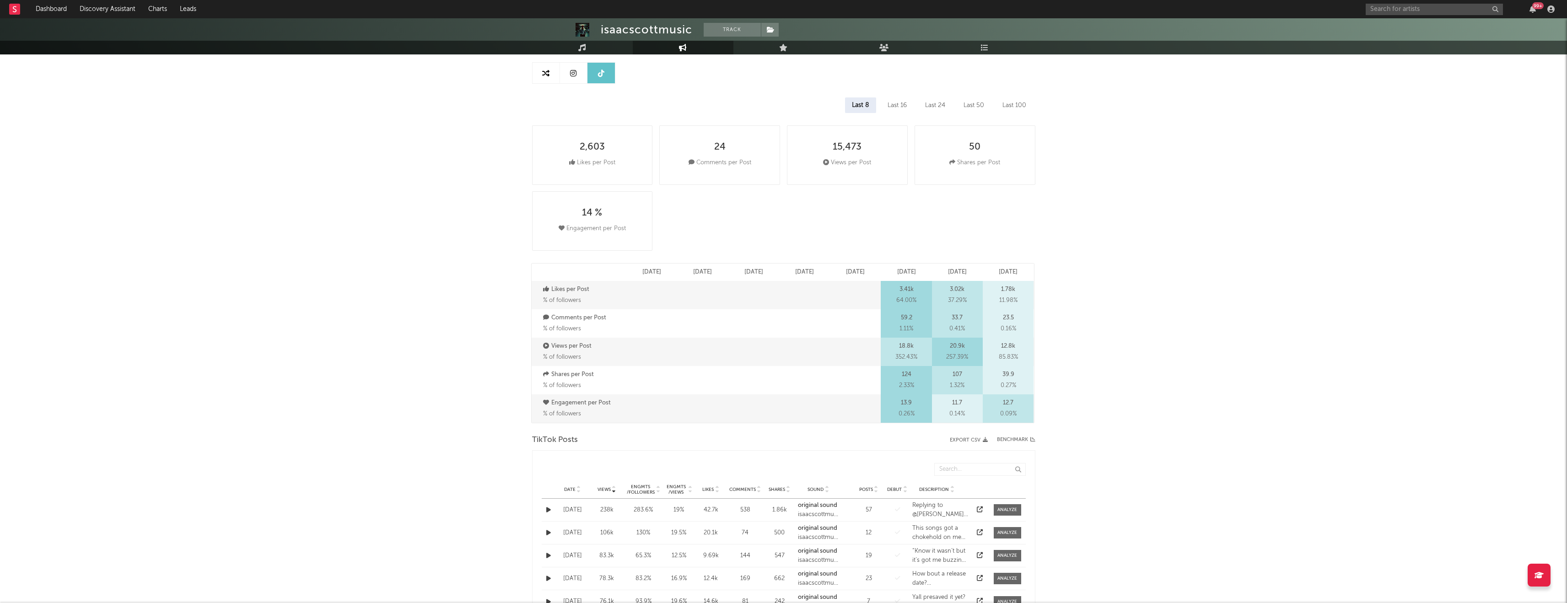
scroll to position [92, 0]
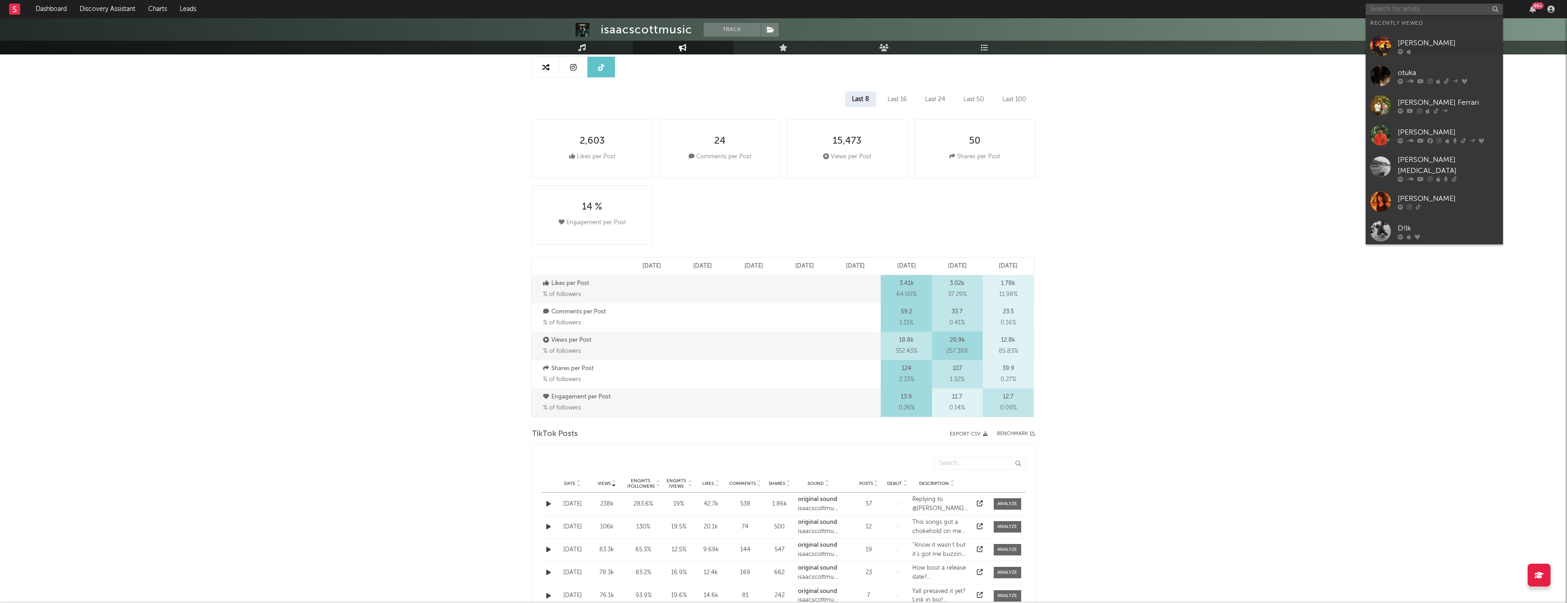
click at [659, 6] on input "text" at bounding box center [1434, 9] width 137 height 11
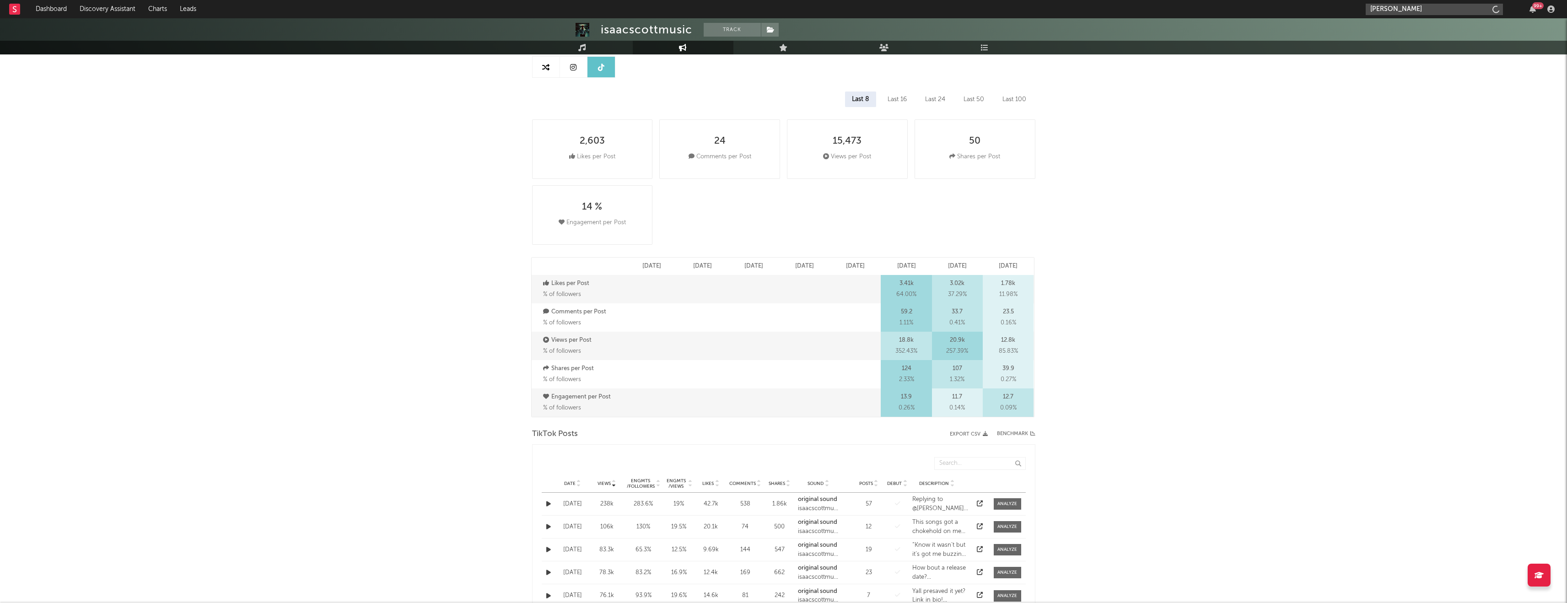
type input "max alan"
click at [659, 9] on input "max alan" at bounding box center [1434, 9] width 137 height 11
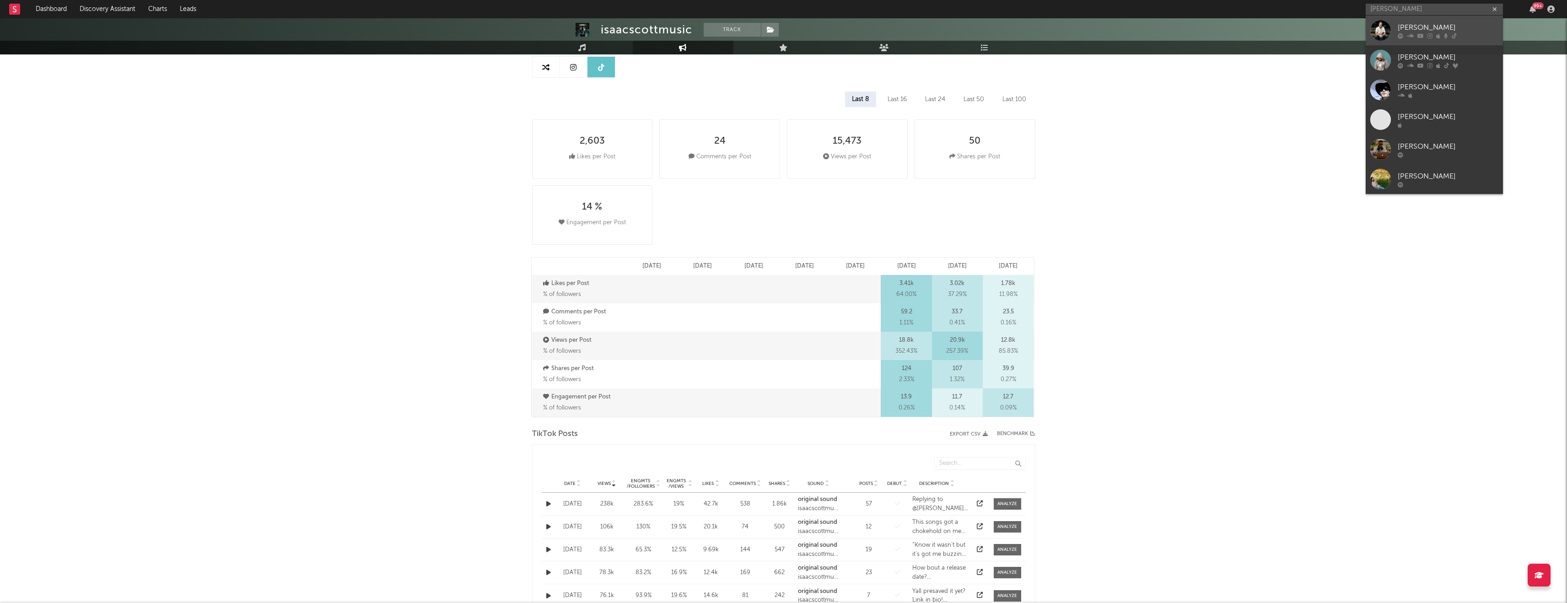
click at [659, 22] on div "Max Alan" at bounding box center [1448, 27] width 101 height 11
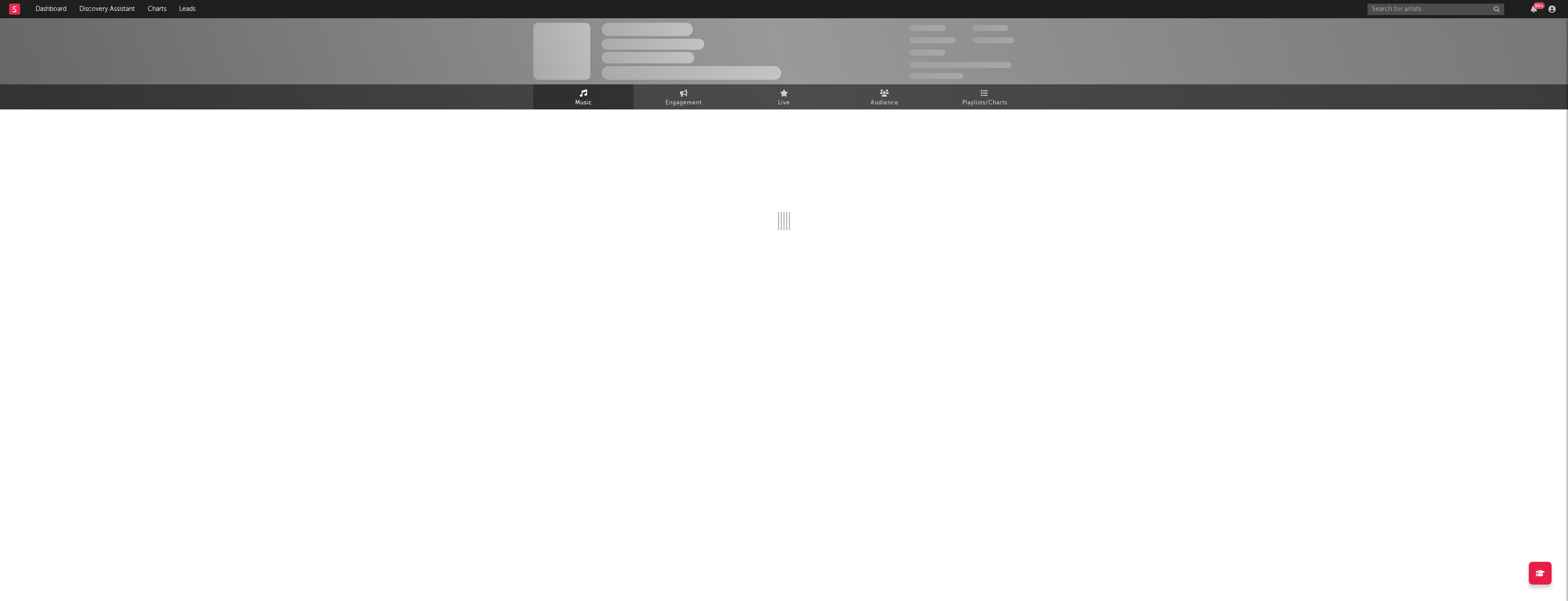
select select "6m"
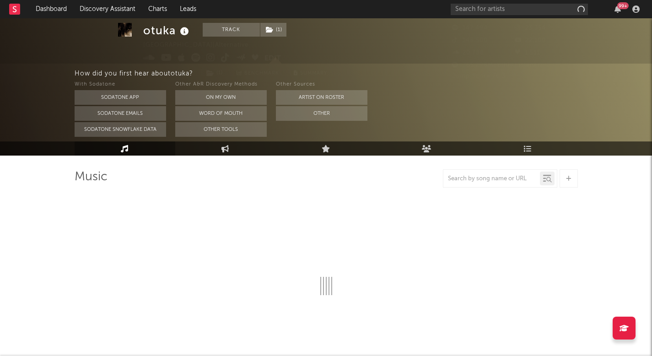
select select "6m"
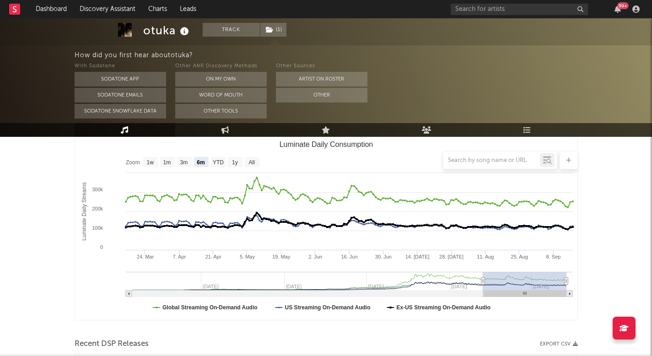
scroll to position [125, 0]
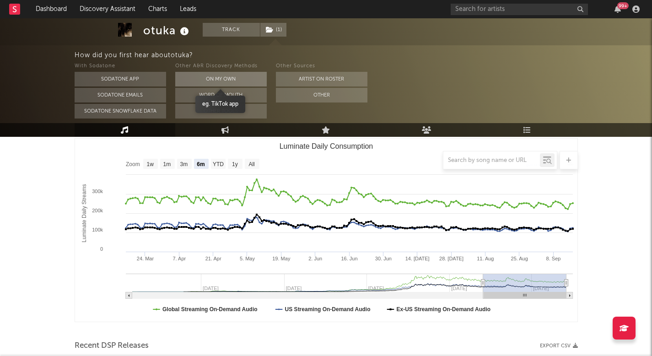
click at [232, 84] on button "On My Own" at bounding box center [221, 79] width 92 height 15
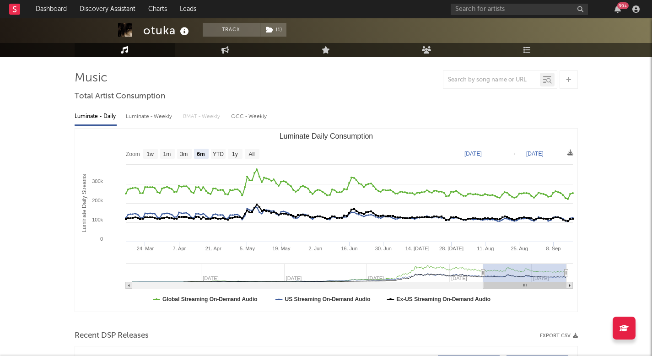
scroll to position [43, 0]
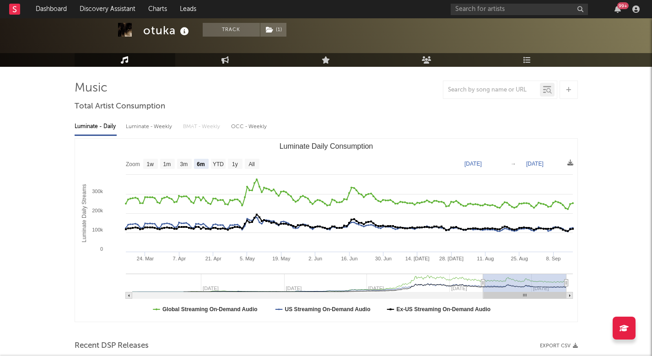
click at [232, 84] on div at bounding box center [326, 90] width 503 height 18
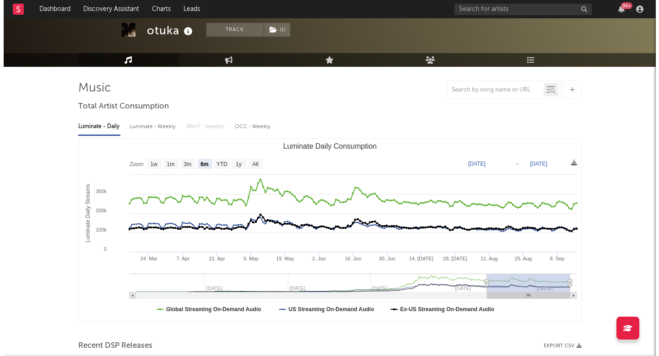
scroll to position [0, 0]
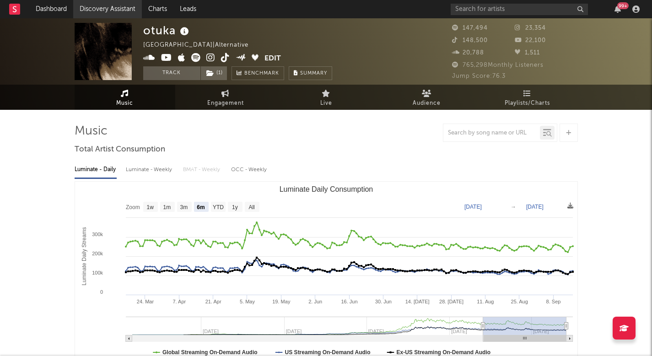
click at [105, 13] on link "Discovery Assistant" at bounding box center [107, 9] width 69 height 18
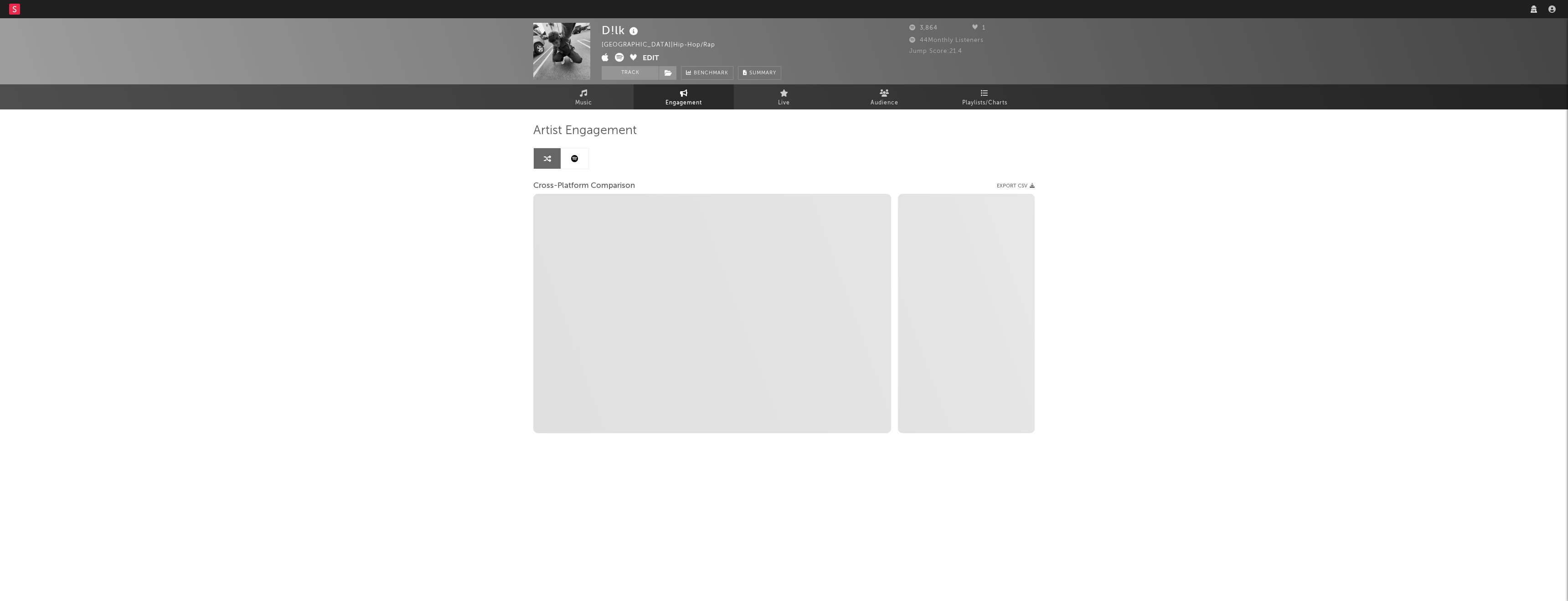
select select "1w"
select select "1m"
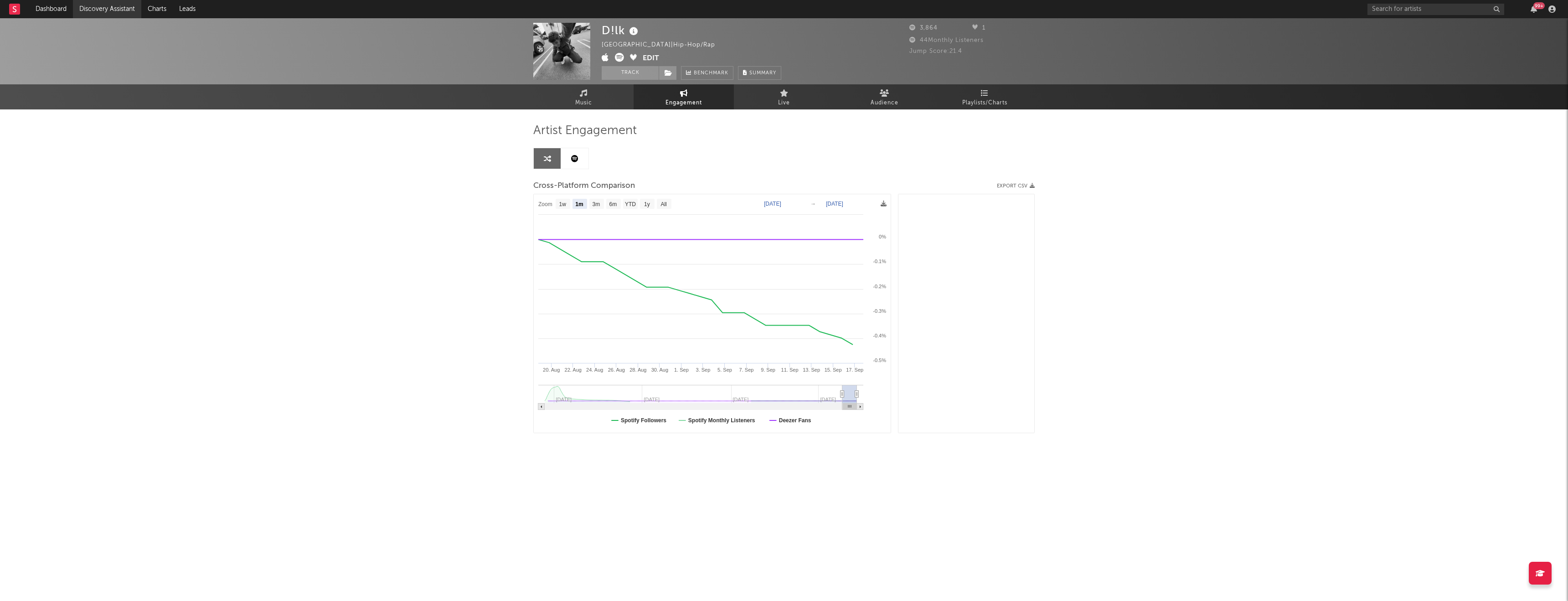
click at [90, 5] on link "Discovery Assistant" at bounding box center [107, 9] width 69 height 18
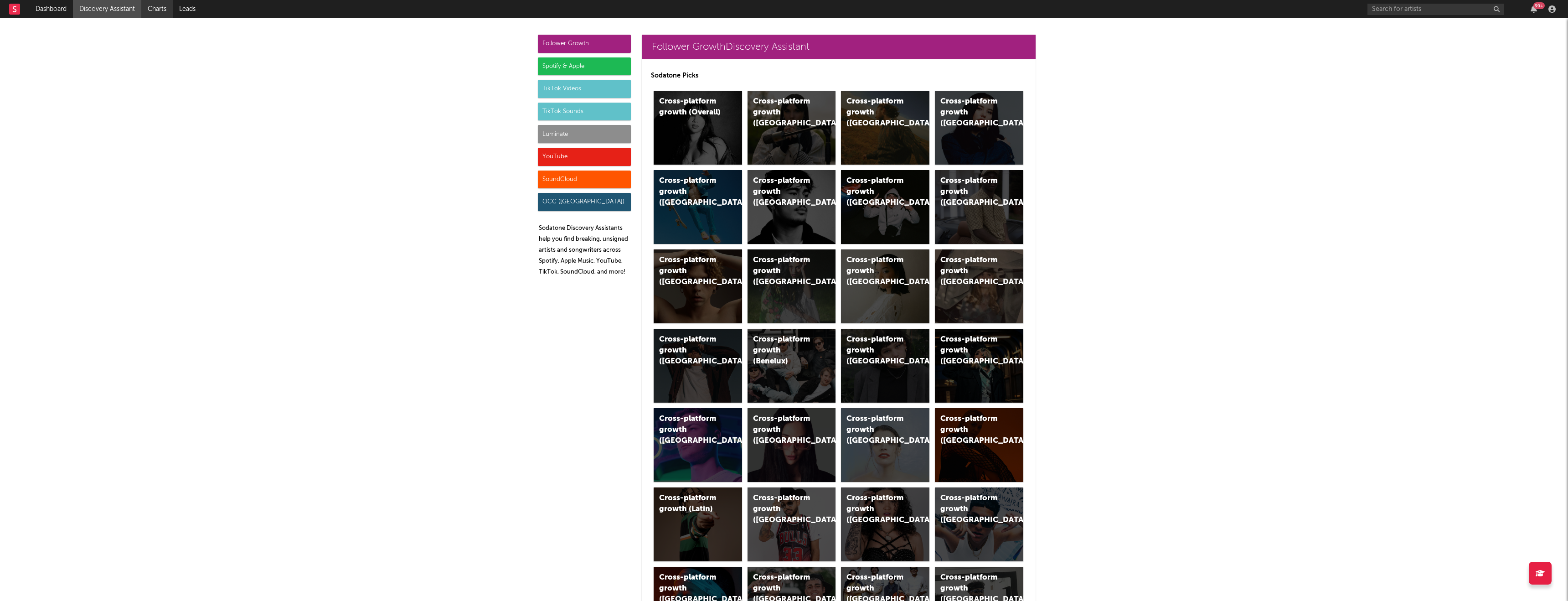
click at [170, 8] on link "Charts" at bounding box center [157, 9] width 32 height 18
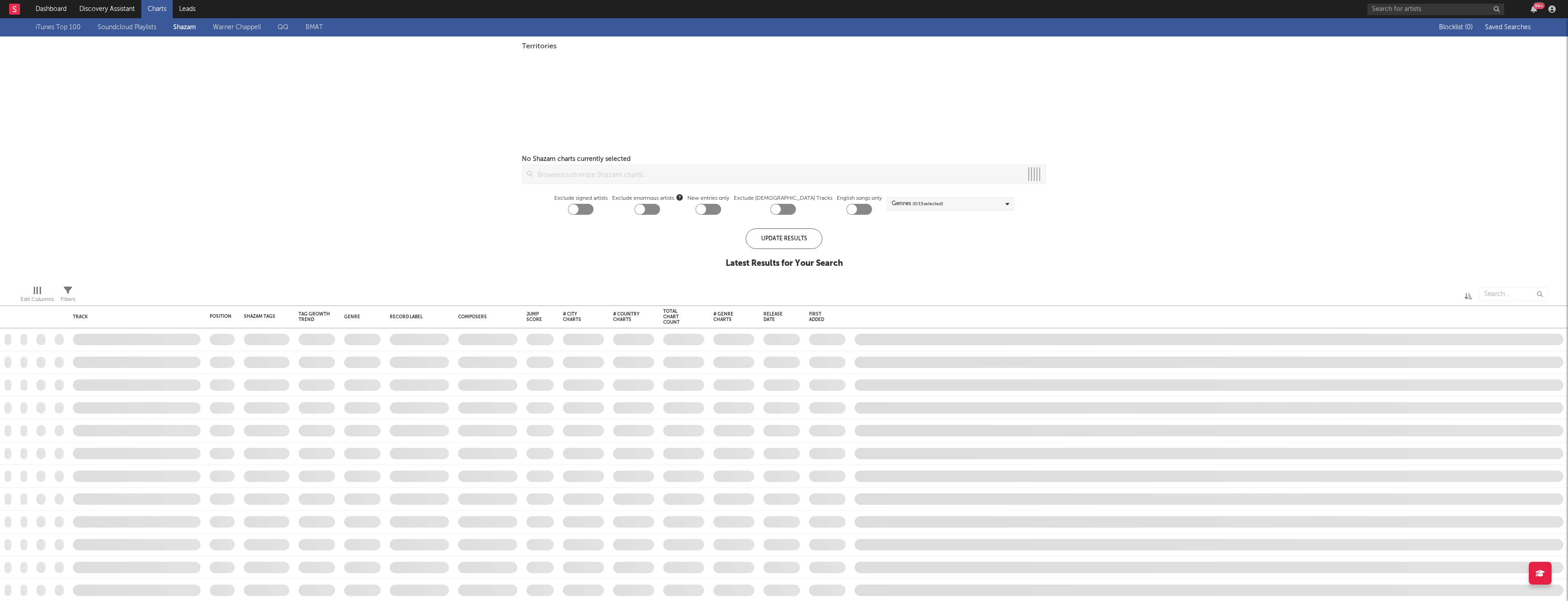
checkbox input "true"
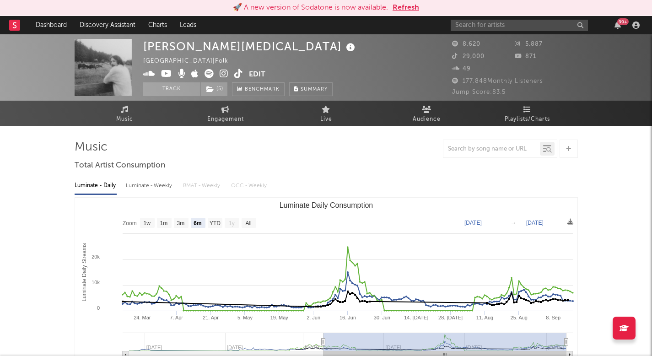
select select "6m"
click at [111, 22] on link "Discovery Assistant" at bounding box center [107, 25] width 69 height 18
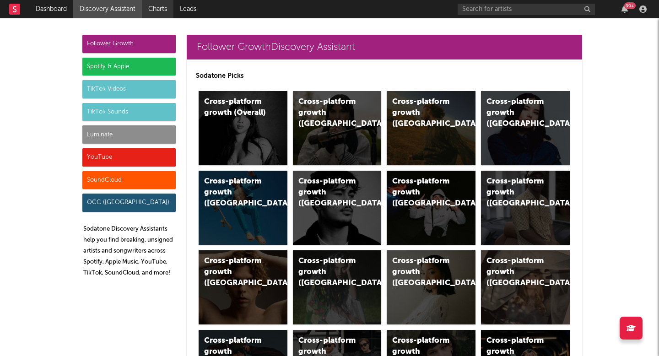
click at [166, 18] on link "Charts" at bounding box center [158, 9] width 32 height 18
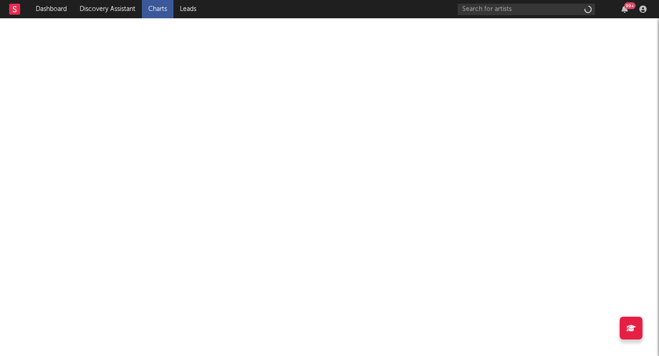
click at [166, 18] on link "Charts" at bounding box center [158, 9] width 32 height 18
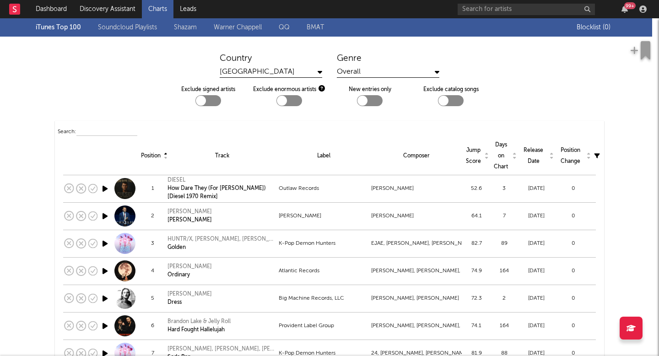
click at [188, 33] on div "iTunes Top 100 Soundcloud Playlists Shazam Warner Chappell QQ BMAT" at bounding box center [306, 27] width 541 height 18
click at [127, 13] on link "Discovery Assistant" at bounding box center [107, 9] width 69 height 18
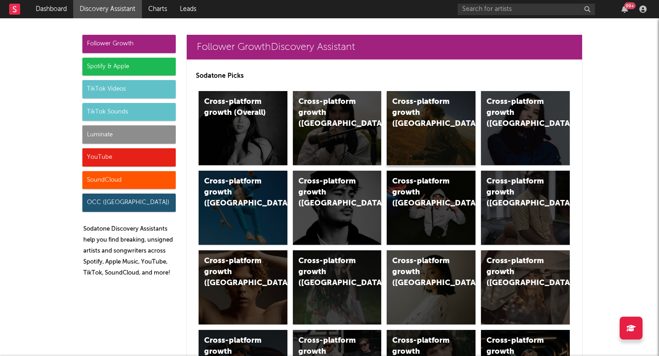
click at [451, 119] on div "Cross-platform growth (US)" at bounding box center [431, 128] width 89 height 74
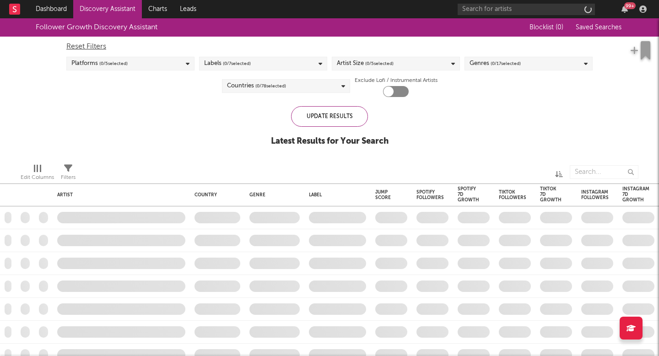
checkbox input "true"
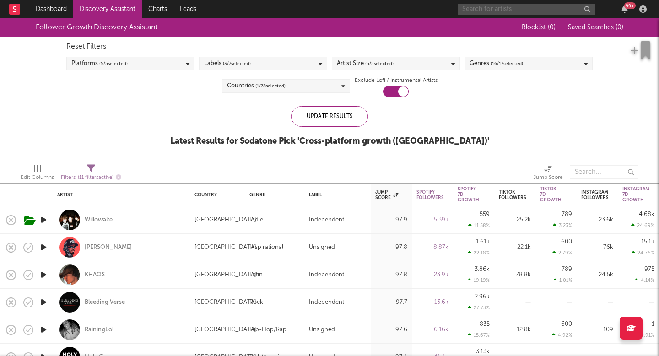
click at [533, 9] on input "text" at bounding box center [526, 9] width 137 height 11
type input "dave fenle"
click at [497, 46] on div "Reset Filters" at bounding box center [329, 46] width 526 height 11
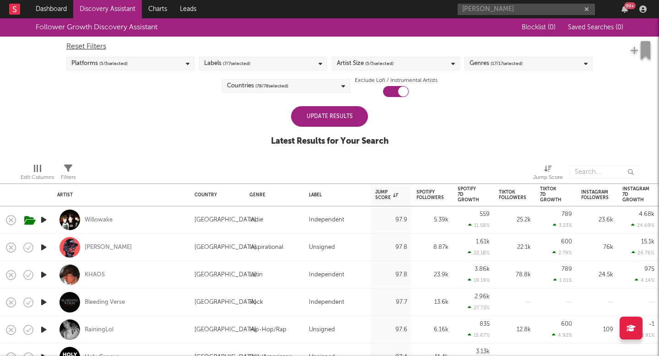
click at [496, 2] on div "dave fenle 99 +" at bounding box center [554, 9] width 192 height 18
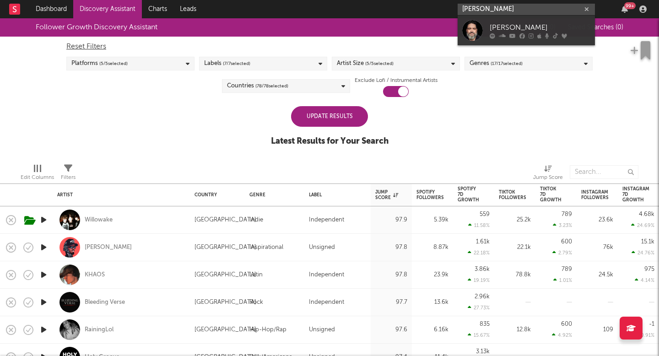
click at [496, 10] on input "dave fenle" at bounding box center [526, 9] width 137 height 11
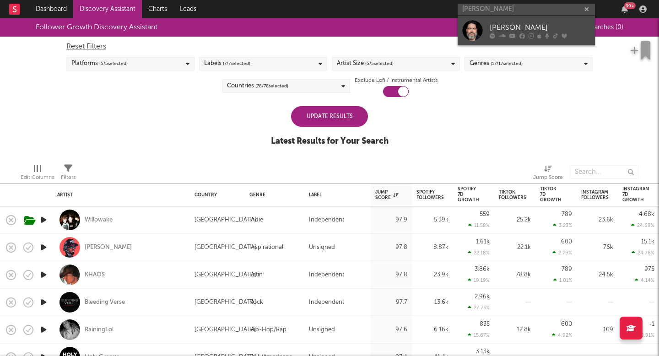
click at [498, 27] on div "[PERSON_NAME]" at bounding box center [540, 27] width 101 height 11
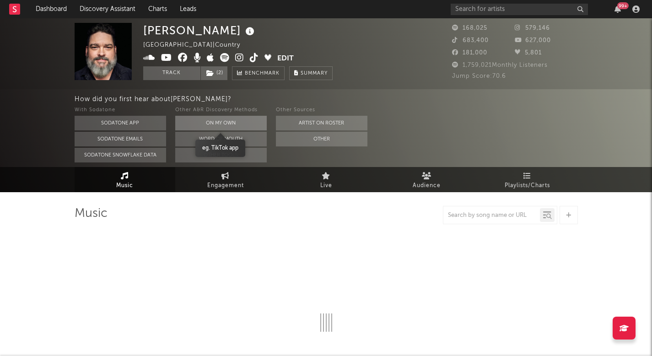
click at [231, 117] on button "On My Own" at bounding box center [221, 123] width 92 height 15
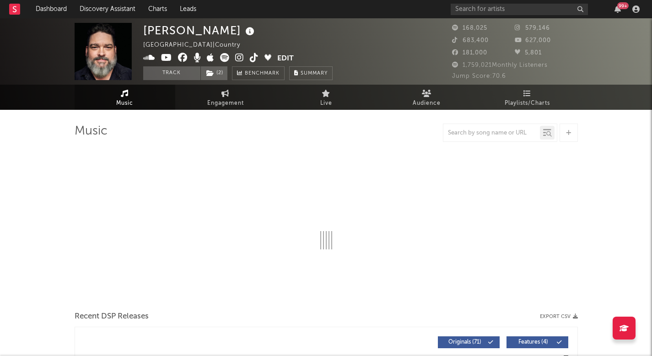
select select "6m"
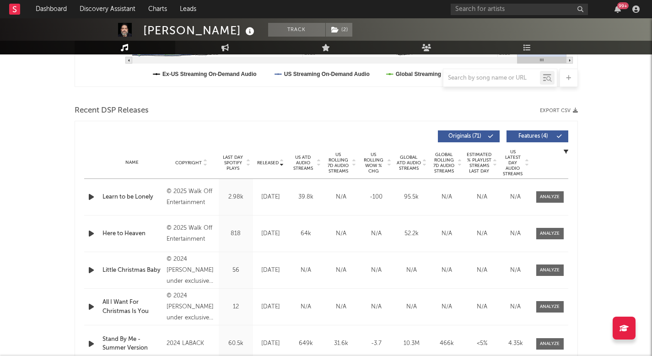
scroll to position [280, 0]
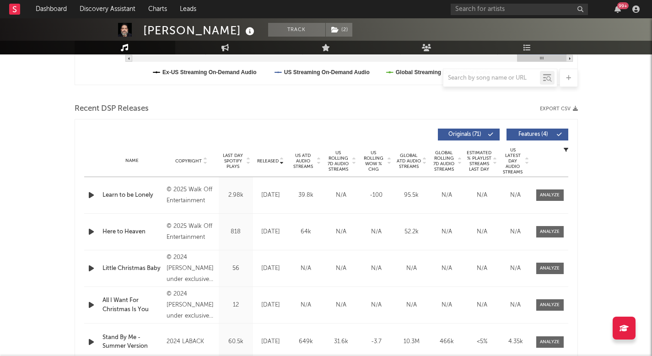
click at [295, 158] on span "US ATD Audio Streams" at bounding box center [303, 161] width 25 height 16
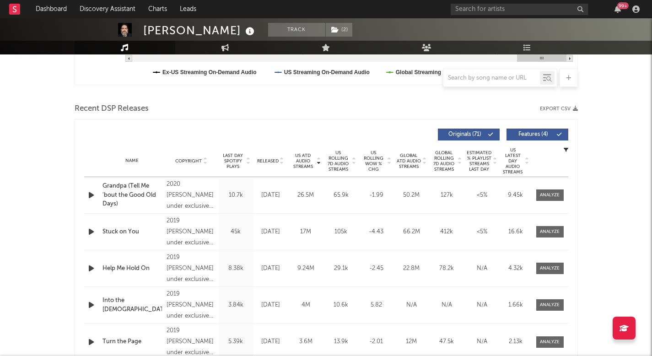
click at [295, 158] on span "US ATD Audio Streams" at bounding box center [303, 161] width 25 height 16
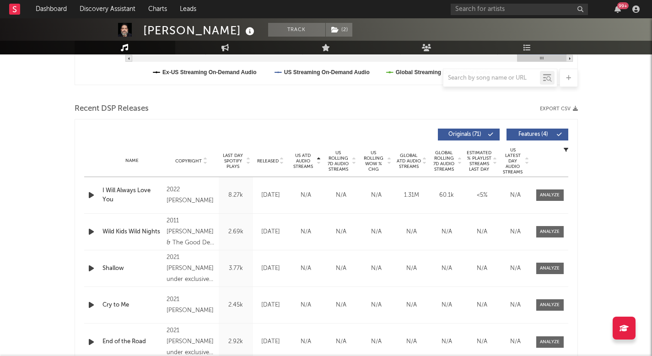
click at [337, 158] on span "US Rolling 7D Audio Streams" at bounding box center [338, 161] width 25 height 22
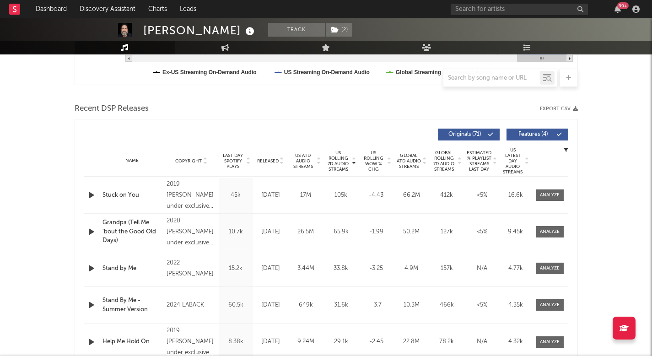
click at [297, 162] on span "US ATD Audio Streams" at bounding box center [303, 161] width 25 height 16
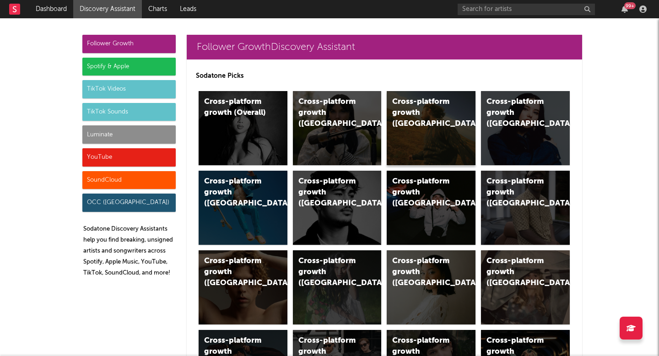
click at [427, 148] on div "Cross-platform growth ([GEOGRAPHIC_DATA])" at bounding box center [431, 128] width 89 height 74
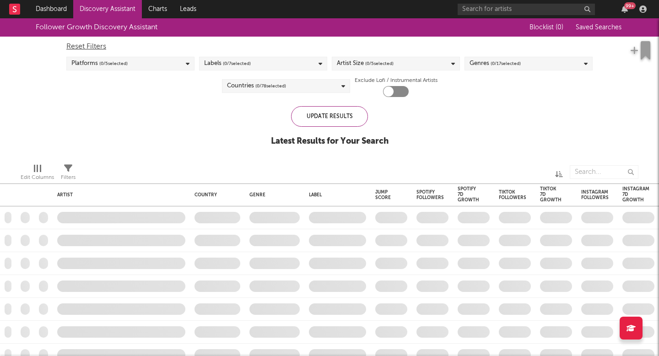
checkbox input "true"
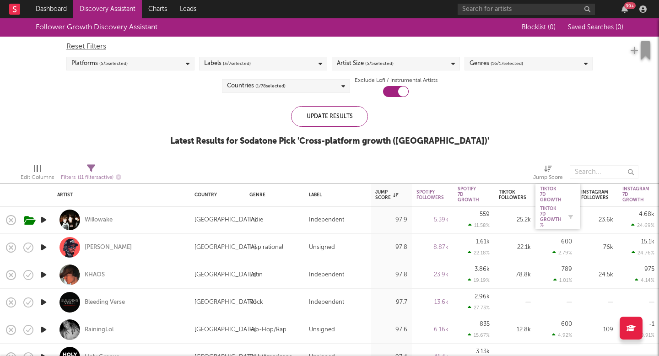
click at [549, 207] on div "Tiktok 7D Growth %" at bounding box center [551, 217] width 22 height 22
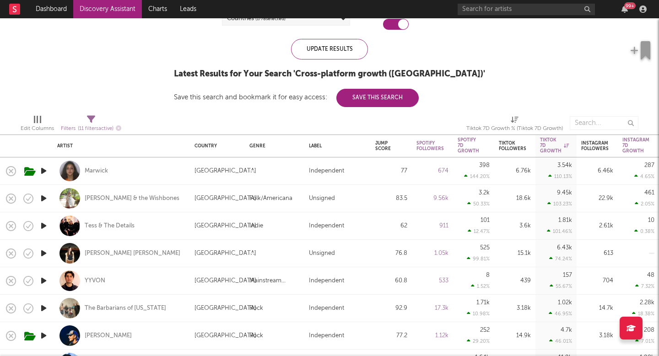
click at [43, 227] on icon "button" at bounding box center [44, 225] width 10 height 11
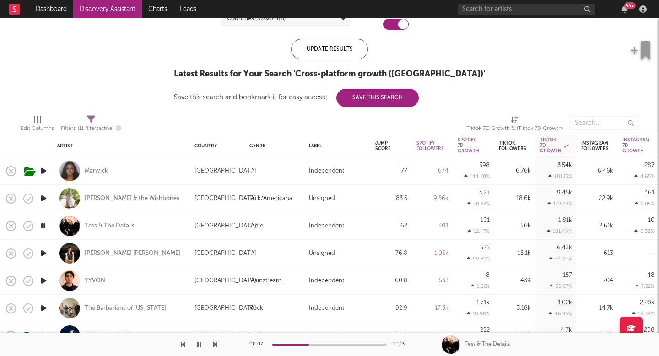
click at [42, 310] on icon "button" at bounding box center [44, 307] width 10 height 11
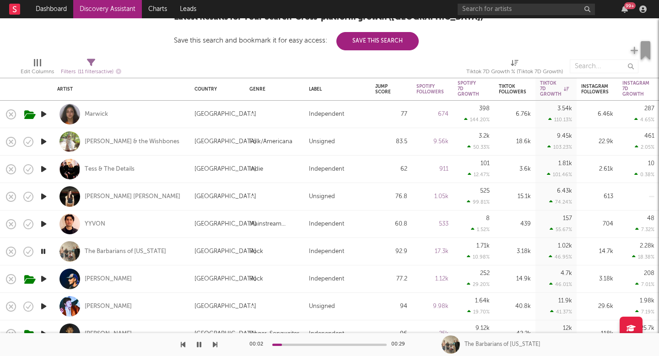
click at [44, 281] on icon "button" at bounding box center [44, 278] width 10 height 11
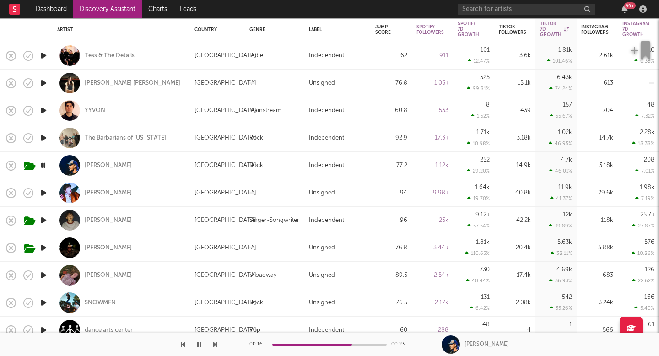
click at [102, 247] on div "[PERSON_NAME]" at bounding box center [108, 248] width 47 height 8
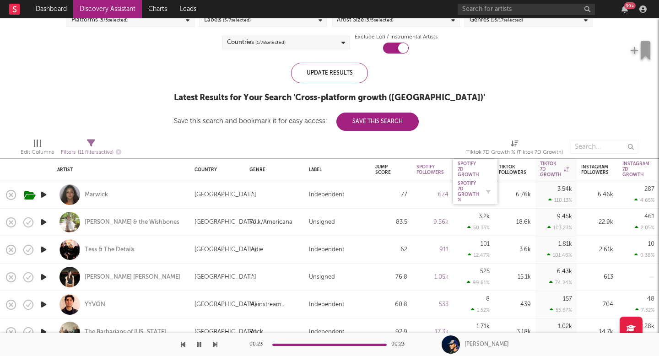
click at [466, 184] on div "Spotify 7D Growth %" at bounding box center [469, 192] width 22 height 22
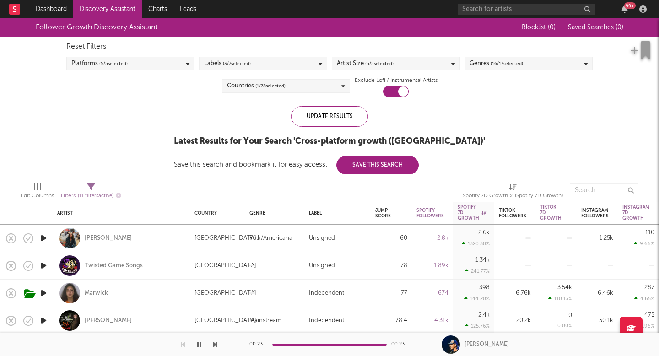
click at [44, 238] on icon "button" at bounding box center [44, 237] width 10 height 11
click at [98, 239] on div "[PERSON_NAME]" at bounding box center [108, 238] width 47 height 8
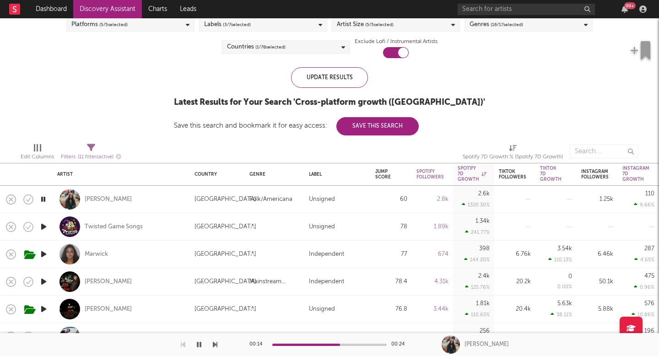
click at [47, 282] on icon "button" at bounding box center [44, 281] width 10 height 11
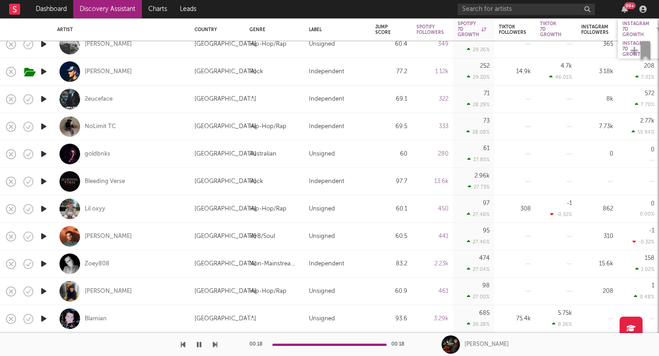
click at [647, 27] on div "Instagram 7D Growth" at bounding box center [635, 29] width 27 height 16
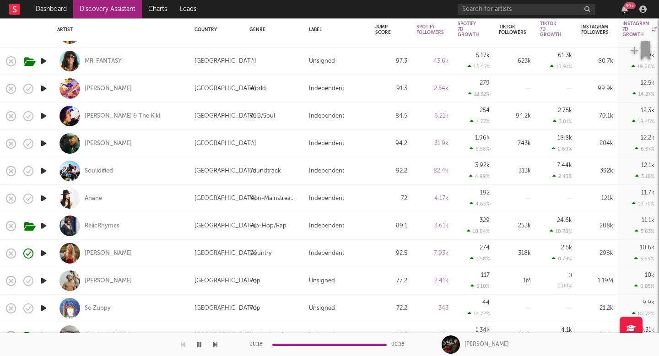
click at [87, 11] on link "Discovery Assistant" at bounding box center [107, 9] width 69 height 18
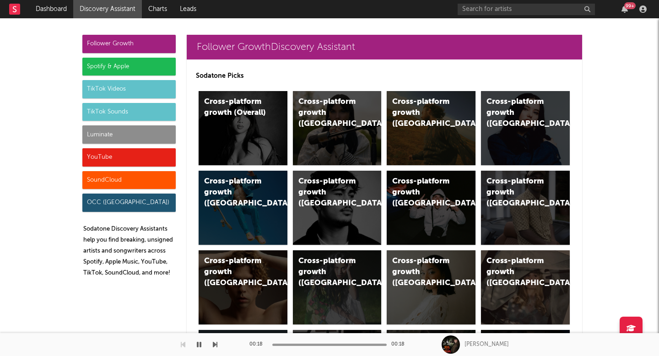
click at [155, 129] on div "Luminate" at bounding box center [128, 134] width 93 height 18
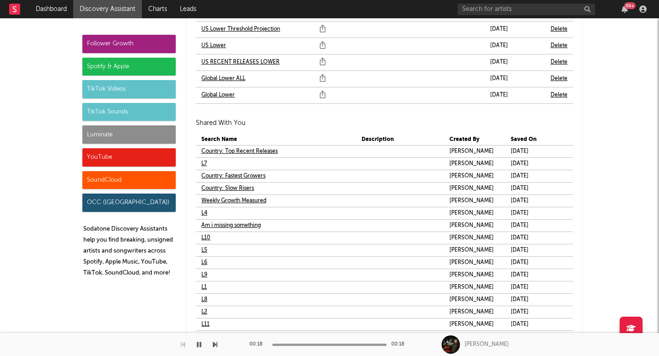
scroll to position [5582, 0]
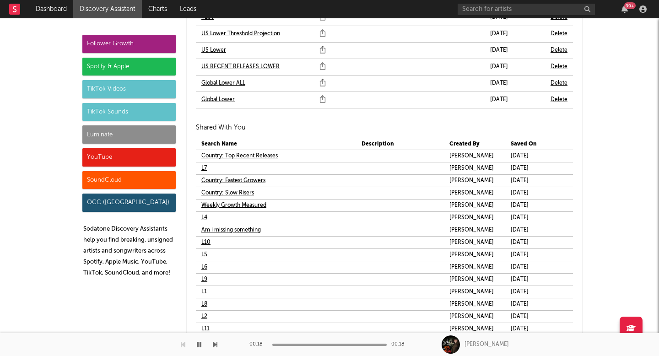
click at [214, 50] on link "US Lower" at bounding box center [213, 50] width 25 height 11
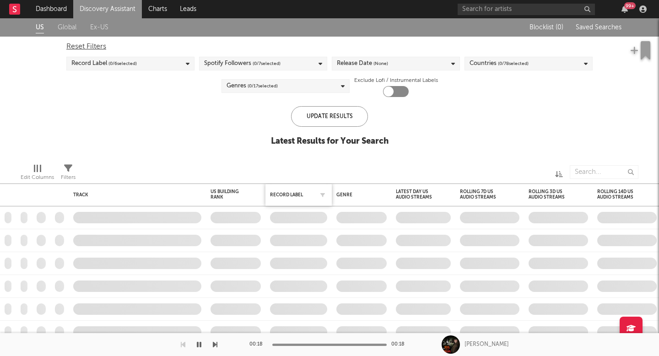
checkbox input "true"
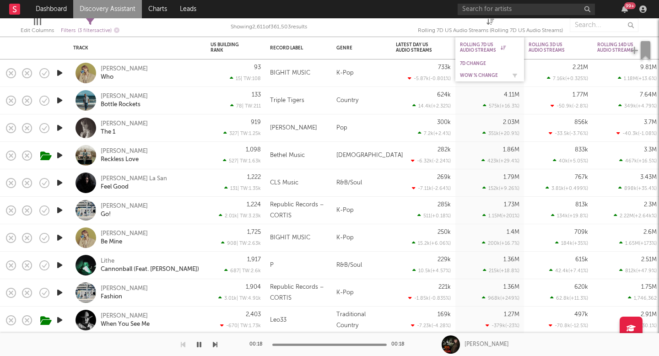
click at [490, 75] on div "WoW % Change" at bounding box center [483, 75] width 46 height 5
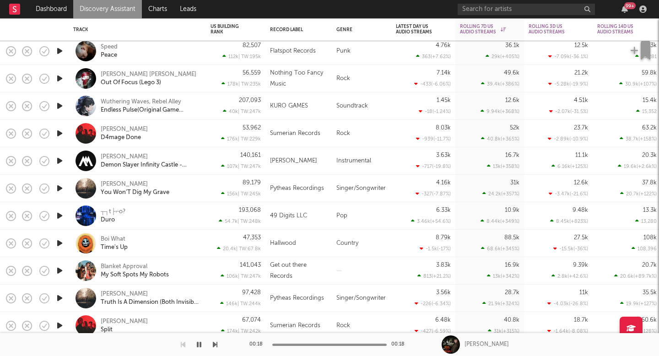
click at [59, 187] on icon "button" at bounding box center [60, 188] width 10 height 11
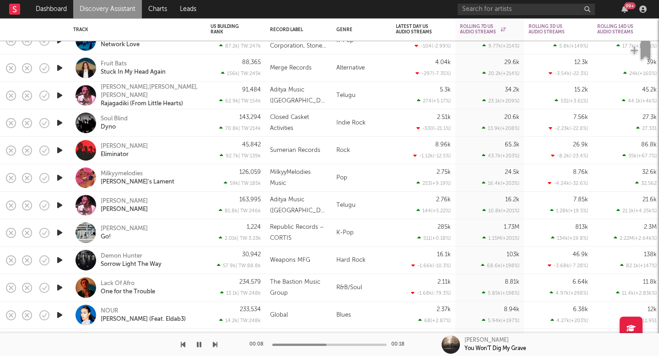
click at [56, 232] on icon "button" at bounding box center [60, 232] width 10 height 11
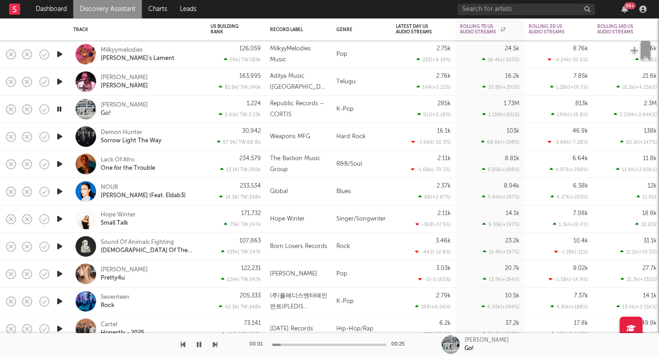
click at [61, 162] on icon "button" at bounding box center [60, 163] width 10 height 11
click at [199, 345] on icon "button" at bounding box center [199, 344] width 5 height 7
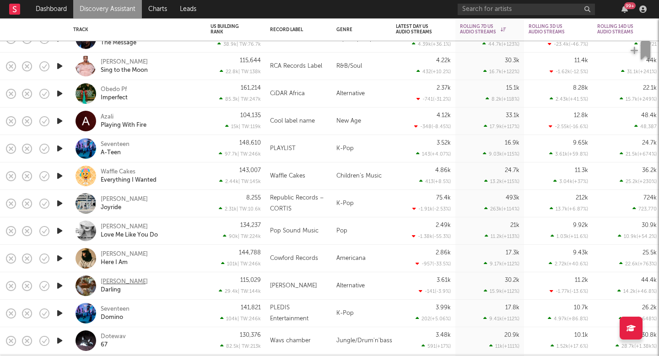
click at [104, 281] on div "[PERSON_NAME]" at bounding box center [124, 282] width 47 height 8
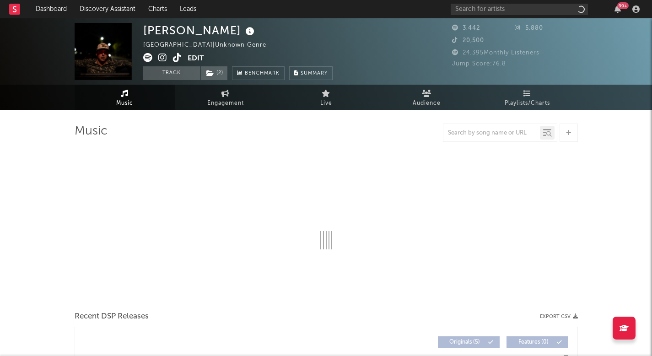
select select "1w"
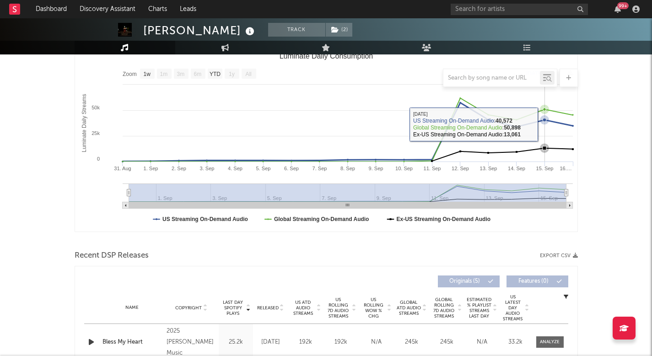
scroll to position [134, 0]
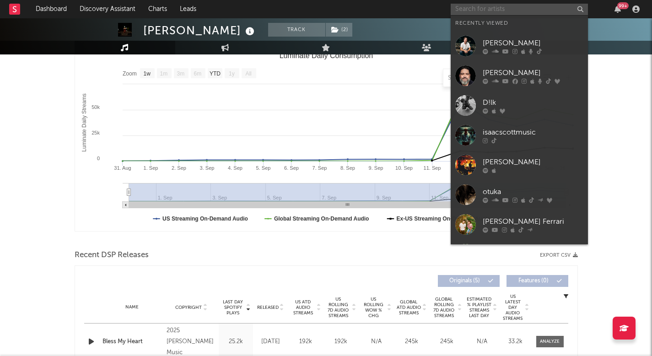
click at [489, 7] on input "text" at bounding box center [519, 9] width 137 height 11
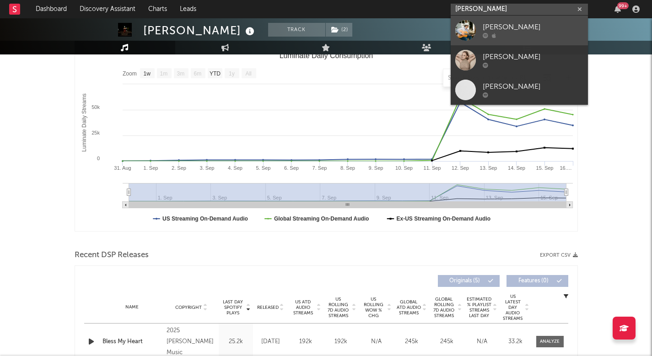
type input "ryan spraggins"
click at [492, 16] on link "[PERSON_NAME]" at bounding box center [519, 31] width 137 height 30
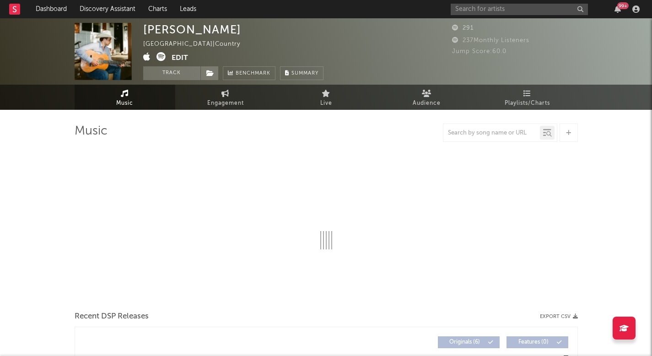
select select "1w"
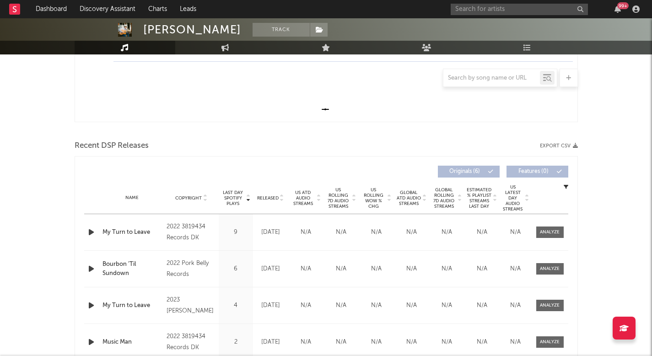
scroll to position [249, 0]
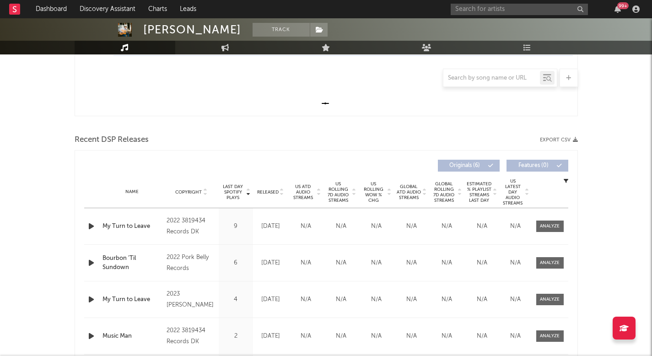
click at [91, 223] on icon "button" at bounding box center [91, 226] width 10 height 11
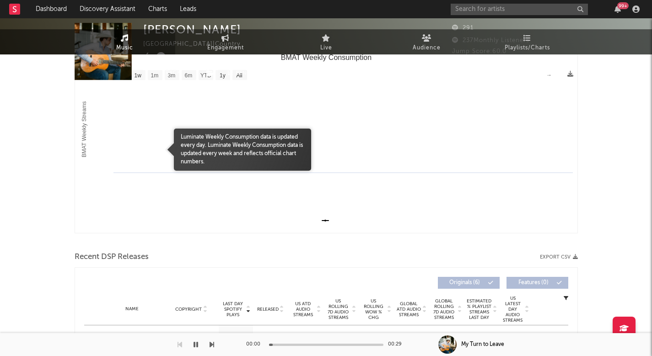
scroll to position [0, 0]
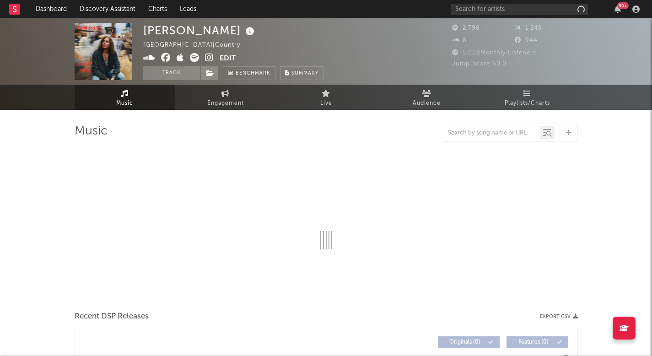
select select "1w"
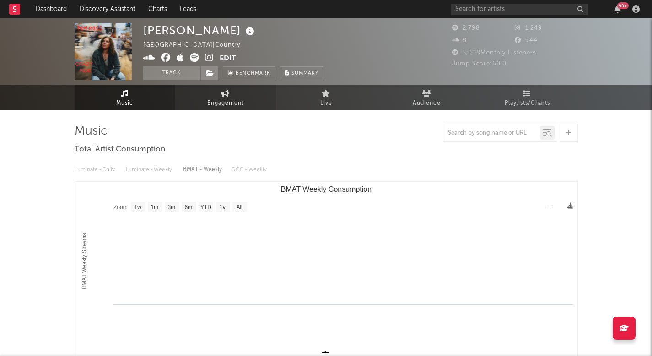
click at [215, 101] on span "Engagement" at bounding box center [225, 103] width 37 height 11
select select "1w"
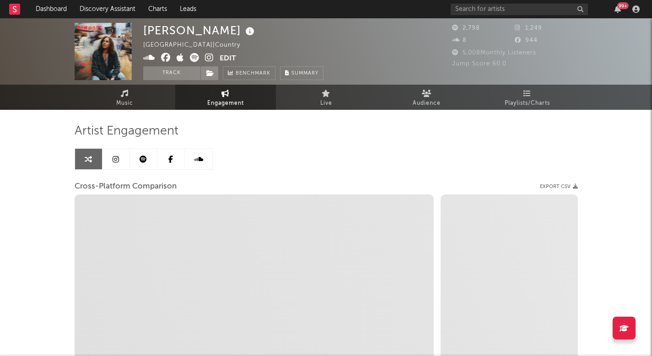
select select "1m"
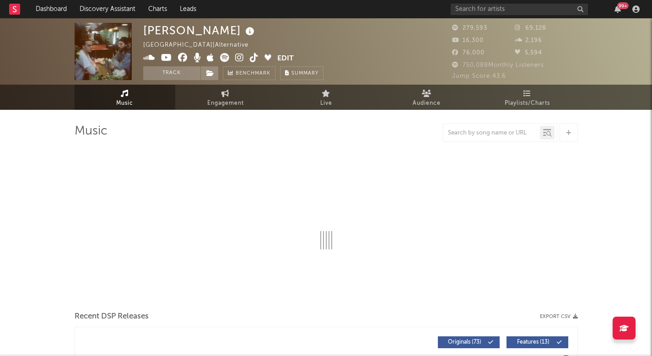
select select "6m"
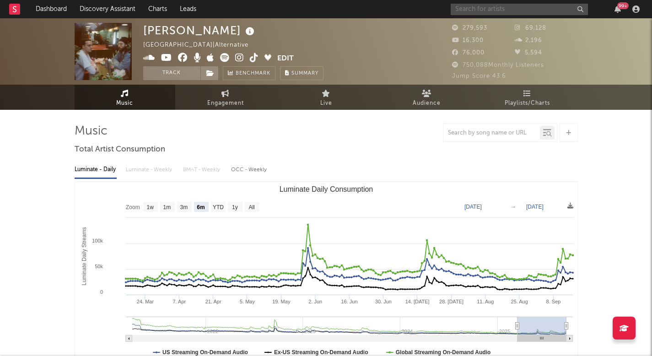
click at [496, 13] on input "text" at bounding box center [519, 9] width 137 height 11
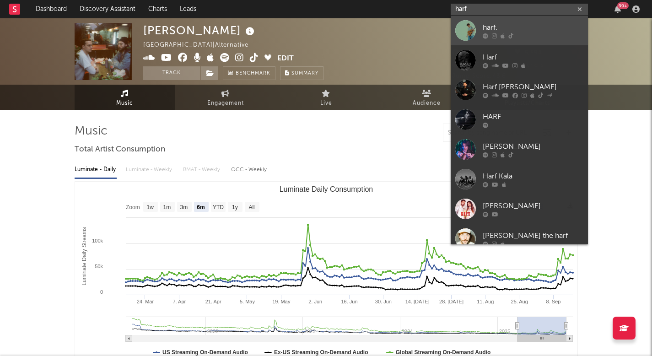
type input "harf"
click at [503, 36] on icon at bounding box center [503, 35] width 4 height 5
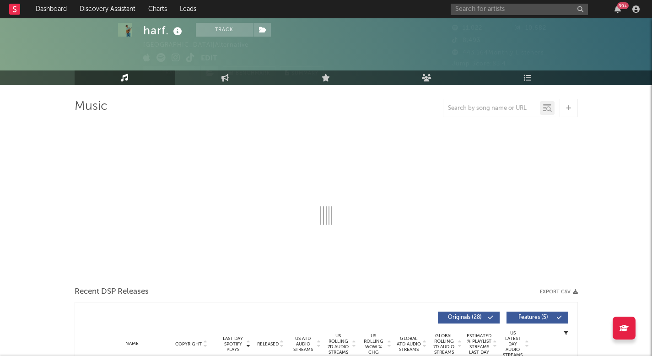
select select "6m"
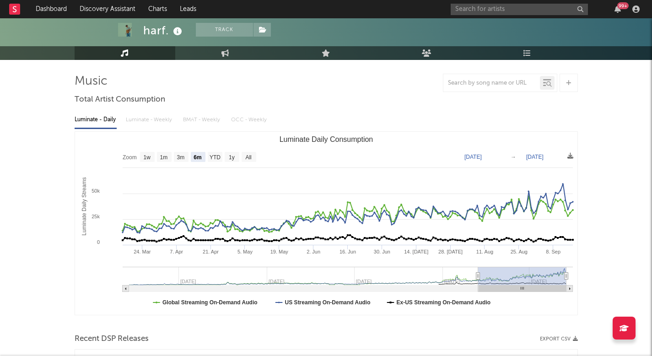
scroll to position [46, 0]
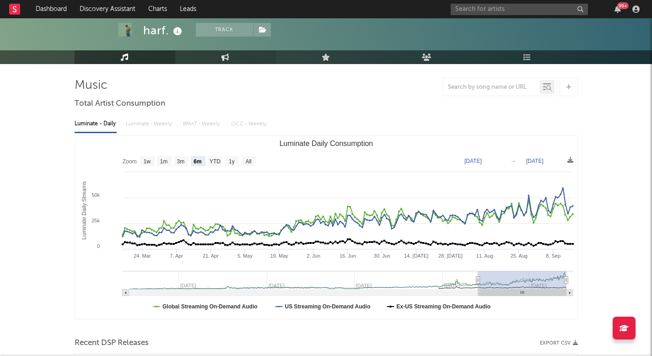
click at [217, 60] on link "Engagement" at bounding box center [225, 57] width 101 height 14
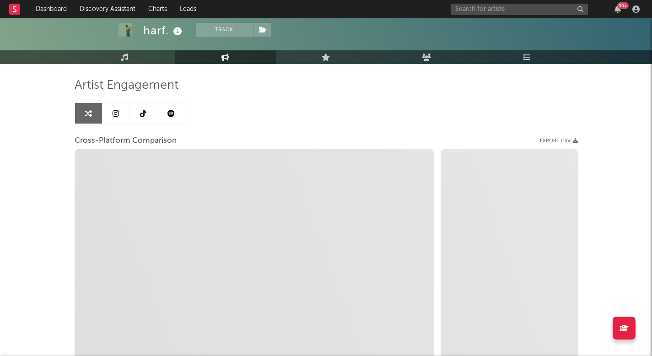
select select "1w"
select select "1m"
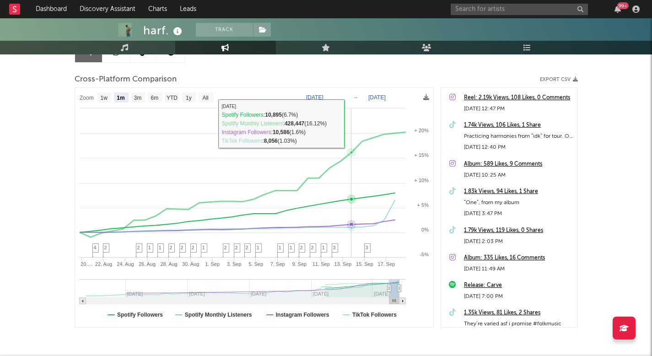
scroll to position [99, 0]
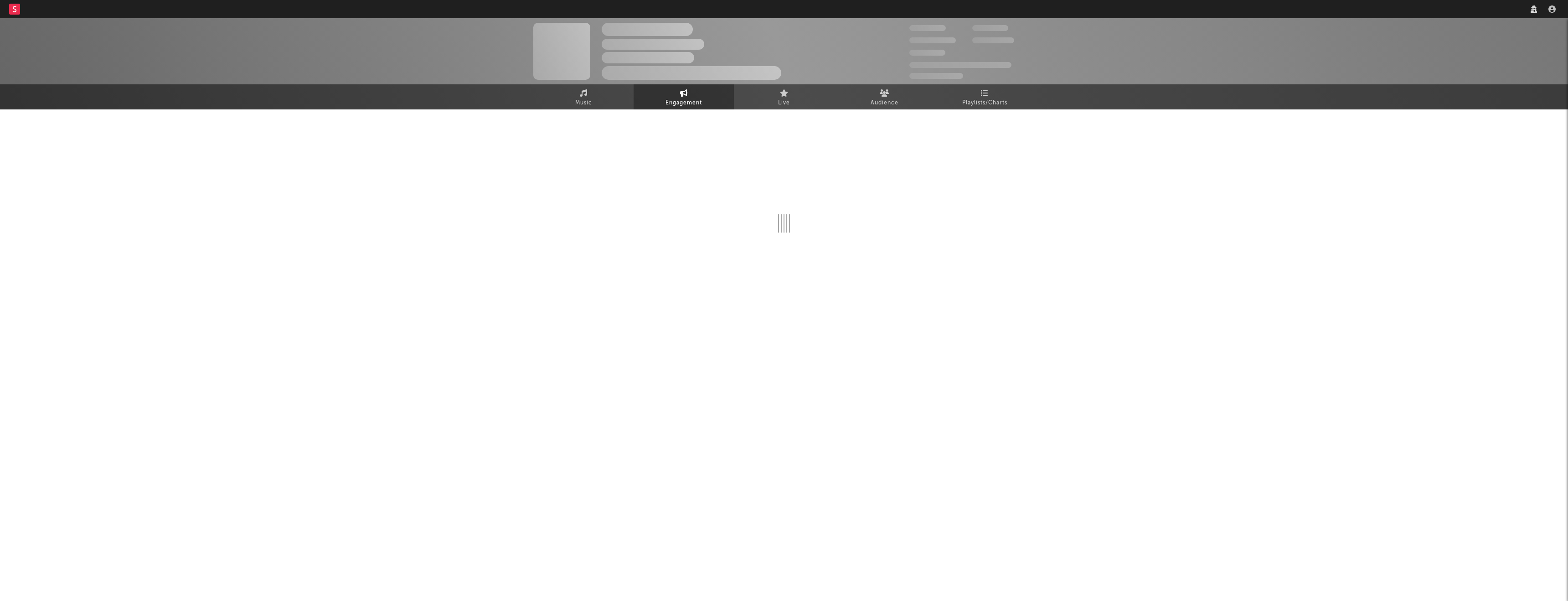
select select "1w"
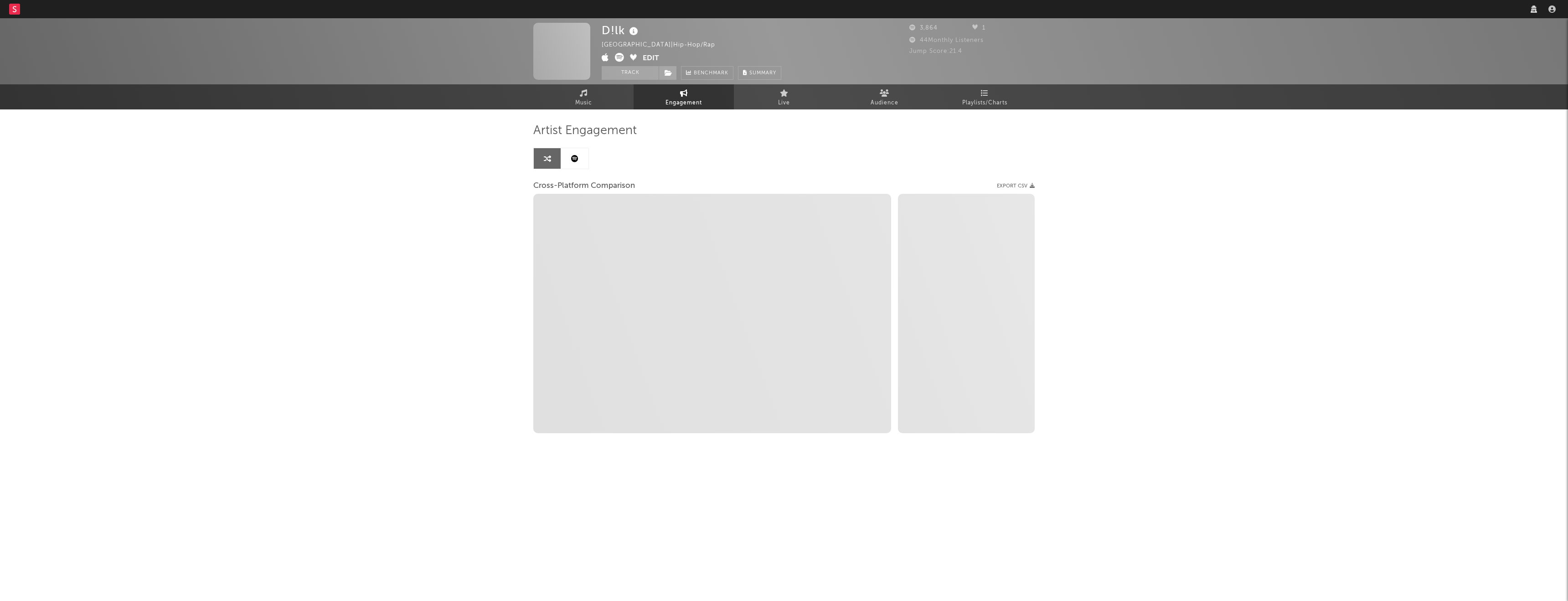
click at [1381, 11] on nav "Dashboard Discovery Assistant Charts Leads" at bounding box center [784, 9] width 1568 height 18
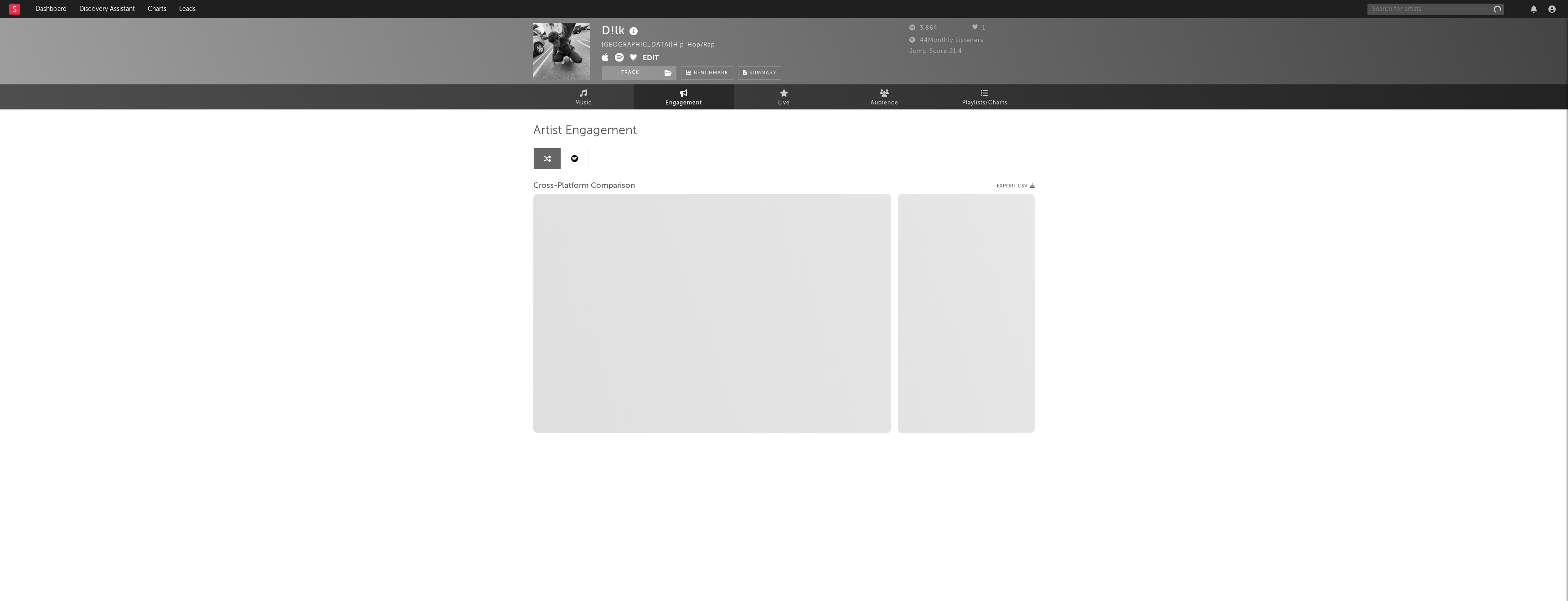
click at [1383, 7] on input "text" at bounding box center [1436, 9] width 136 height 11
type input "ry"
select select "1m"
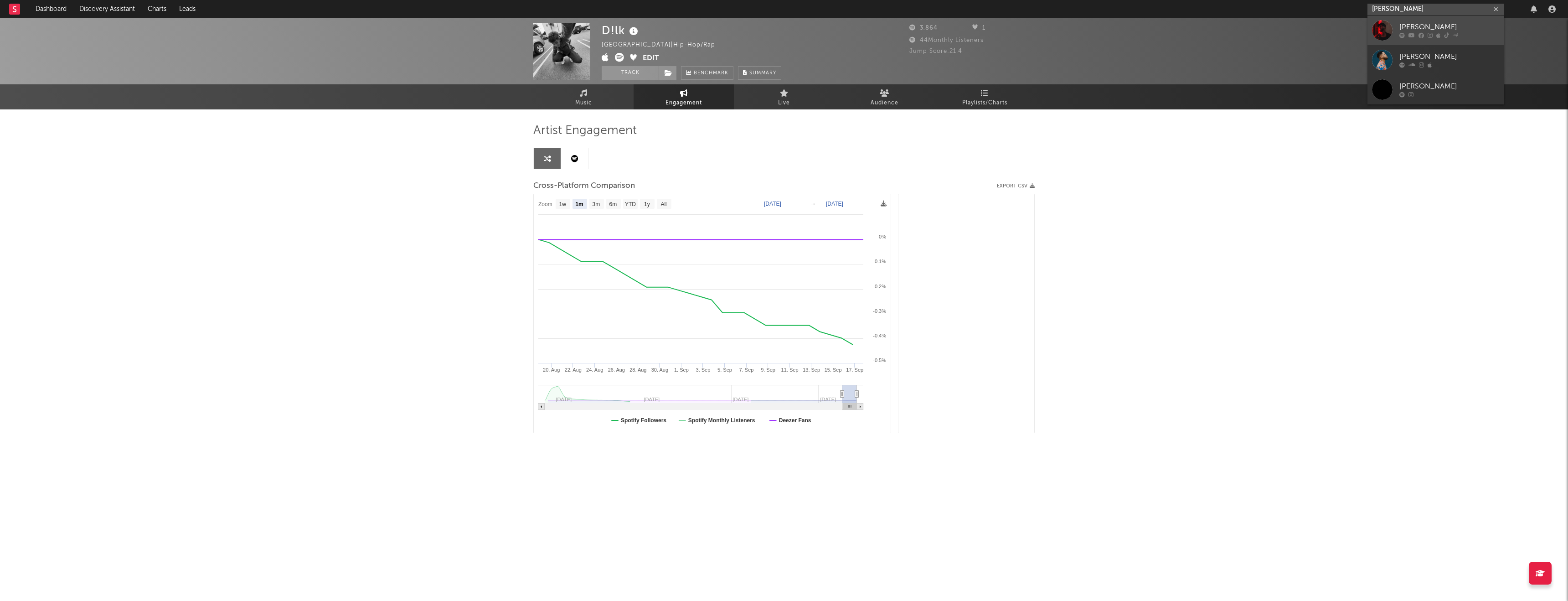
type input "ryan jesse"
click at [1447, 34] on icon at bounding box center [1446, 35] width 5 height 5
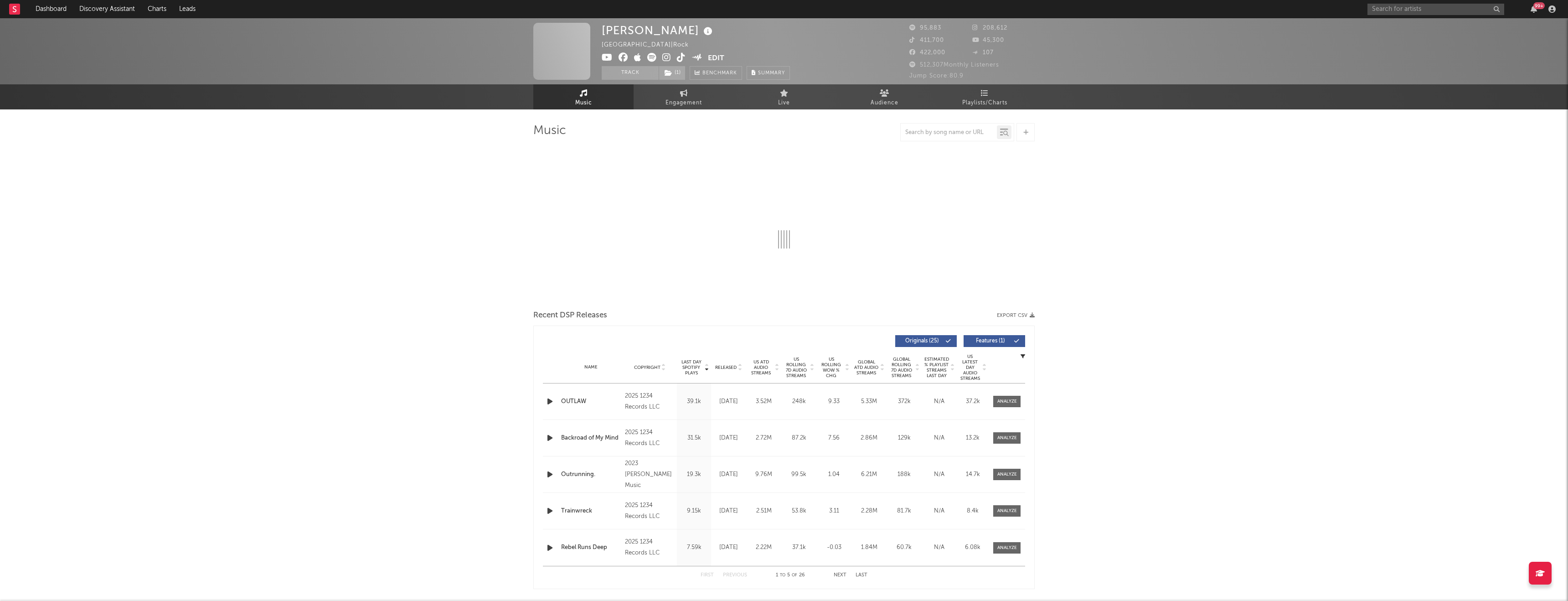
select select "6m"
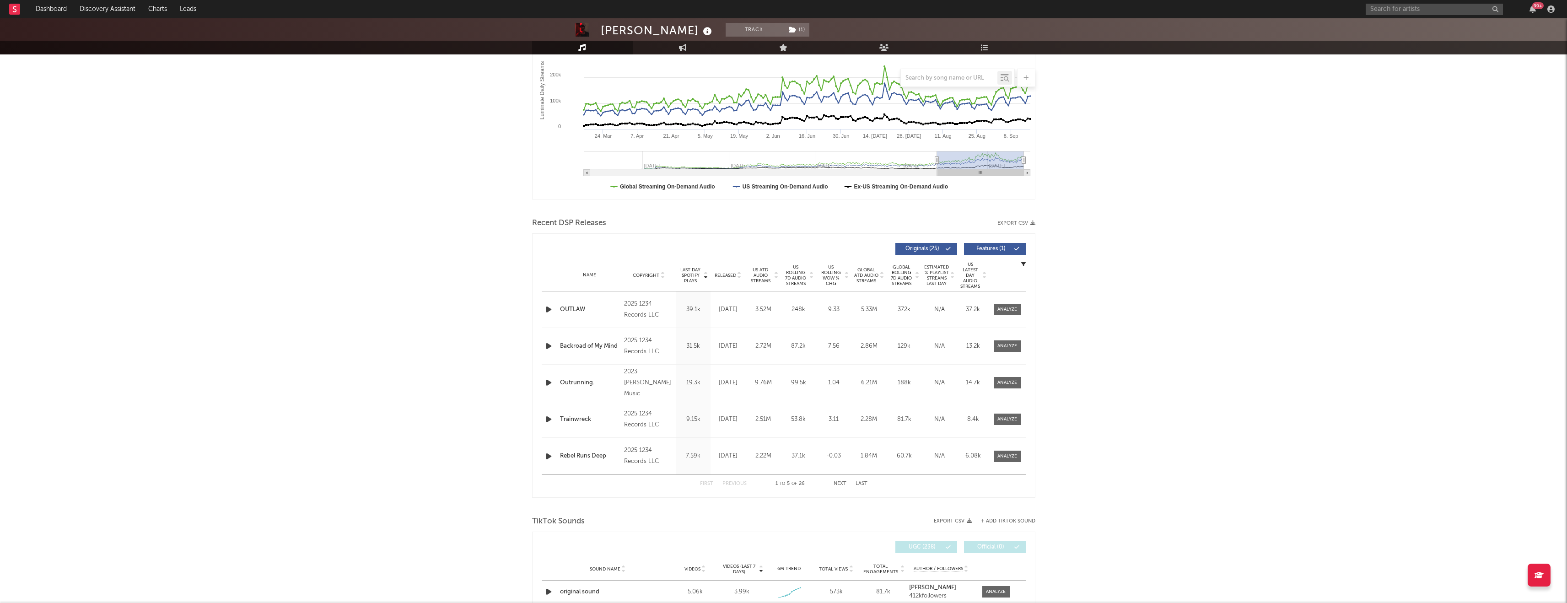
scroll to position [377, 0]
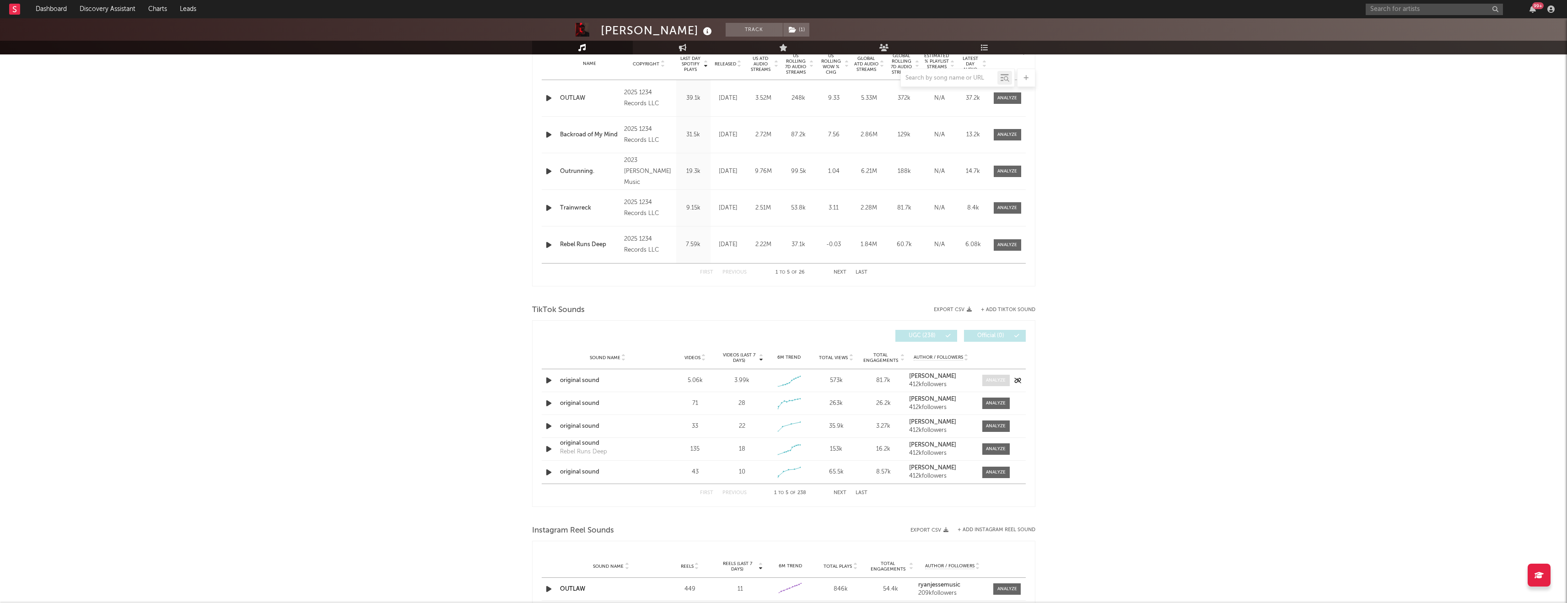
click at [1006, 382] on span at bounding box center [996, 380] width 27 height 11
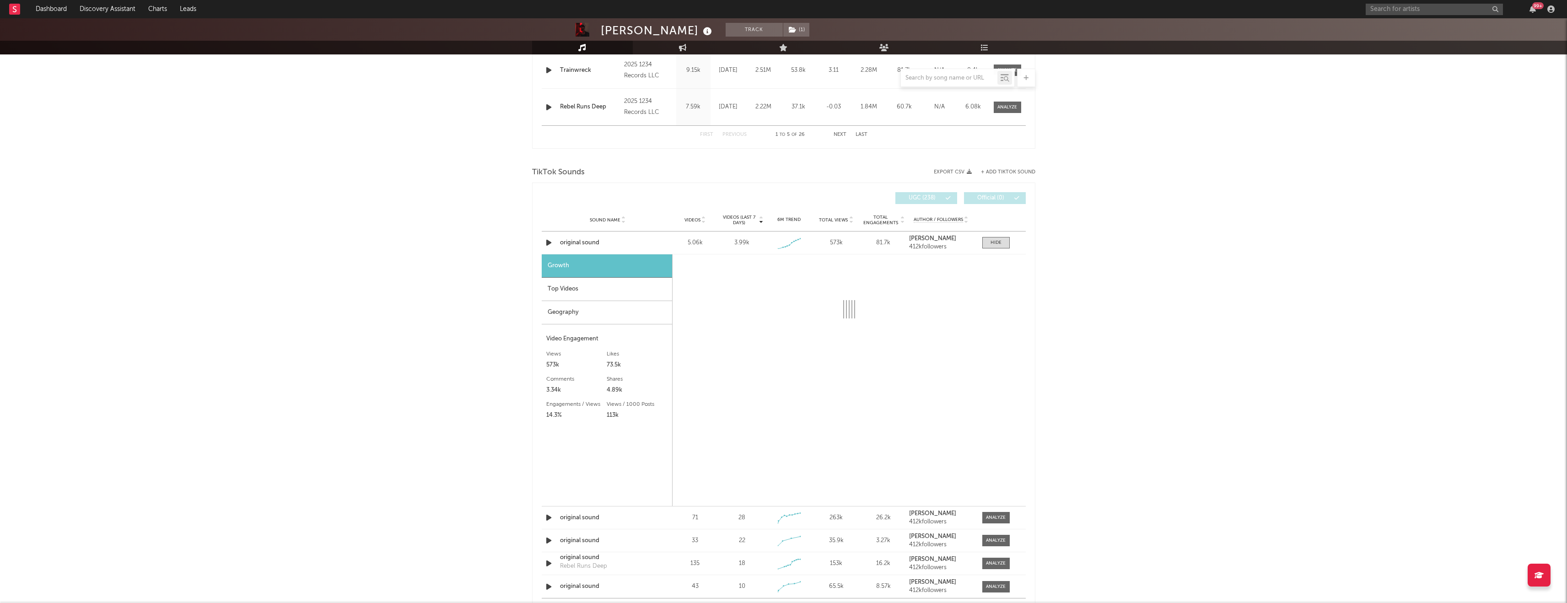
scroll to position [515, 0]
select select "1w"
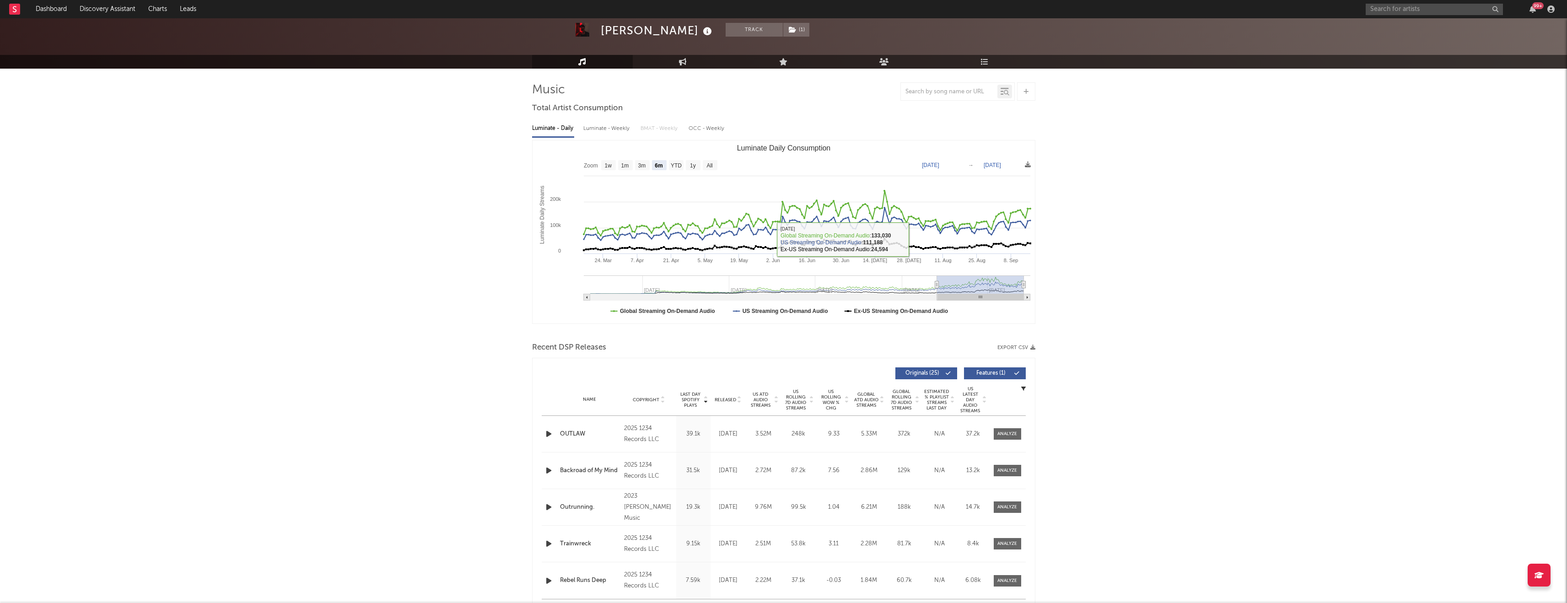
scroll to position [52, 0]
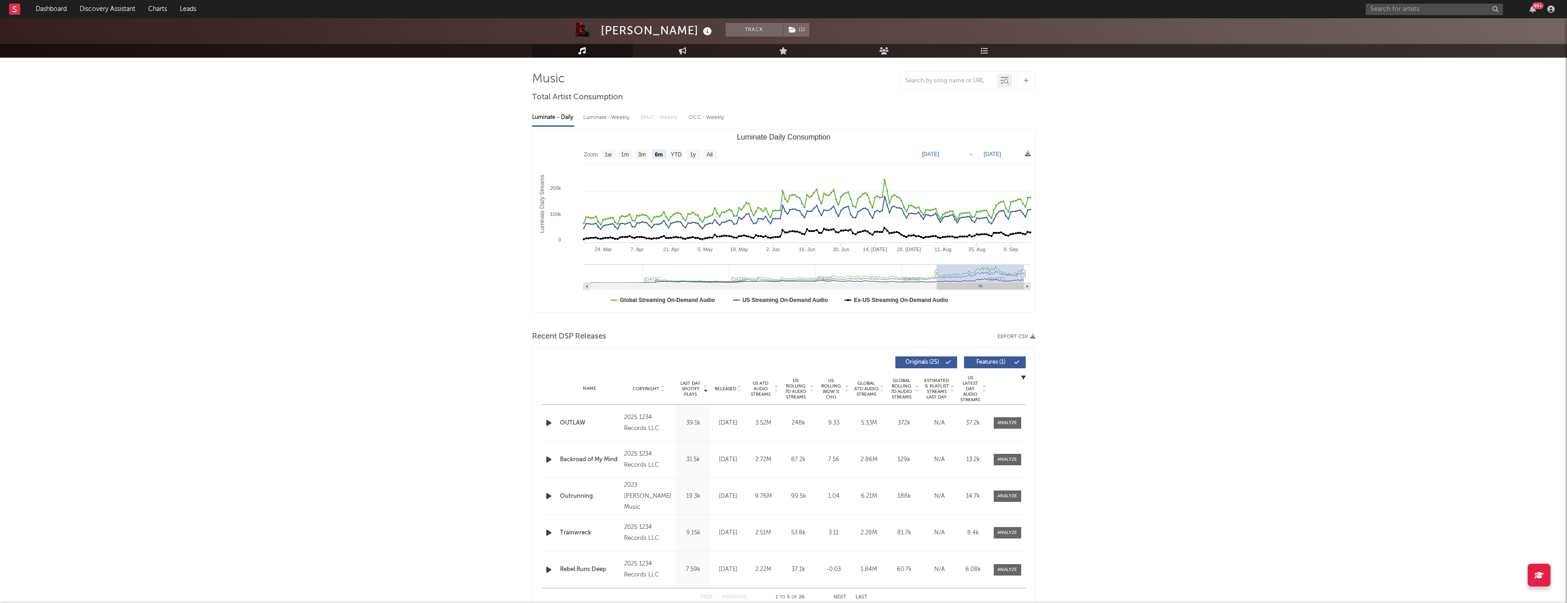
click at [835, 389] on span "US Rolling WoW % Chg" at bounding box center [831, 389] width 25 height 22
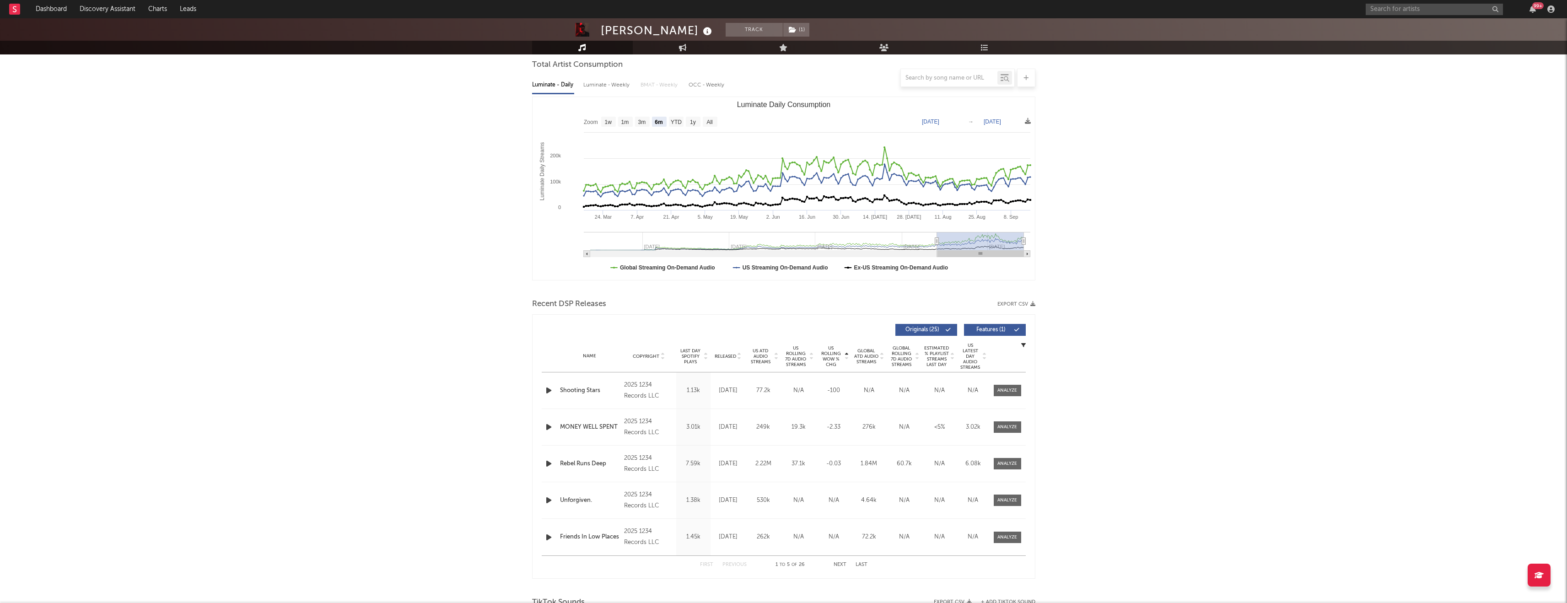
click at [735, 355] on span "Released" at bounding box center [726, 356] width 22 height 5
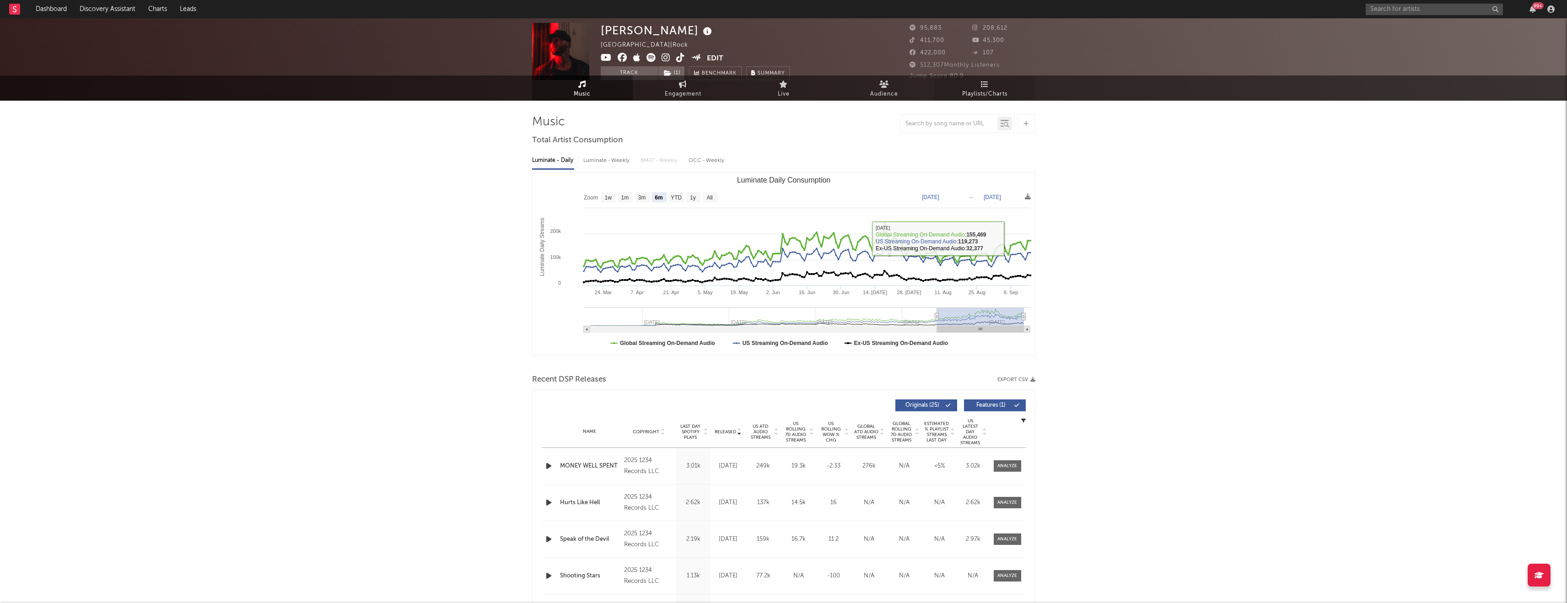
scroll to position [0, 0]
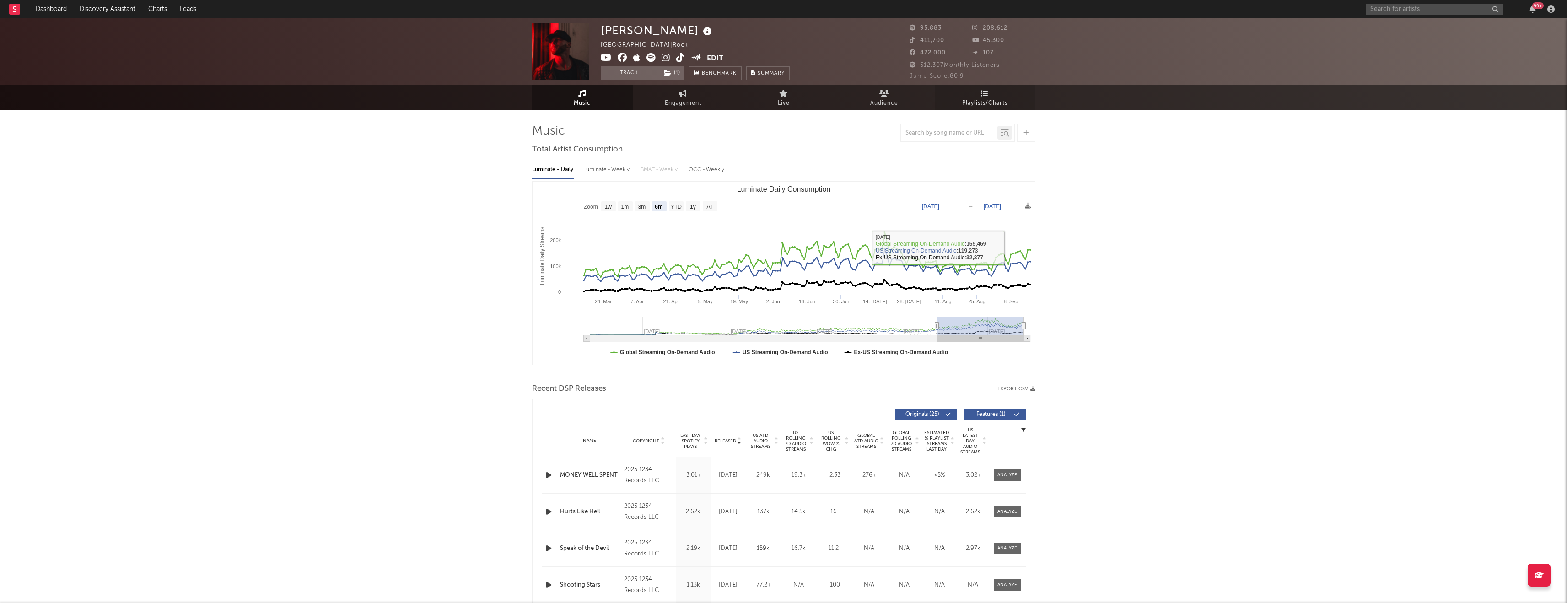
click at [995, 93] on link "Playlists/Charts" at bounding box center [985, 97] width 101 height 25
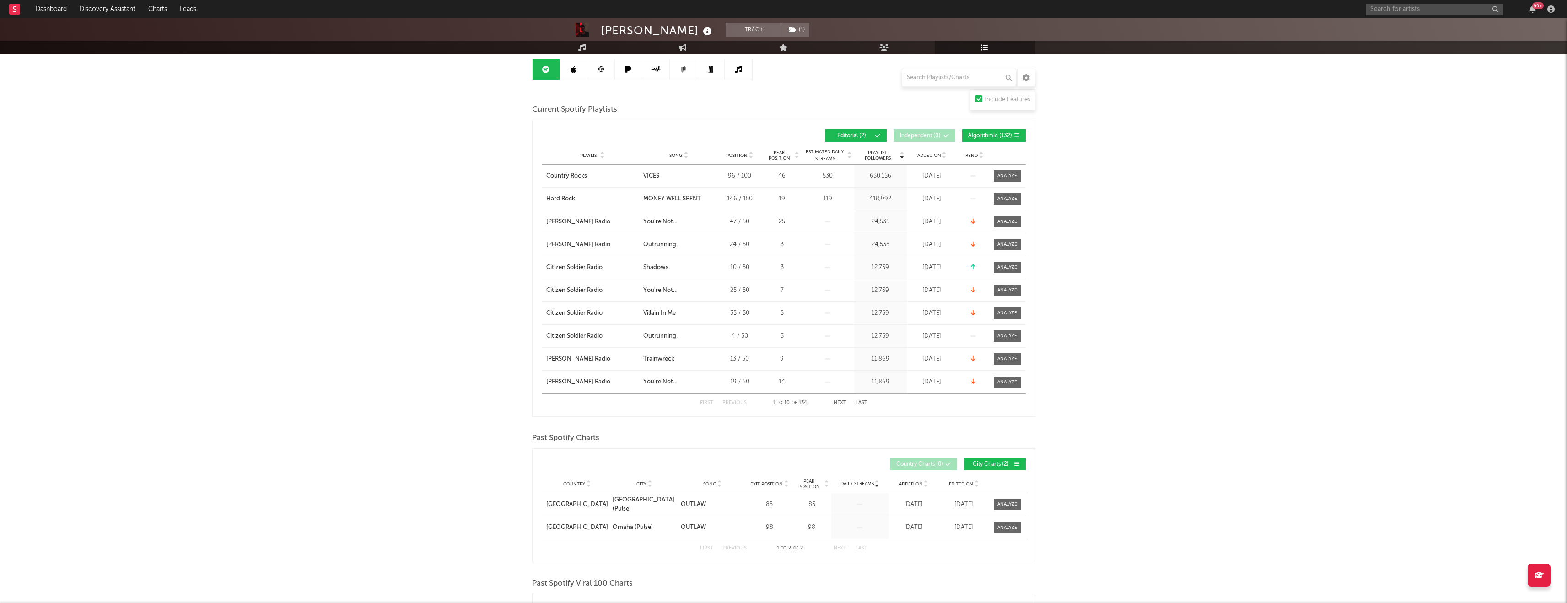
scroll to position [84, 0]
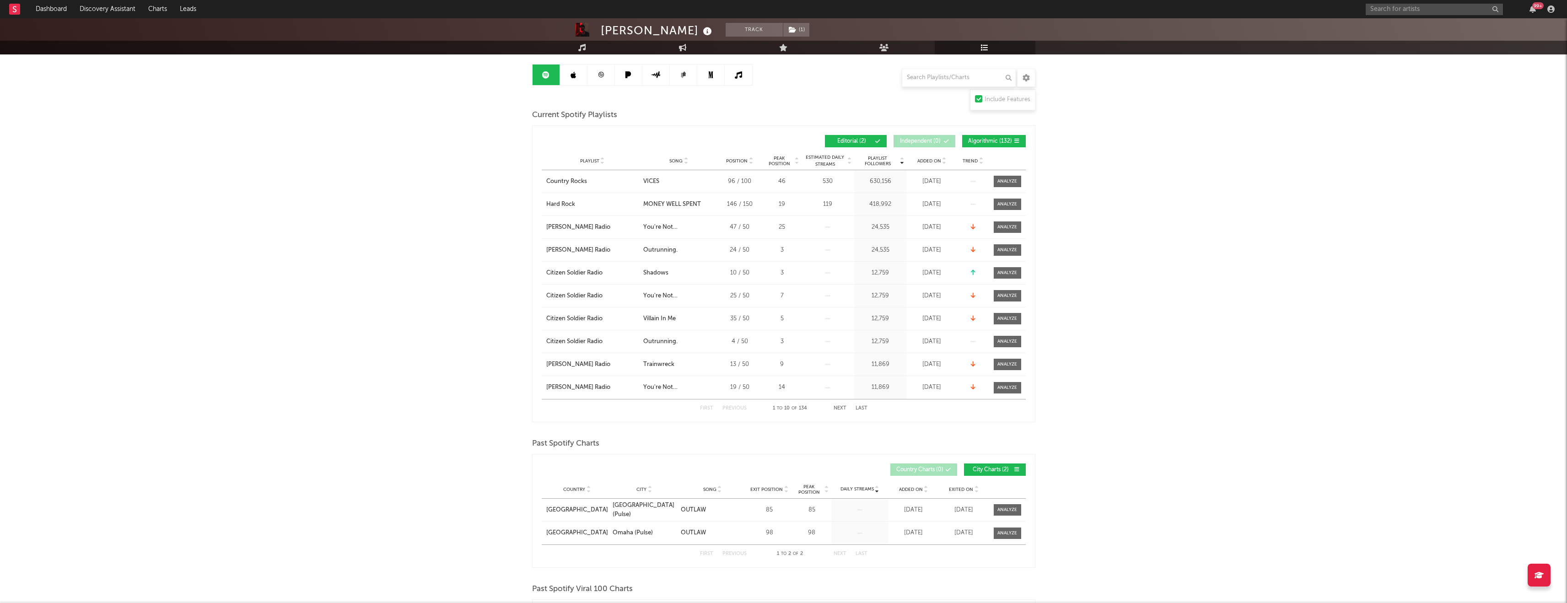
click at [932, 157] on div "Added On" at bounding box center [932, 160] width 46 height 7
click at [574, 43] on link "Music" at bounding box center [582, 48] width 101 height 14
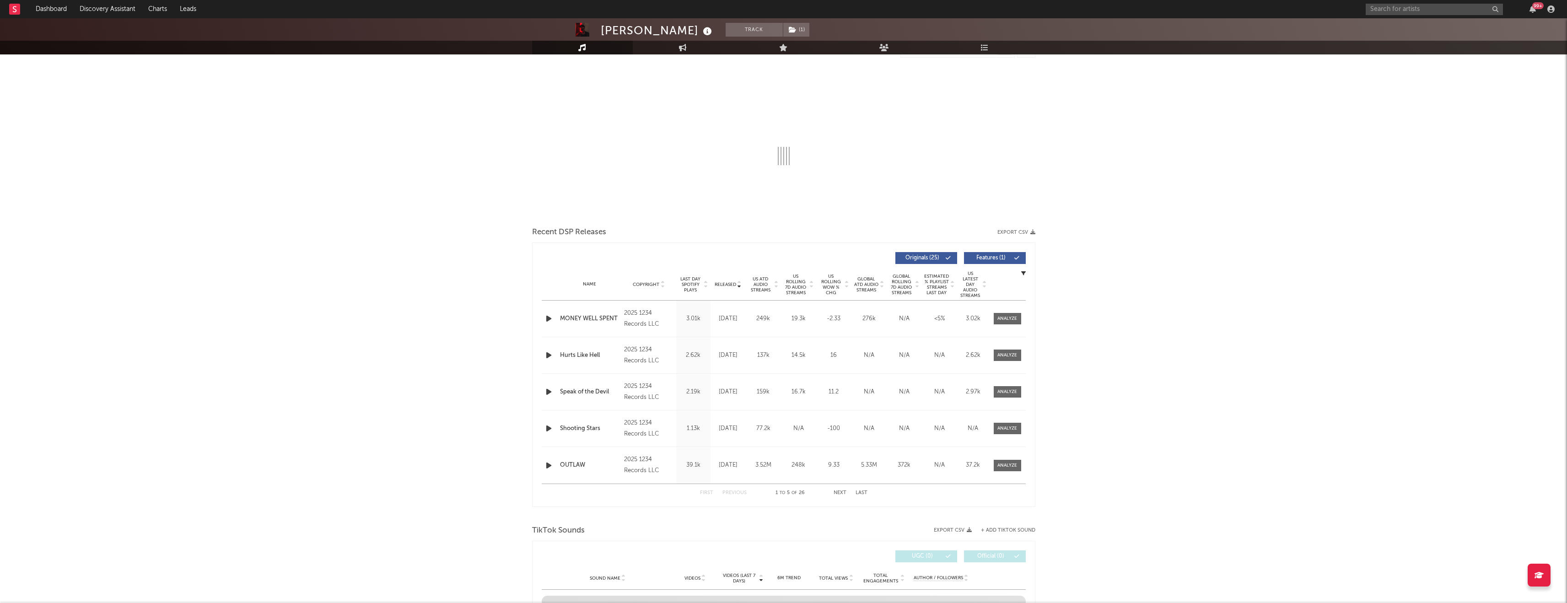
select select "6m"
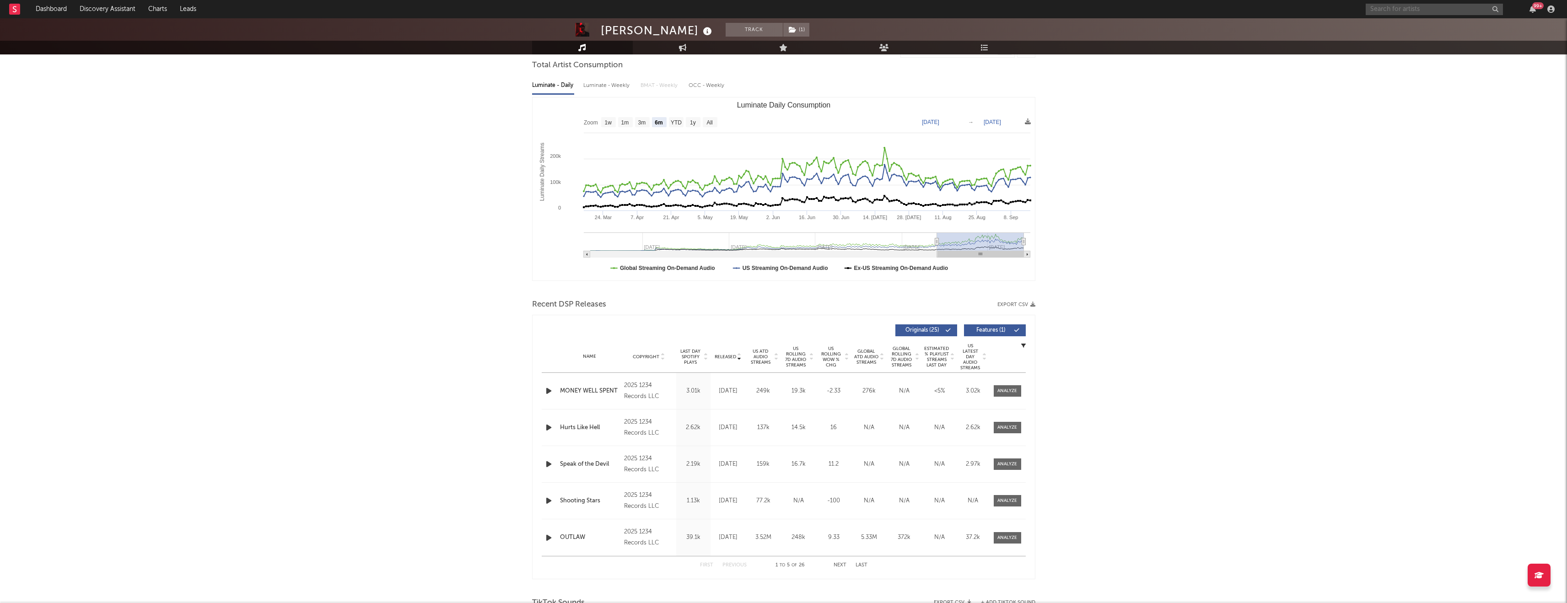
click at [1392, 11] on input "text" at bounding box center [1434, 9] width 137 height 11
type input "macy todd"
click at [1426, 41] on link "[PERSON_NAME]" at bounding box center [1434, 31] width 137 height 30
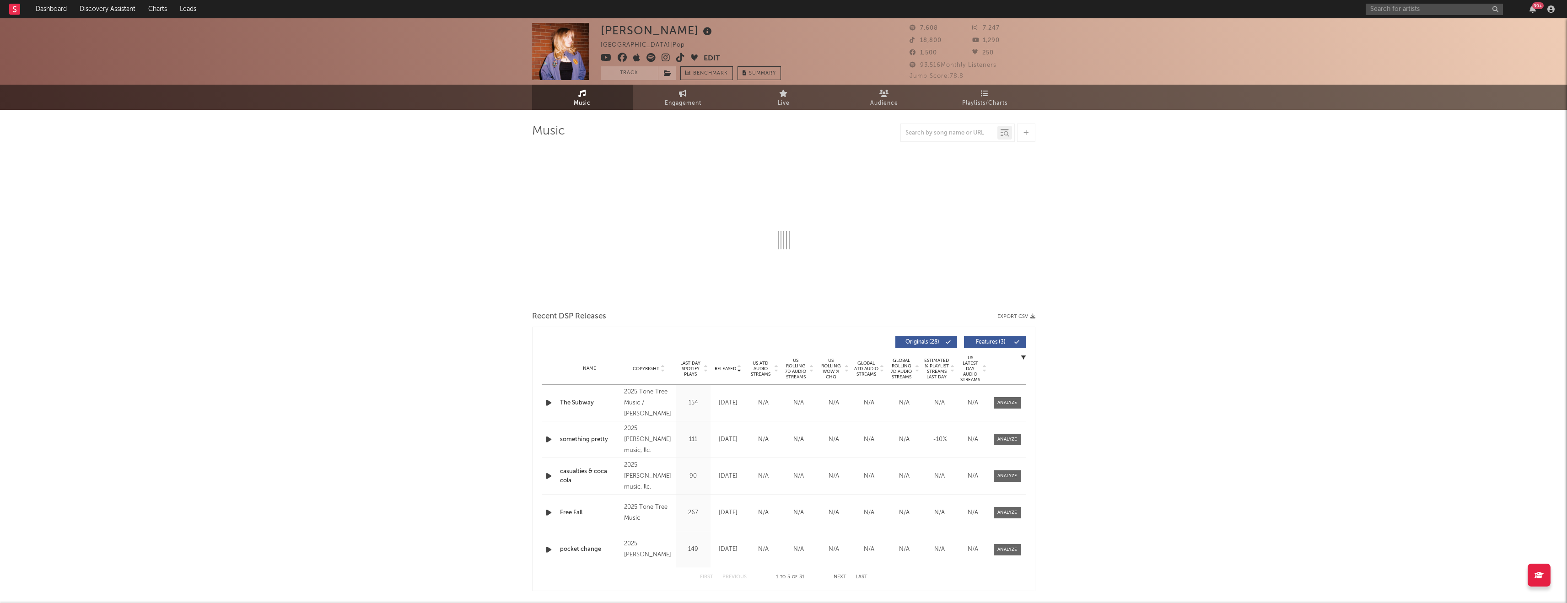
select select "6m"
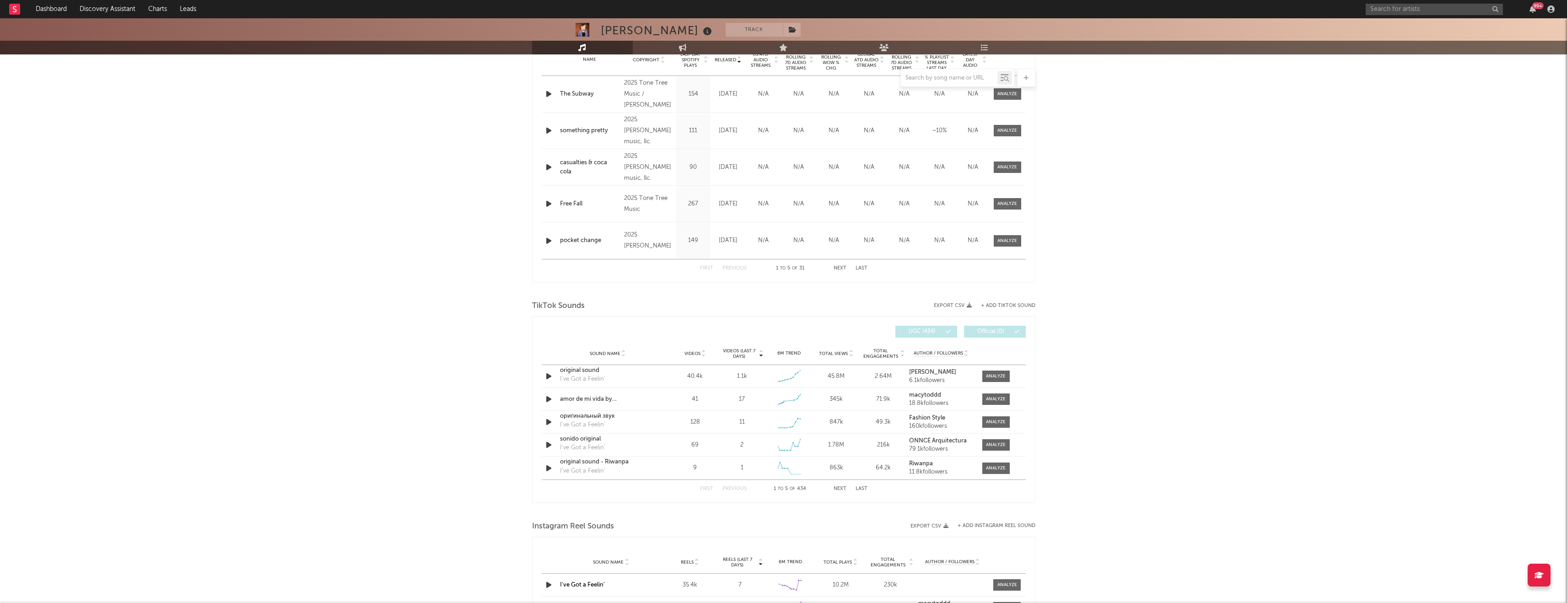
scroll to position [444, 0]
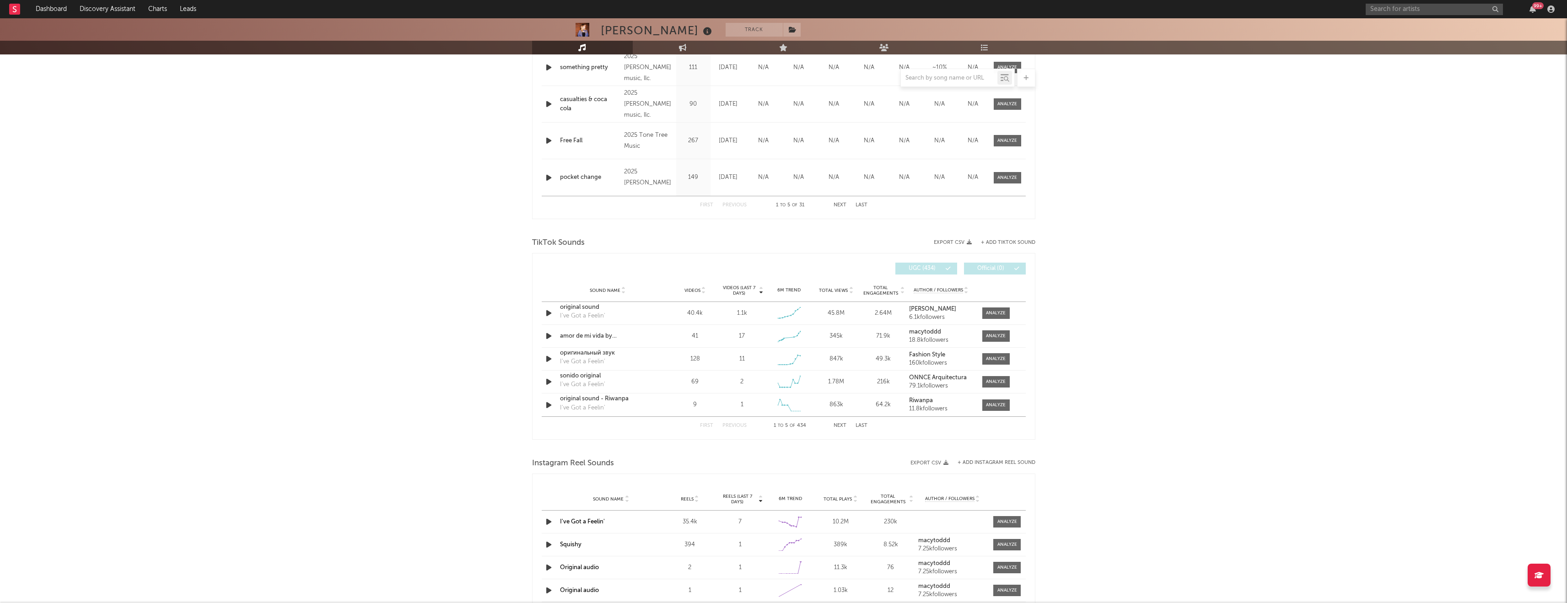
click at [691, 288] on span "Videos" at bounding box center [693, 290] width 16 height 5
click at [744, 296] on div "Sound Name Videos Videos (last 7 days) Weekly Growth % 6M Trend Total Views Tot…" at bounding box center [784, 290] width 484 height 23
click at [744, 285] on span "Videos (last 7 days)" at bounding box center [739, 290] width 37 height 11
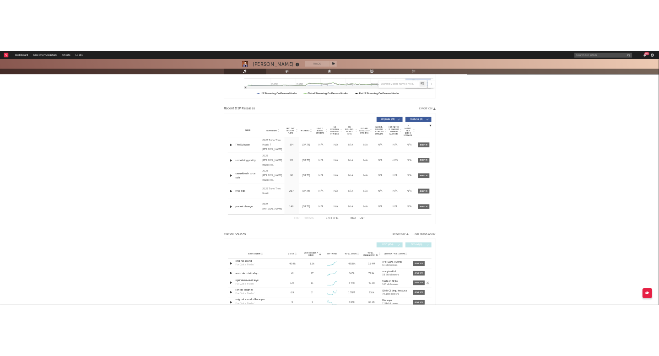
scroll to position [0, 0]
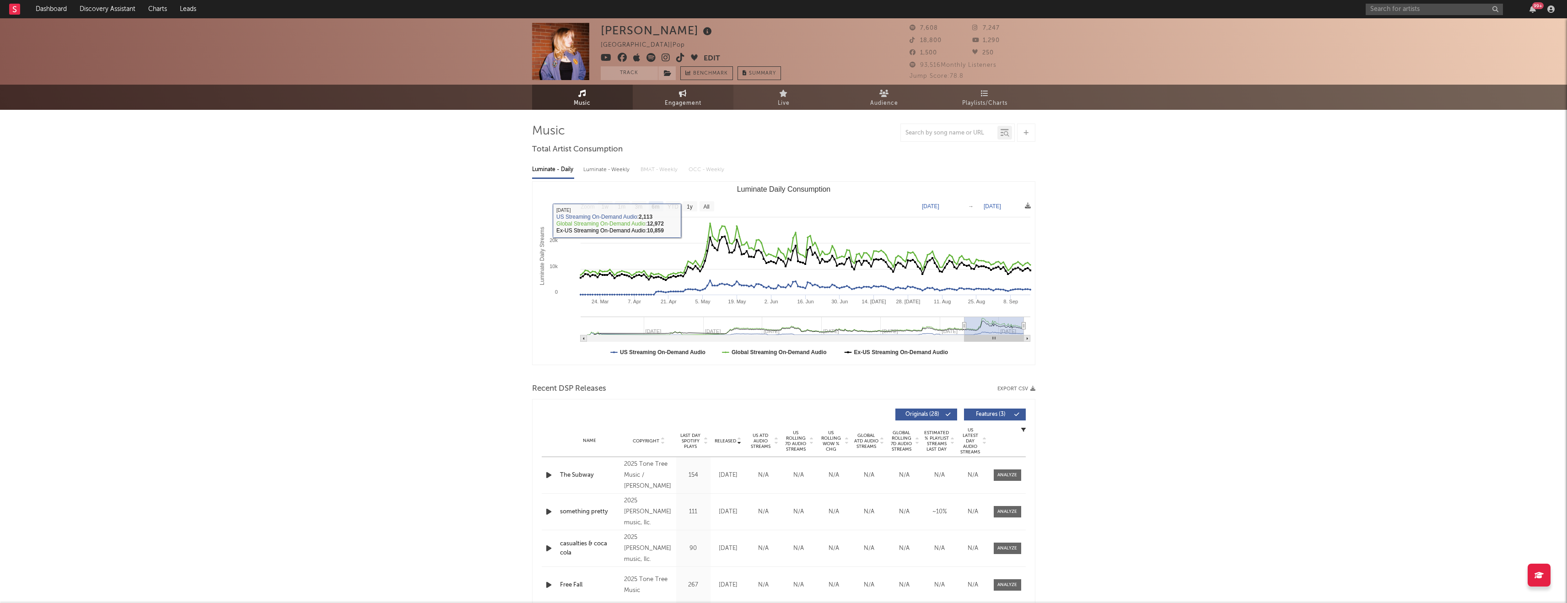
click at [671, 101] on span "Engagement" at bounding box center [683, 103] width 37 height 11
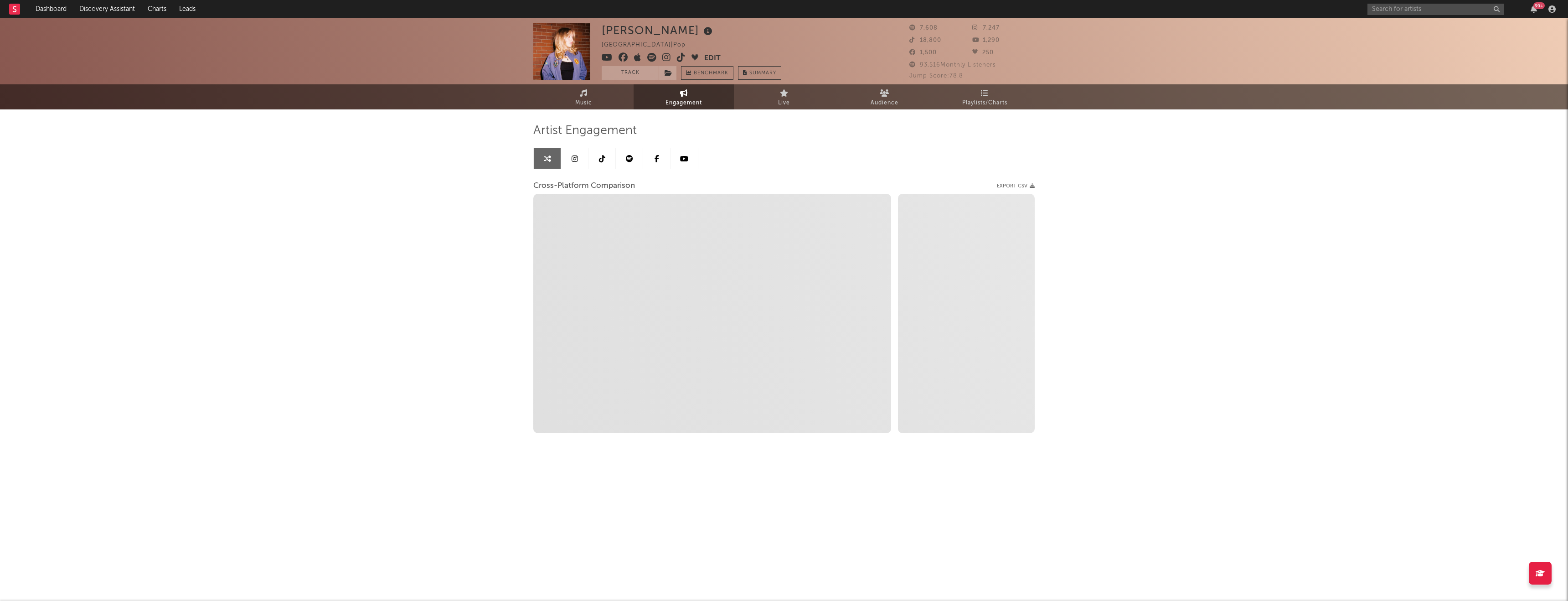
select select "1w"
click at [631, 163] on link at bounding box center [629, 158] width 27 height 21
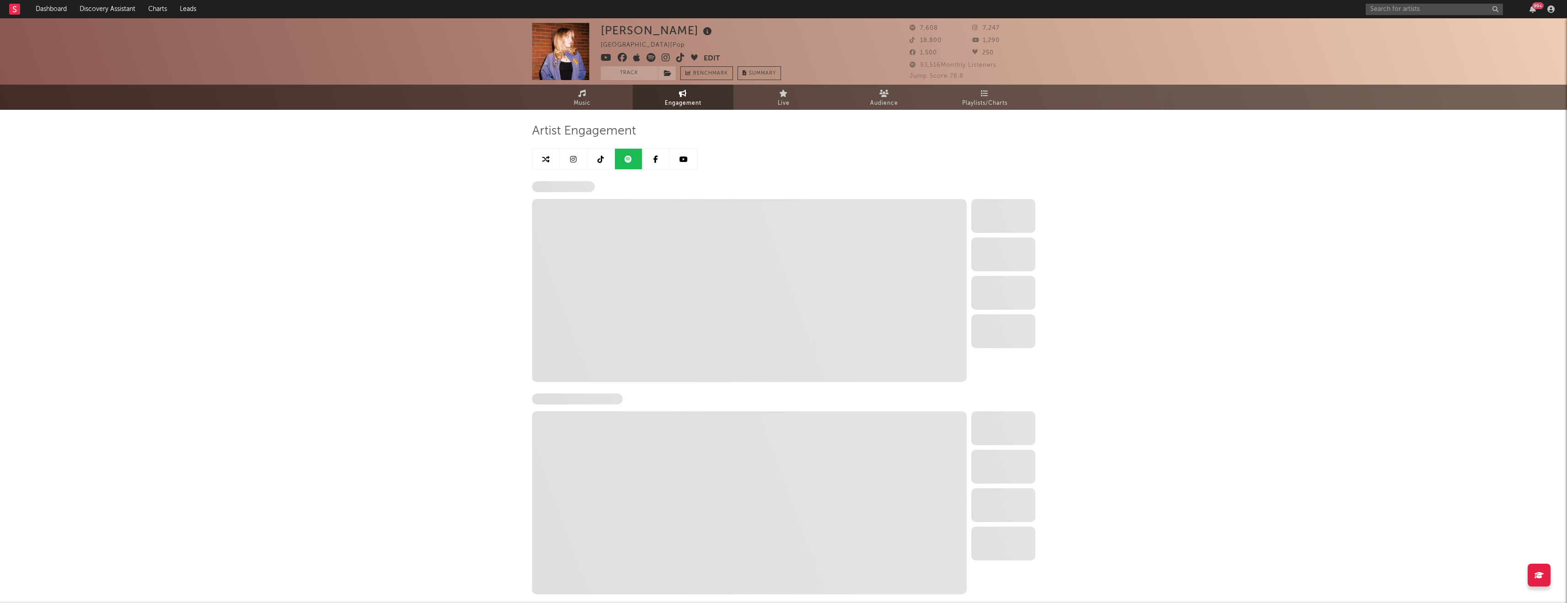
select select "6m"
select select "1w"
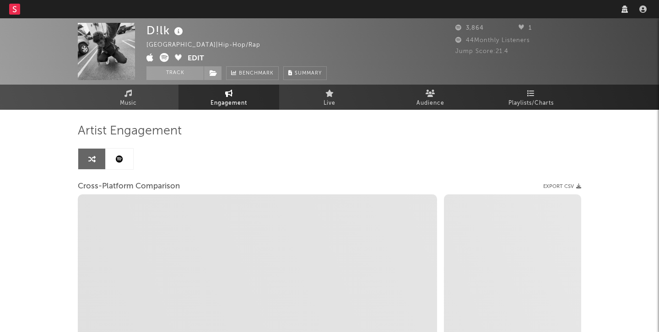
select select "1w"
click at [531, 6] on nav "Dashboard Discovery Assistant Charts Leads" at bounding box center [329, 9] width 659 height 18
select select "1m"
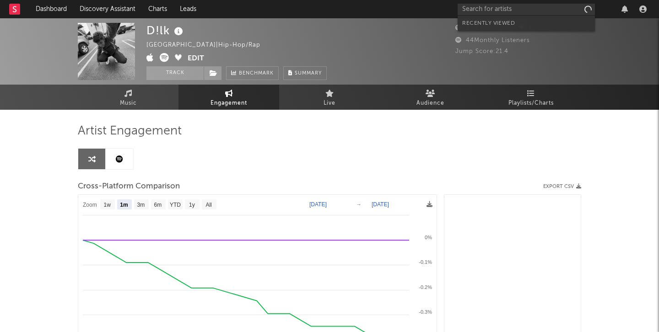
click at [523, 11] on input "text" at bounding box center [526, 9] width 137 height 11
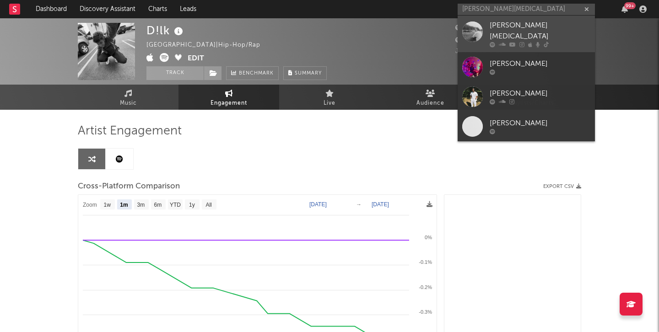
type input "[PERSON_NAME][MEDICAL_DATA]"
click at [510, 24] on div "[PERSON_NAME][MEDICAL_DATA]" at bounding box center [540, 31] width 101 height 22
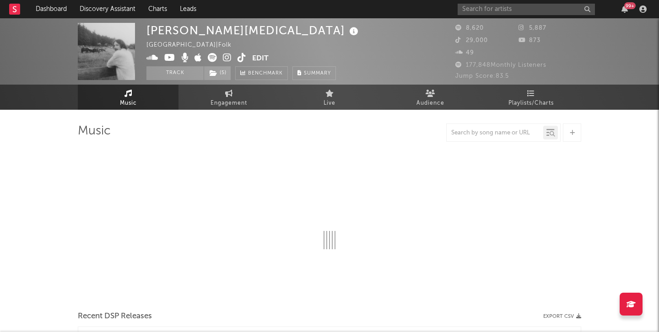
select select "6m"
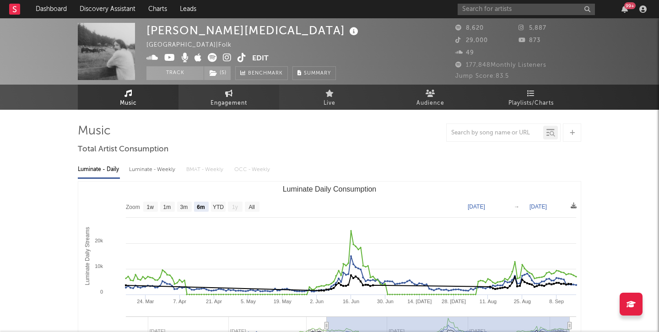
click at [217, 102] on span "Engagement" at bounding box center [229, 103] width 37 height 11
select select "1w"
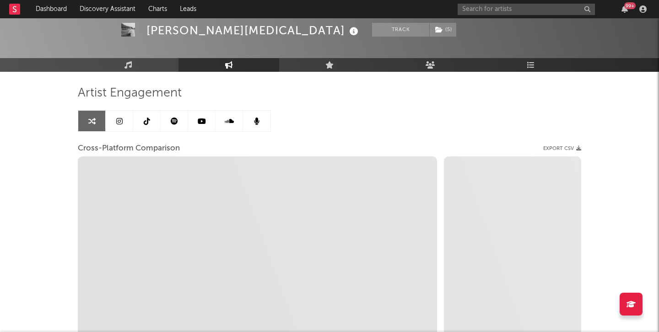
select select "1m"
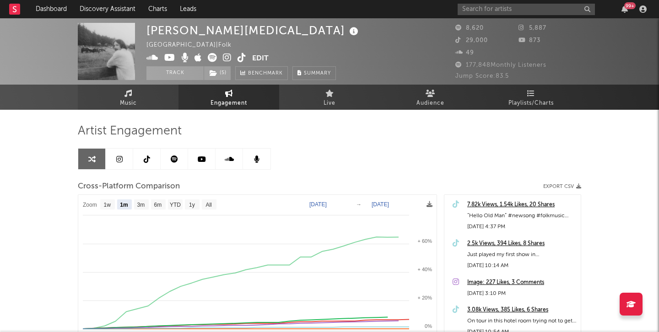
click at [131, 99] on span "Music" at bounding box center [128, 103] width 17 height 11
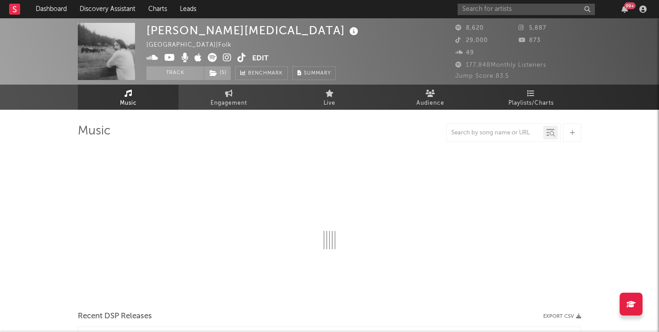
select select "6m"
click at [483, 9] on input "text" at bounding box center [526, 9] width 137 height 11
select select "6m"
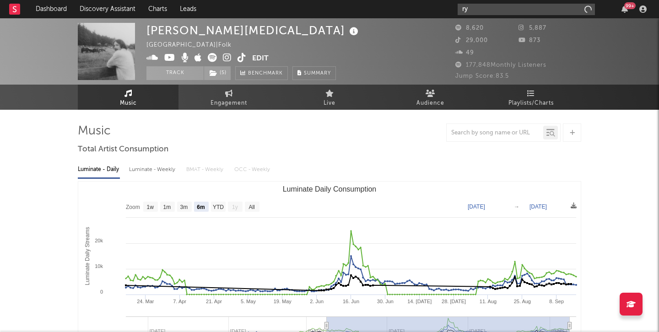
type input "r"
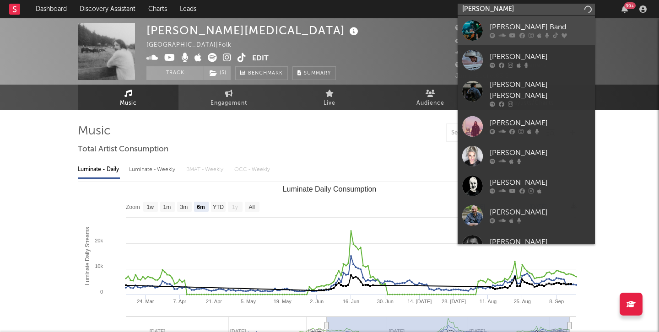
type input "[PERSON_NAME]"
click at [525, 28] on div "[PERSON_NAME] Band" at bounding box center [540, 27] width 101 height 11
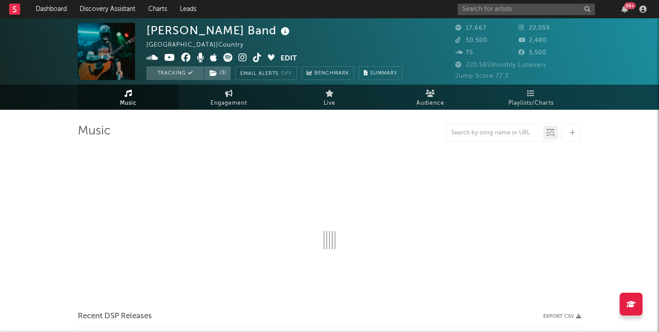
select select "6m"
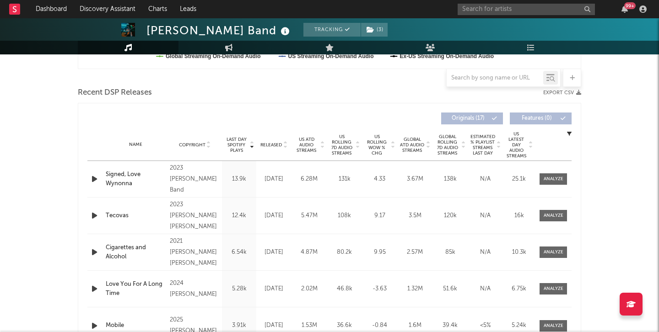
scroll to position [297, 0]
click at [285, 145] on icon at bounding box center [285, 147] width 5 height 4
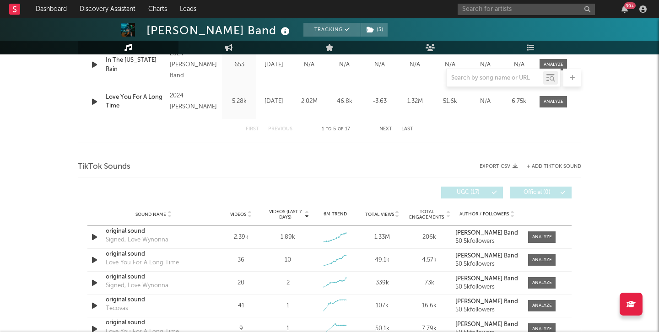
scroll to position [574, 0]
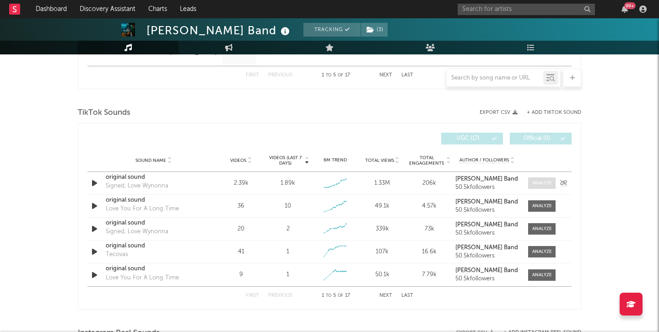
click at [542, 182] on div at bounding box center [542, 183] width 20 height 7
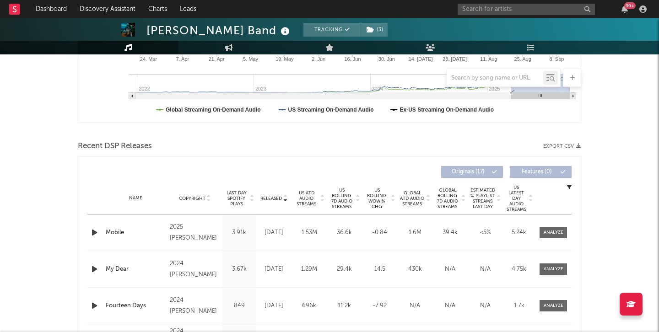
scroll to position [253, 0]
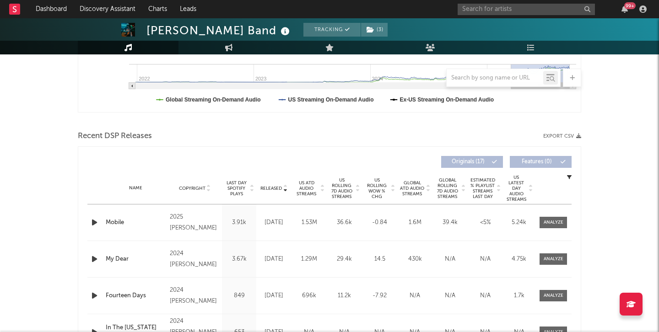
click at [280, 187] on span "Released" at bounding box center [271, 188] width 22 height 5
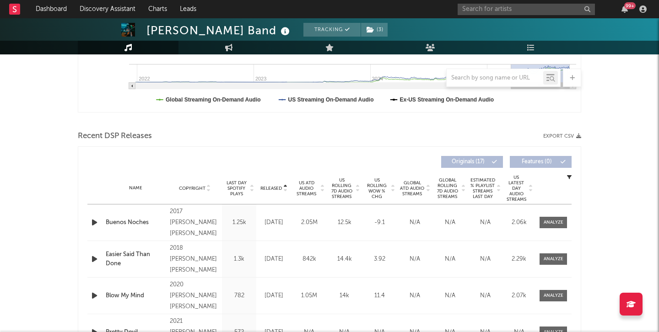
click at [321, 186] on icon at bounding box center [322, 187] width 5 height 4
click at [306, 188] on span "US ATD Audio Streams" at bounding box center [306, 188] width 25 height 16
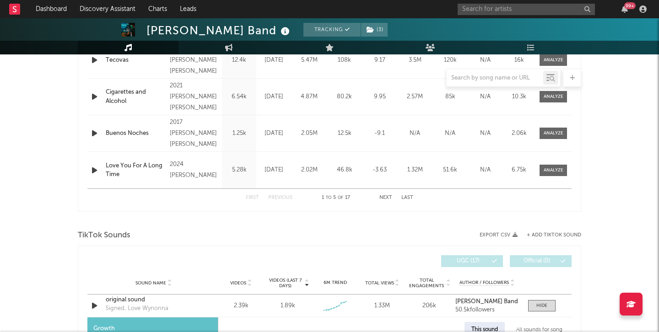
scroll to position [580, 0]
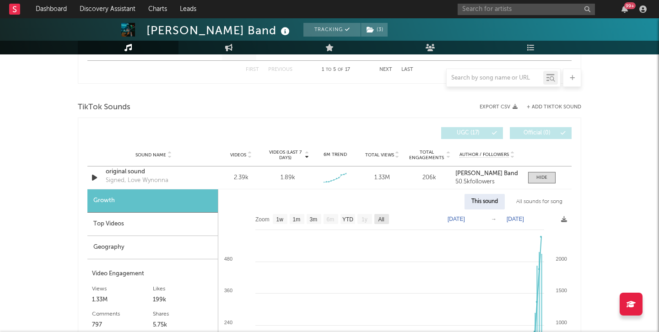
click at [378, 216] on text "All" at bounding box center [381, 219] width 6 height 6
select select "All"
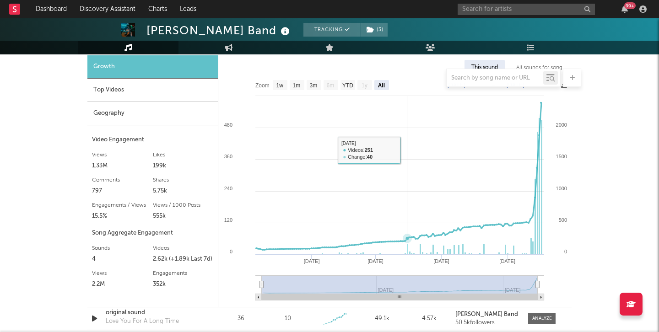
scroll to position [729, 0]
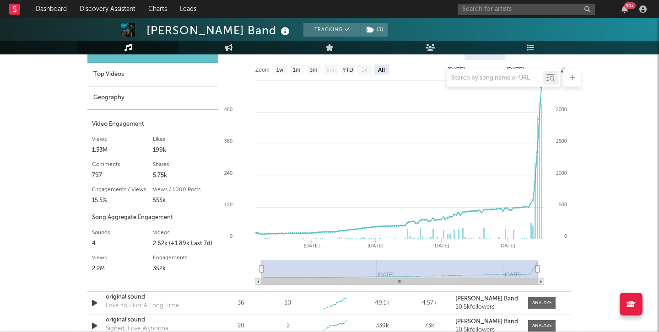
type input "[DATE]"
select select "3m"
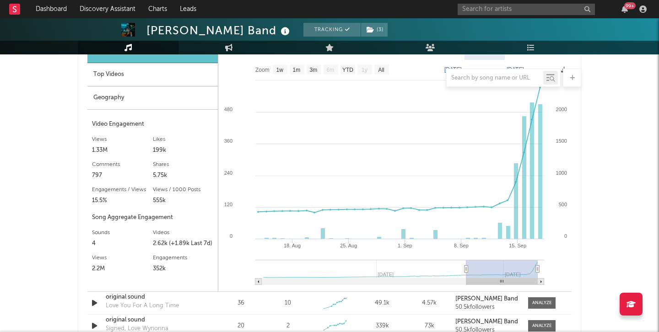
type input "[DATE]"
select select "1m"
type input "[DATE]"
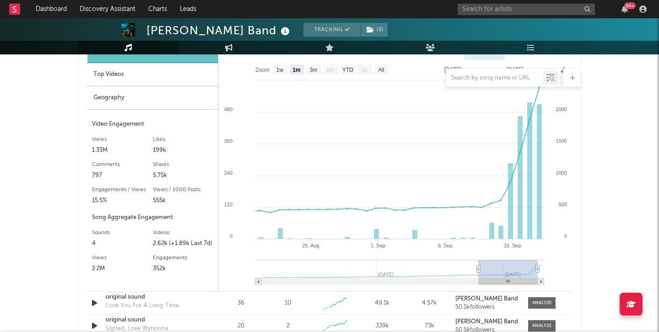
drag, startPoint x: 261, startPoint y: 270, endPoint x: 479, endPoint y: 281, distance: 217.7
click at [479, 281] on icon "Created with Highcharts 10.3.3 1. Sep [DATE]. [DATE]. Sep [DATE] '[DATE] 0 2000…" at bounding box center [394, 176] width 353 height 232
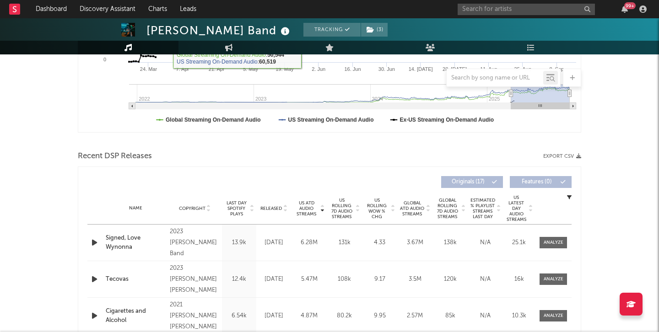
scroll to position [259, 0]
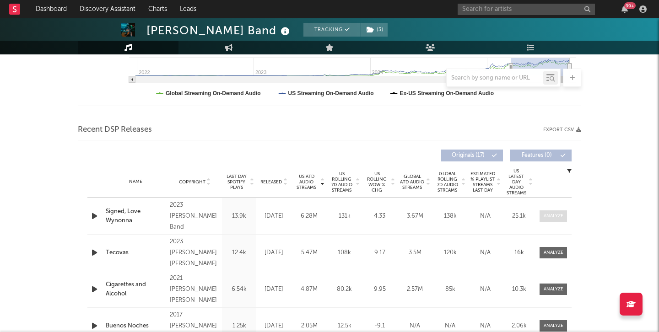
click at [555, 215] on div at bounding box center [554, 216] width 20 height 7
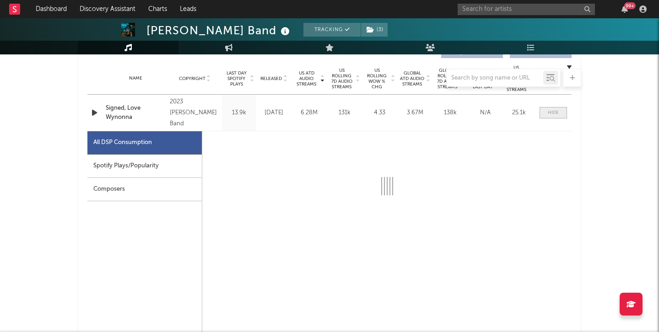
select select "6m"
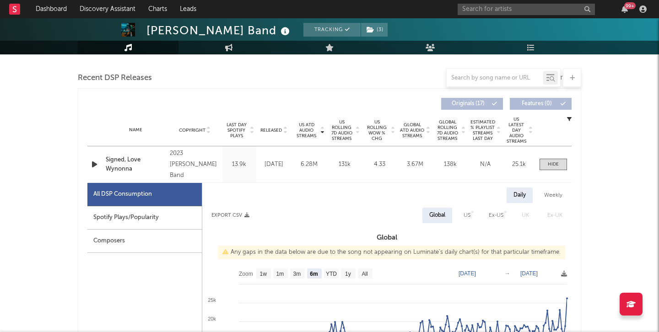
scroll to position [309, 0]
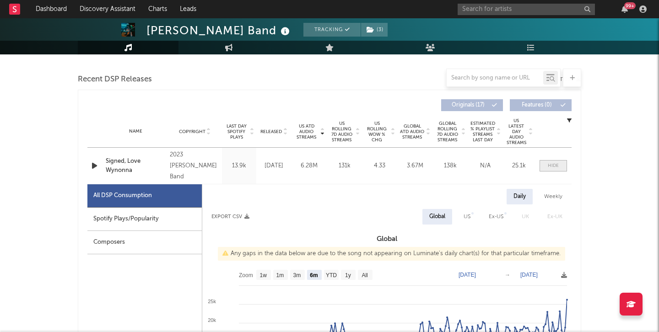
click at [550, 165] on div at bounding box center [553, 165] width 11 height 7
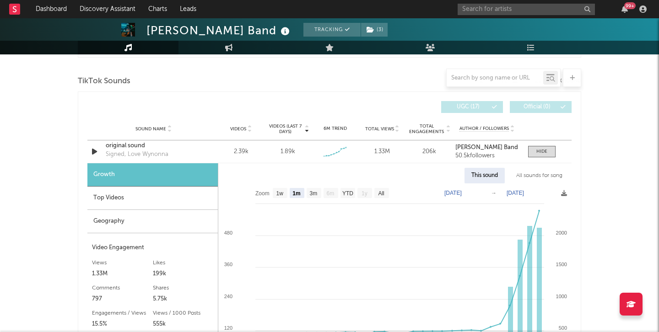
scroll to position [616, 0]
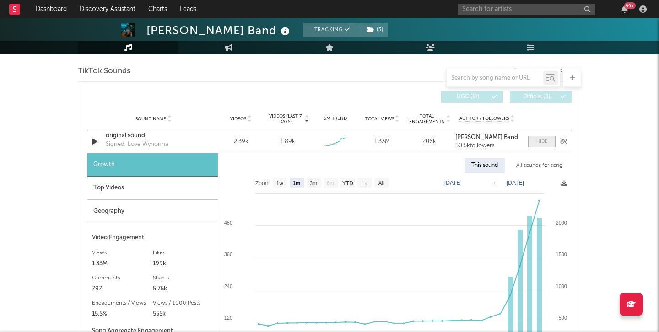
click at [545, 141] on div at bounding box center [541, 141] width 11 height 7
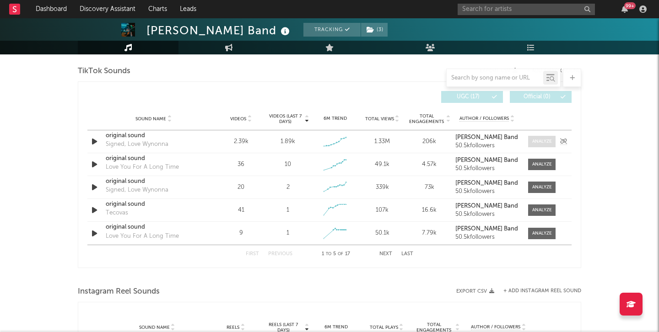
click at [545, 141] on div at bounding box center [542, 141] width 20 height 7
select select "1w"
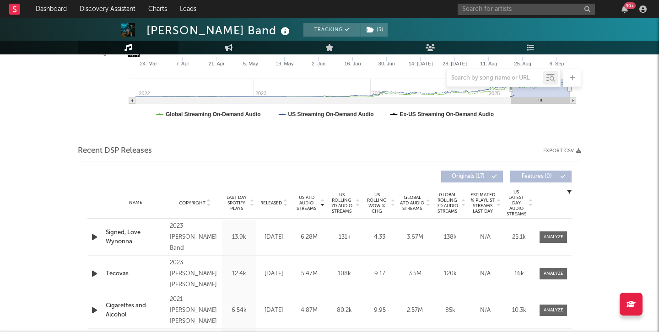
scroll to position [232, 0]
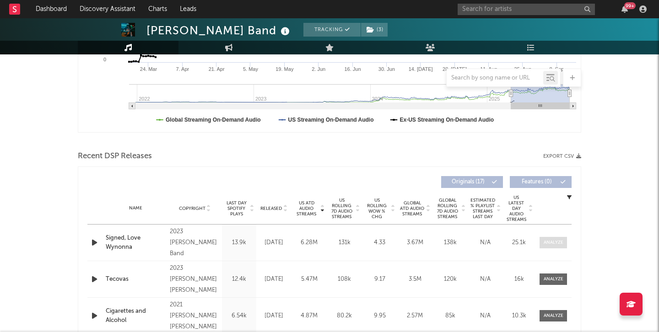
click at [561, 247] on span at bounding box center [553, 242] width 27 height 11
select select "6m"
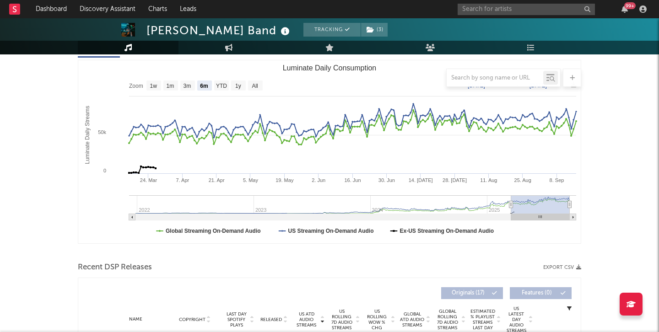
scroll to position [106, 0]
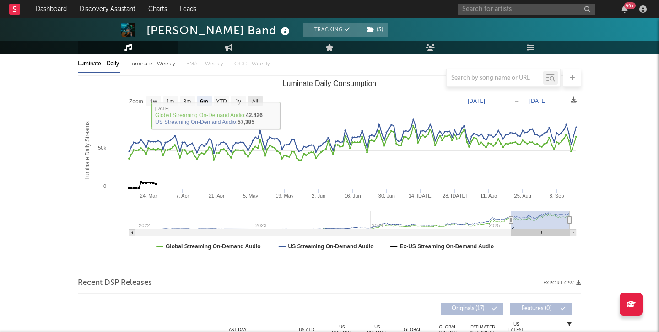
click at [255, 102] on text "All" at bounding box center [255, 101] width 6 height 6
select select "All"
type input "[DATE]"
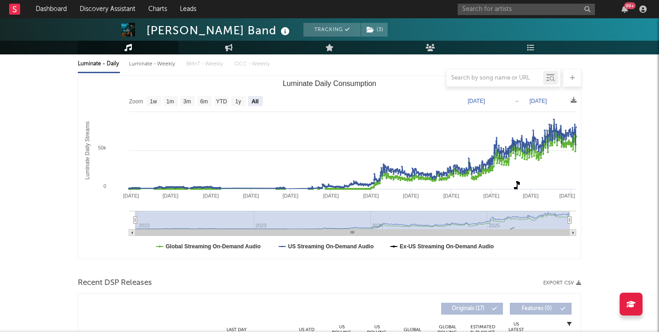
click at [254, 101] on text "All" at bounding box center [255, 101] width 7 height 6
select select "All"
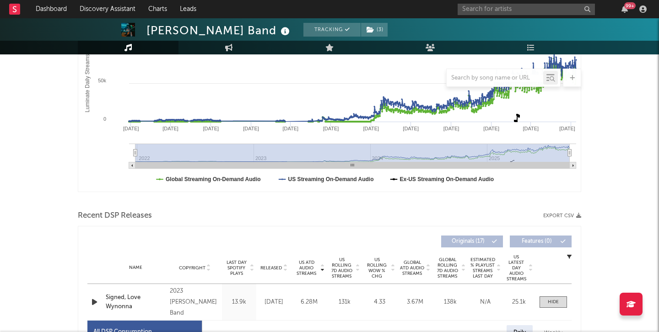
scroll to position [170, 0]
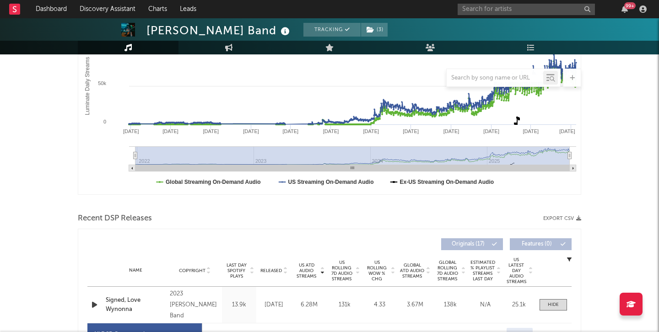
click at [276, 267] on div "Released" at bounding box center [274, 270] width 31 height 7
click at [551, 303] on div at bounding box center [554, 305] width 20 height 7
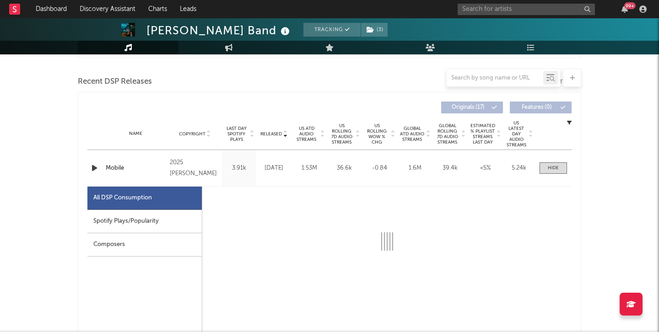
select select "6m"
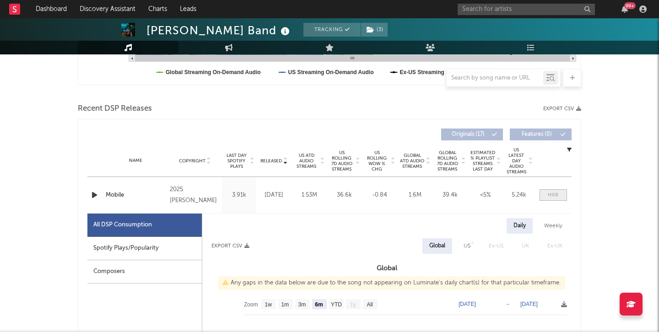
click at [559, 194] on span at bounding box center [553, 194] width 27 height 11
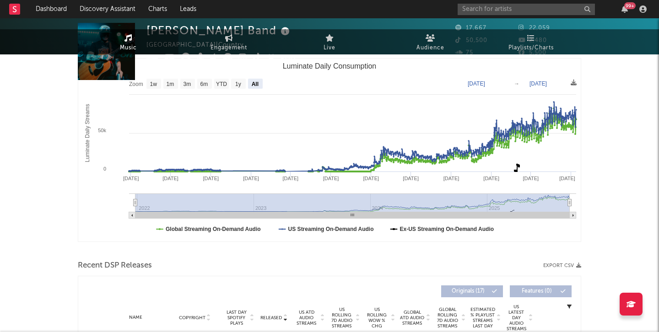
scroll to position [0, 0]
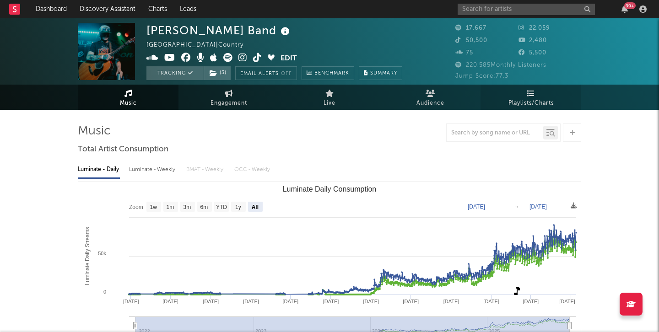
click at [539, 95] on link "Playlists/Charts" at bounding box center [531, 97] width 101 height 25
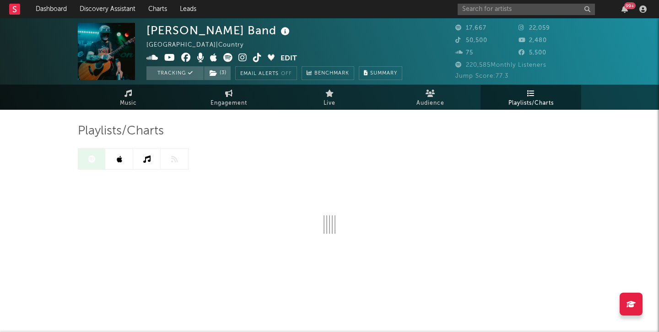
click at [575, 253] on div "Playlists/Charts" at bounding box center [329, 202] width 503 height 184
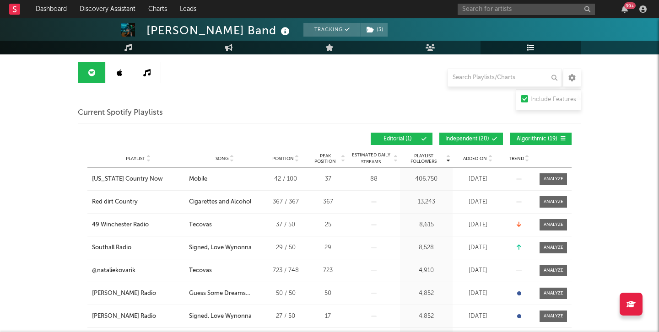
scroll to position [98, 0]
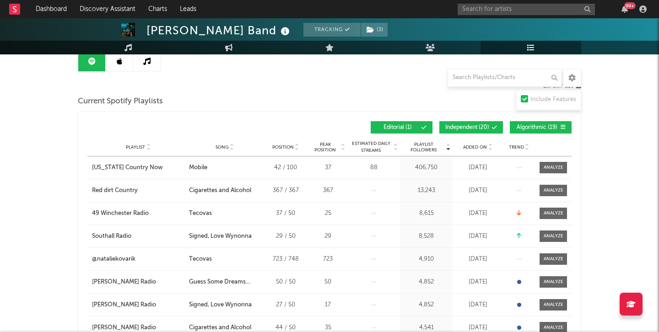
click at [459, 125] on span "Independent ( 20 )" at bounding box center [467, 127] width 44 height 5
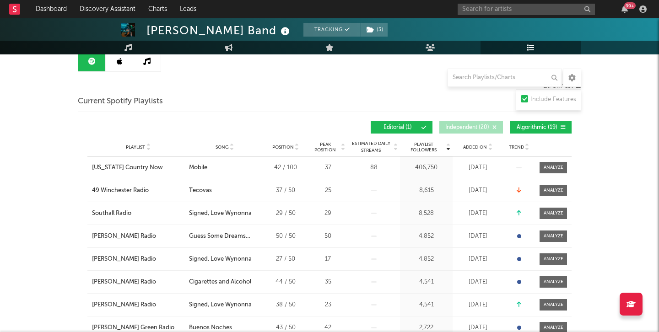
click at [386, 130] on span "Editorial ( 1 )" at bounding box center [398, 127] width 42 height 5
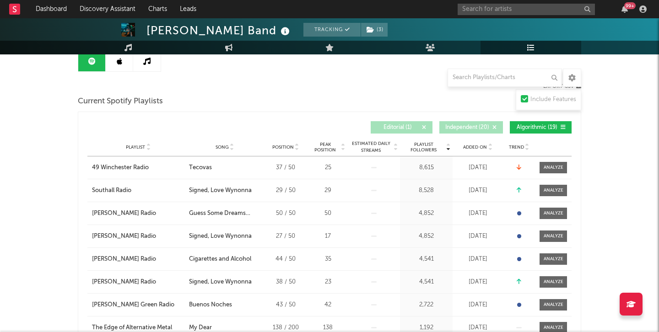
click at [481, 150] on div "Added On" at bounding box center [478, 147] width 46 height 7
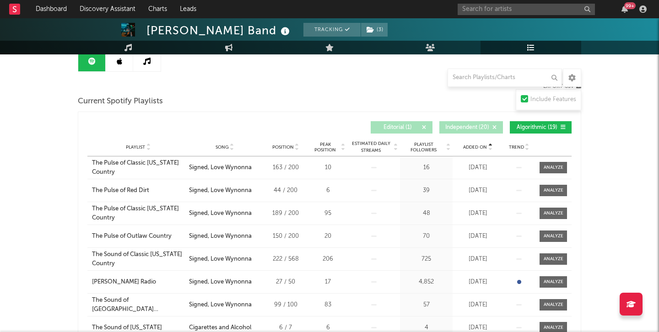
click at [481, 150] on div "Added On" at bounding box center [478, 147] width 46 height 7
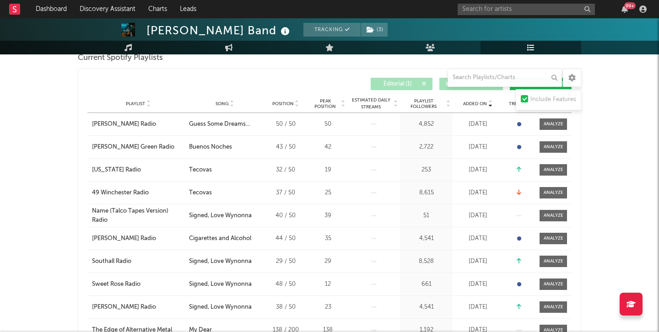
scroll to position [143, 0]
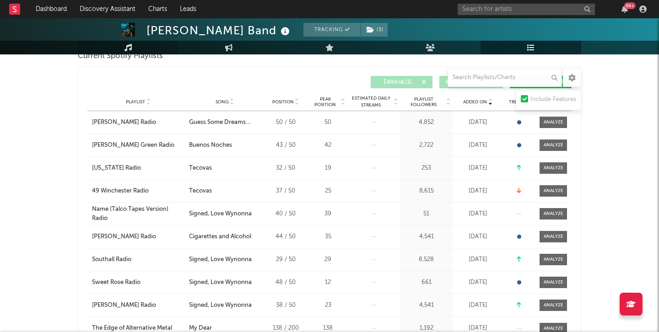
click at [135, 44] on link "Music" at bounding box center [128, 48] width 101 height 14
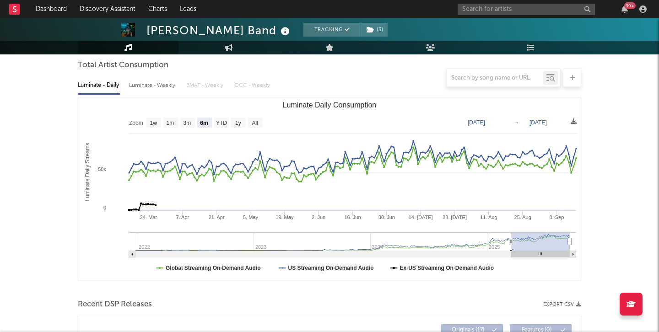
scroll to position [62, 0]
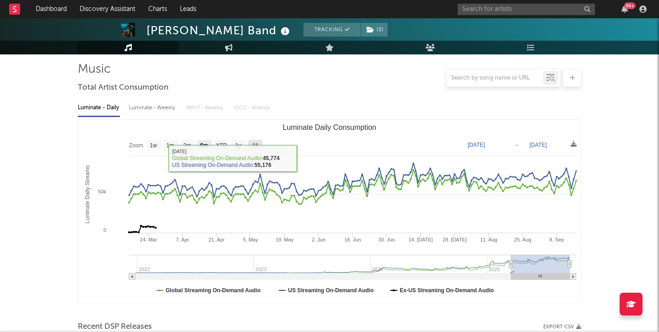
click at [256, 142] on text "All" at bounding box center [255, 145] width 6 height 6
select select "All"
type input "[DATE]"
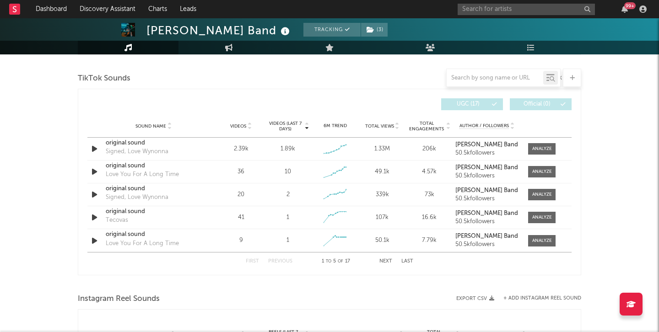
scroll to position [596, 0]
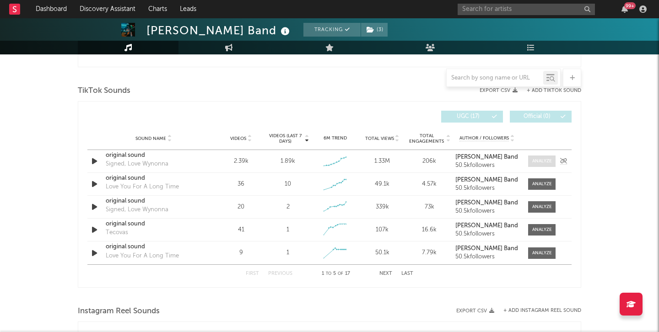
click at [537, 158] on div at bounding box center [542, 161] width 20 height 7
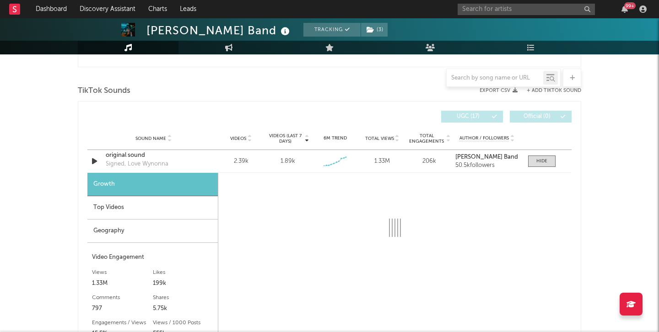
click at [157, 199] on div "Top Videos" at bounding box center [152, 207] width 130 height 23
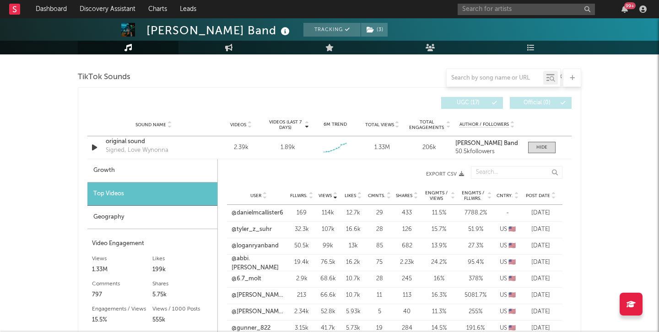
scroll to position [614, 0]
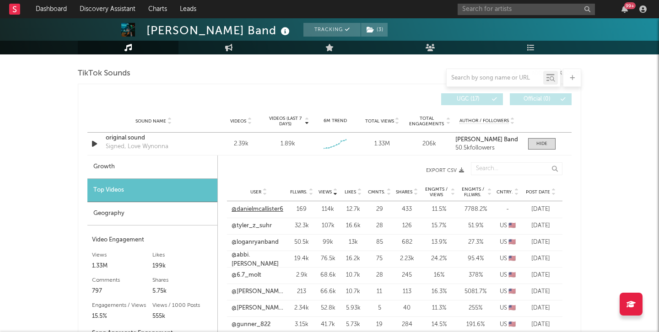
click at [249, 209] on link "@danielmcallister6" at bounding box center [258, 209] width 52 height 9
click at [231, 52] on link "Engagement" at bounding box center [228, 48] width 101 height 14
select select "1w"
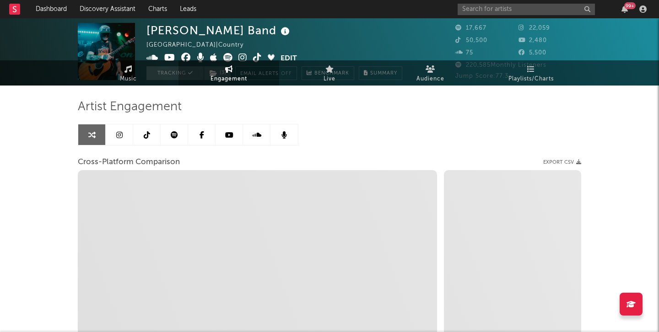
select select "1m"
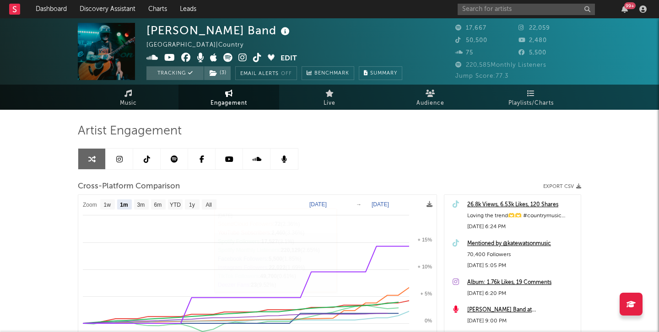
click at [178, 155] on link at bounding box center [174, 159] width 27 height 21
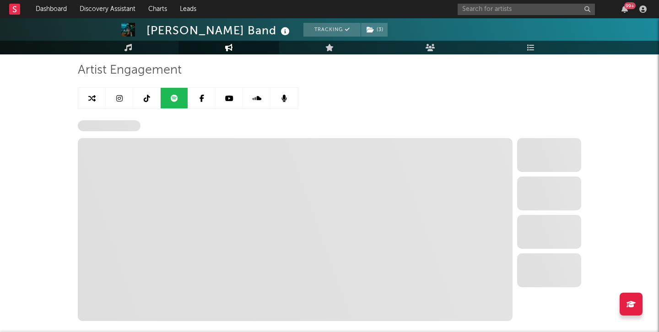
scroll to position [60, 0]
select select "6m"
select select "1w"
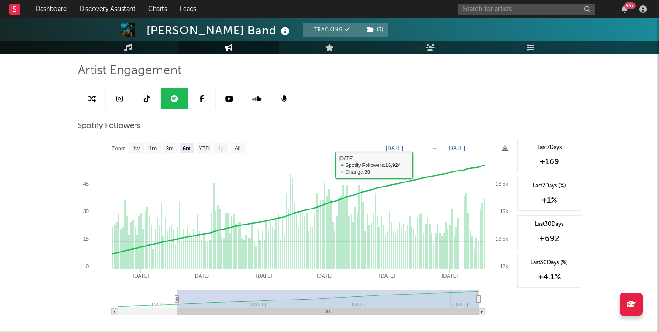
scroll to position [0, 0]
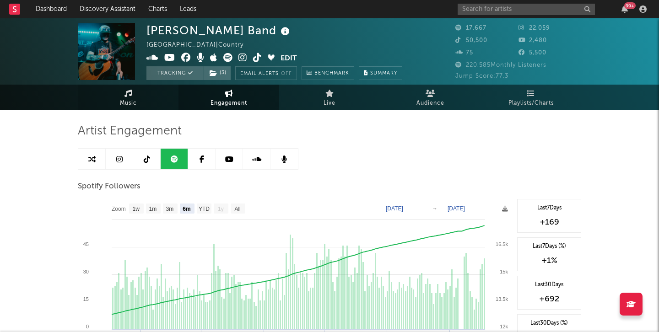
click at [129, 85] on link "Music" at bounding box center [128, 97] width 101 height 25
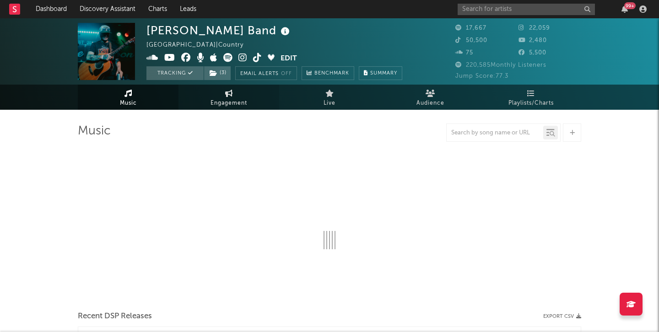
select select "6m"
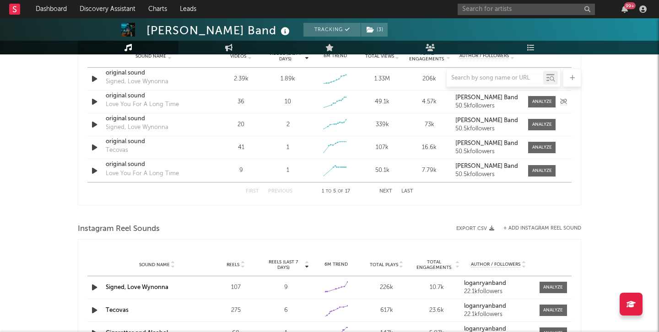
scroll to position [619, 0]
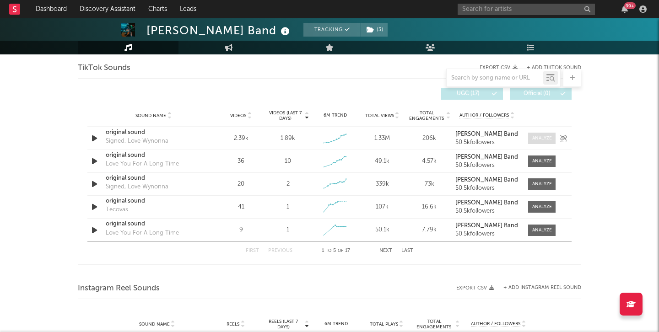
click at [537, 138] on div at bounding box center [542, 138] width 20 height 7
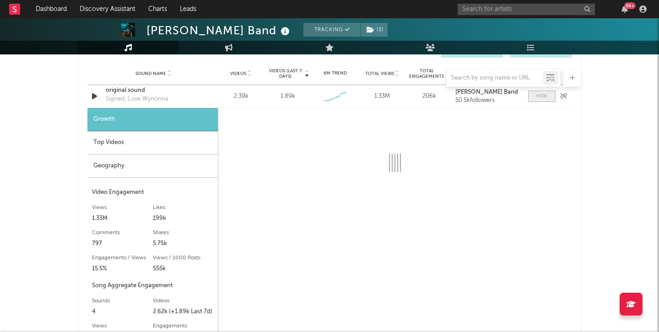
scroll to position [658, 0]
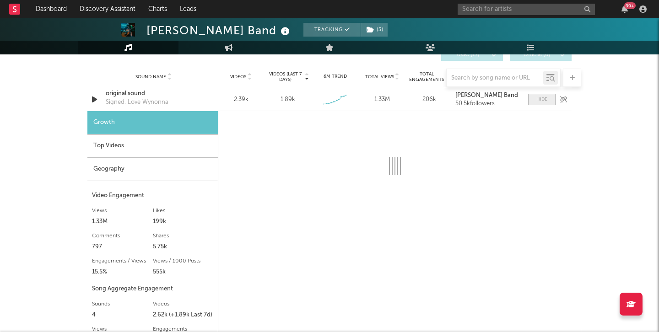
select select "1w"
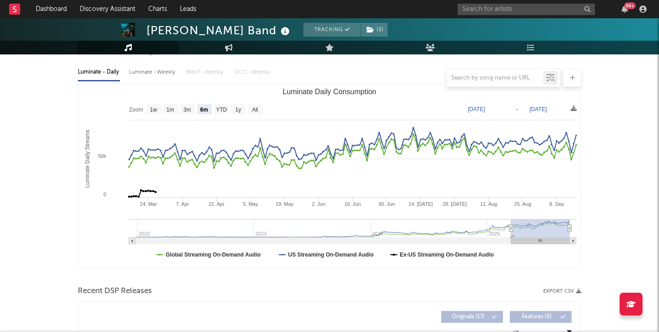
scroll to position [0, 0]
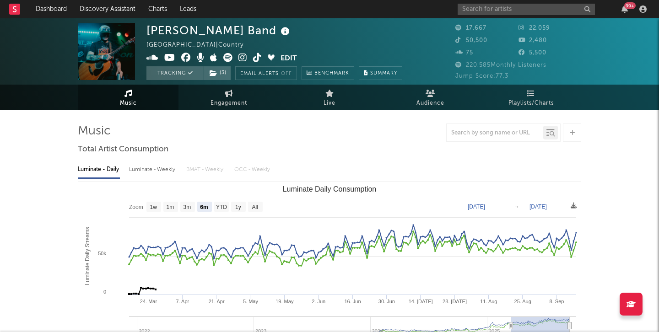
click at [161, 169] on div "Luminate - Weekly" at bounding box center [153, 170] width 48 height 16
select select "6m"
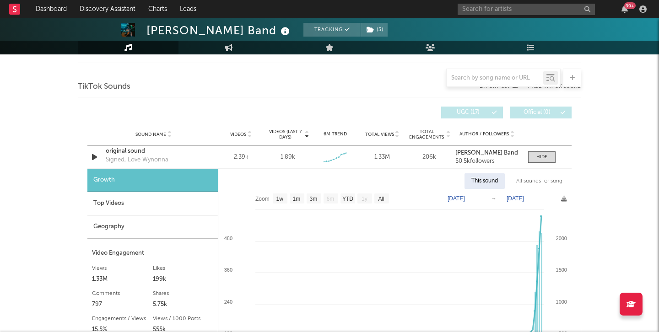
scroll to position [623, 0]
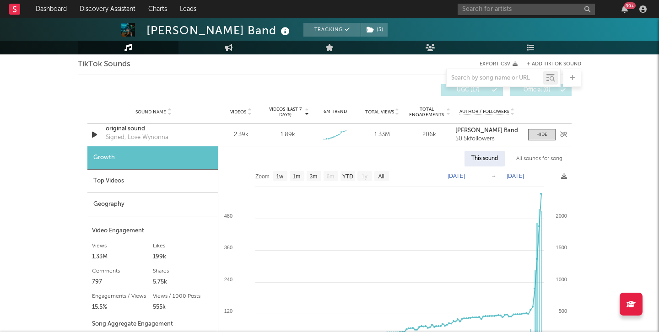
click at [138, 131] on div "original sound" at bounding box center [154, 128] width 96 height 9
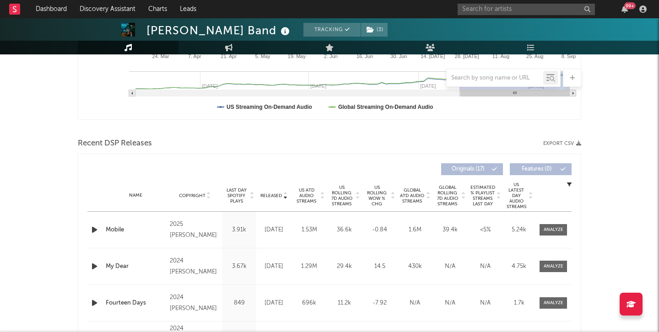
scroll to position [273, 0]
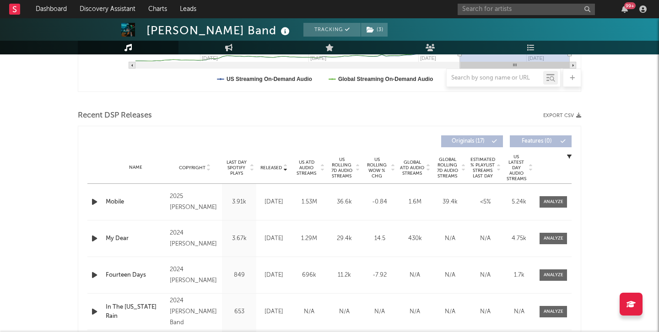
click at [344, 165] on span "US Rolling 7D Audio Streams" at bounding box center [341, 168] width 25 height 22
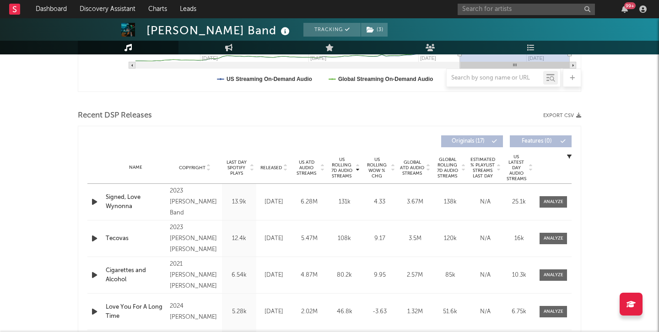
click at [312, 171] on span "US ATD Audio Streams" at bounding box center [306, 168] width 25 height 16
click at [549, 202] on div at bounding box center [554, 202] width 20 height 7
select select "6m"
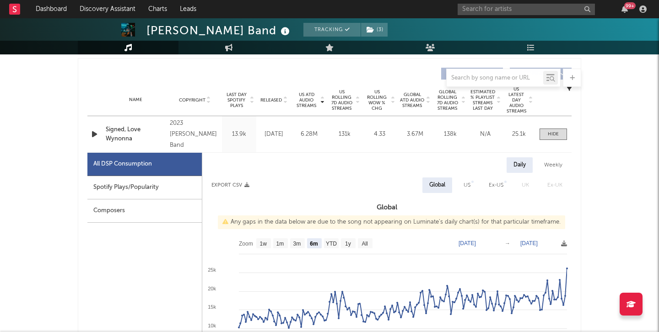
scroll to position [357, 0]
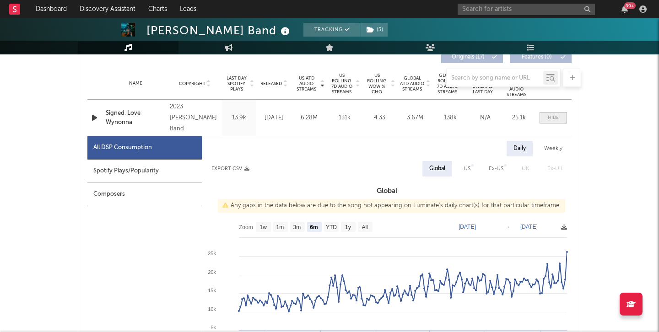
click at [551, 119] on div at bounding box center [553, 117] width 11 height 7
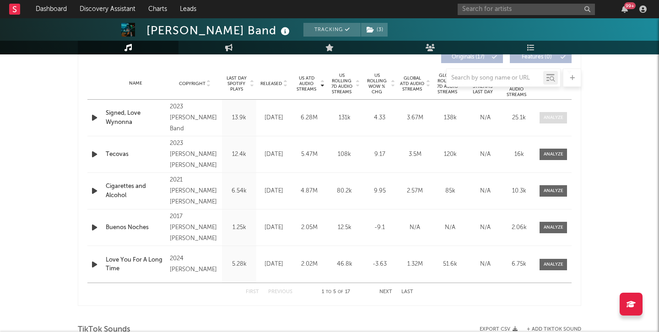
click at [552, 115] on div at bounding box center [554, 117] width 20 height 7
select select "6m"
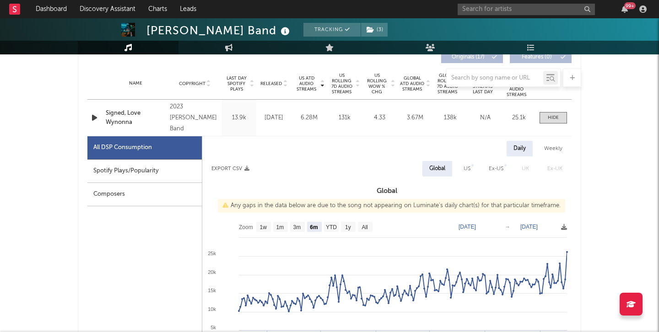
click at [364, 224] on text "All" at bounding box center [365, 227] width 6 height 6
select select "All"
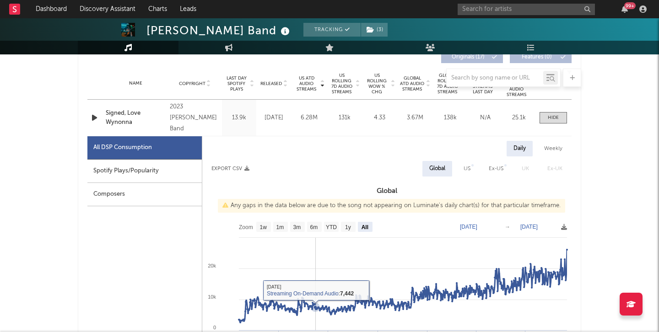
scroll to position [370, 0]
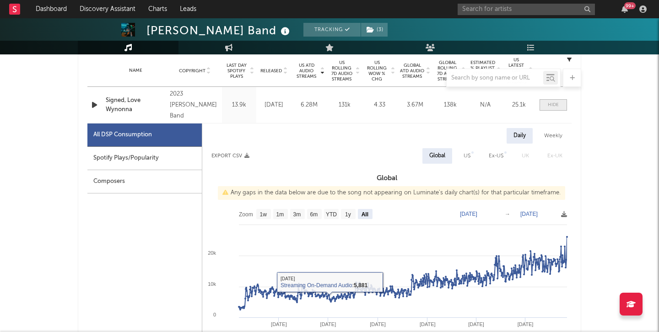
click at [554, 106] on div at bounding box center [553, 105] width 11 height 7
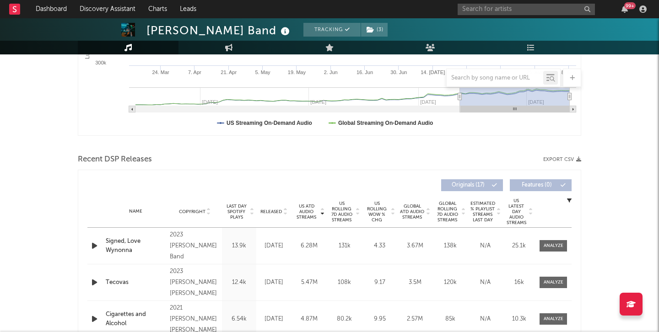
scroll to position [0, 0]
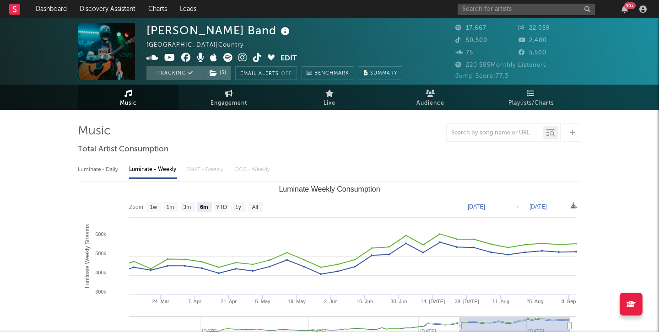
click at [256, 61] on icon at bounding box center [257, 57] width 9 height 9
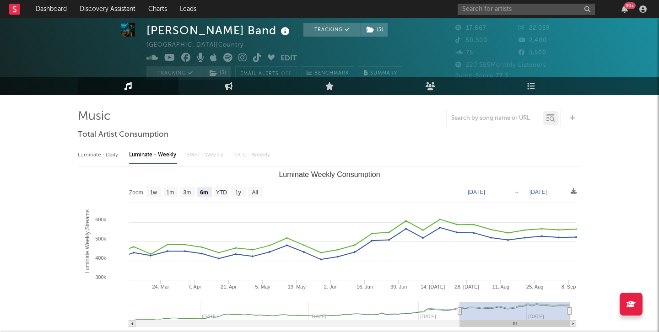
scroll to position [16, 0]
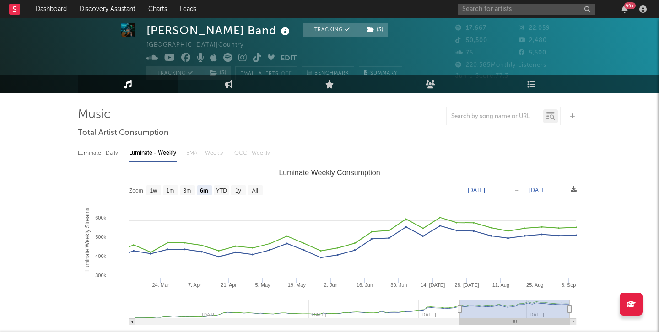
click at [505, 41] on div "50,500" at bounding box center [486, 40] width 63 height 11
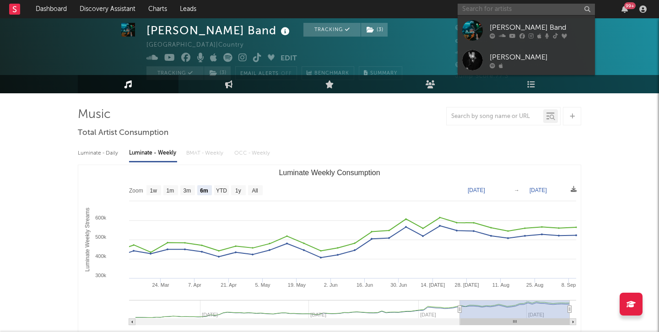
click at [519, 6] on input "text" at bounding box center [526, 9] width 137 height 11
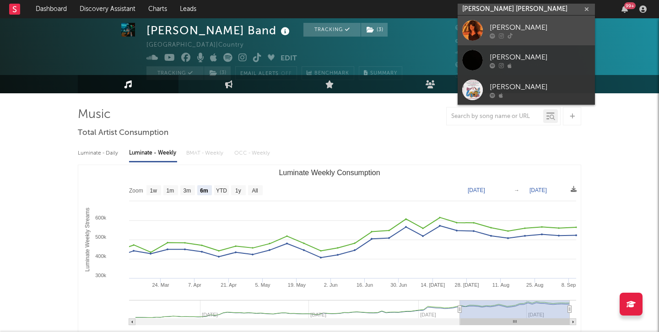
type input "[PERSON_NAME] [PERSON_NAME]"
click at [533, 28] on div "[PERSON_NAME]" at bounding box center [540, 27] width 101 height 11
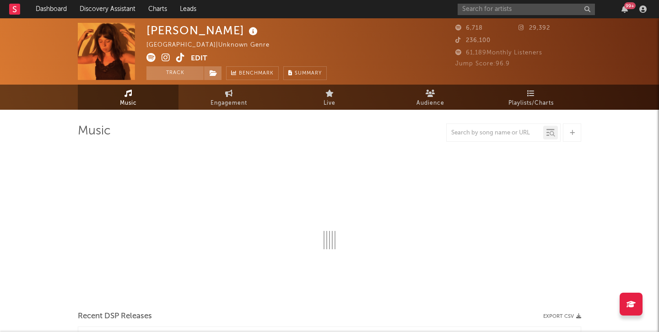
select select "1w"
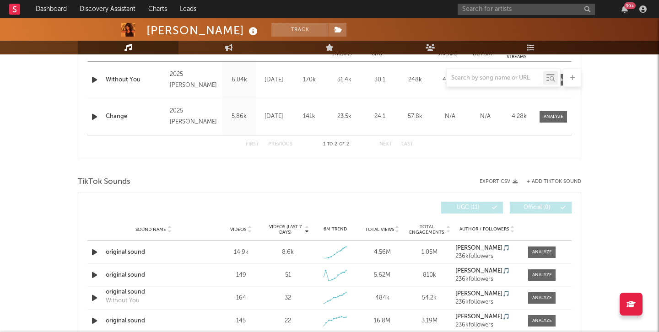
scroll to position [396, 0]
click at [540, 253] on div at bounding box center [542, 251] width 20 height 7
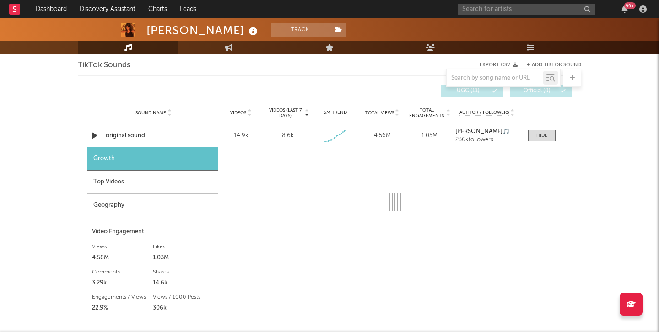
select select "1w"
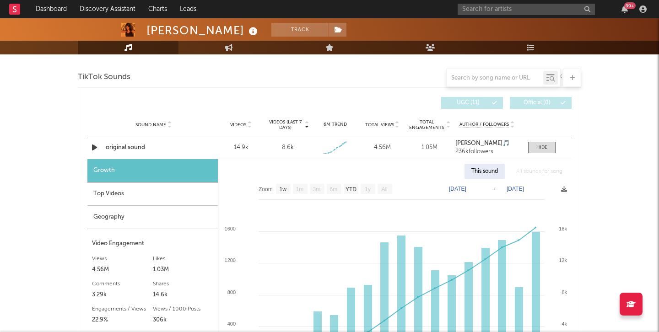
scroll to position [508, 0]
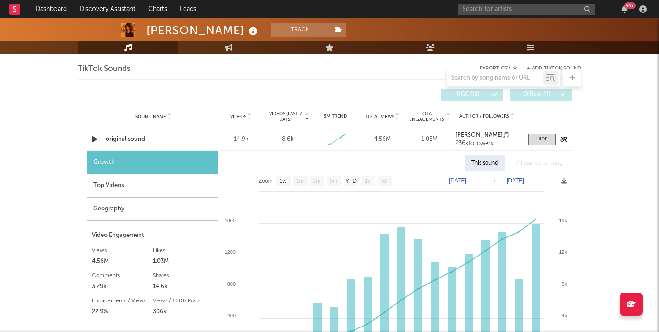
click at [93, 139] on icon "button" at bounding box center [95, 139] width 10 height 11
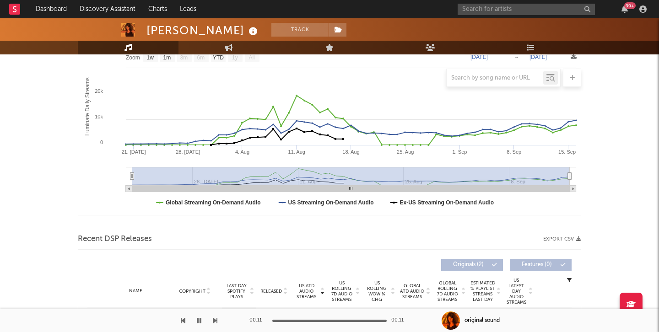
scroll to position [0, 0]
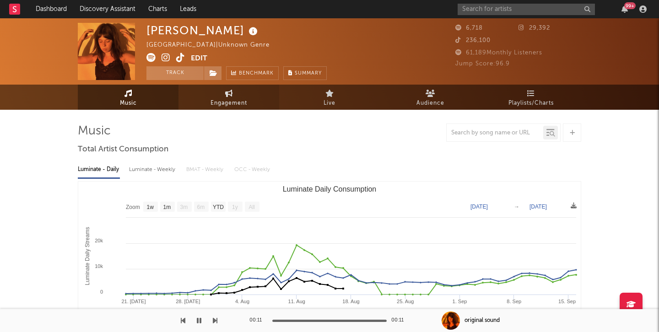
click at [240, 106] on span "Engagement" at bounding box center [229, 103] width 37 height 11
select select "1w"
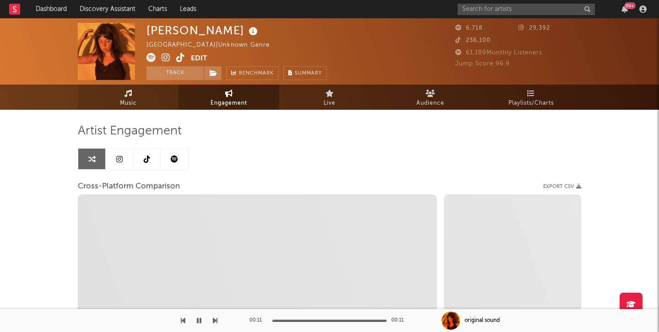
click at [136, 103] on span "Music" at bounding box center [128, 103] width 17 height 11
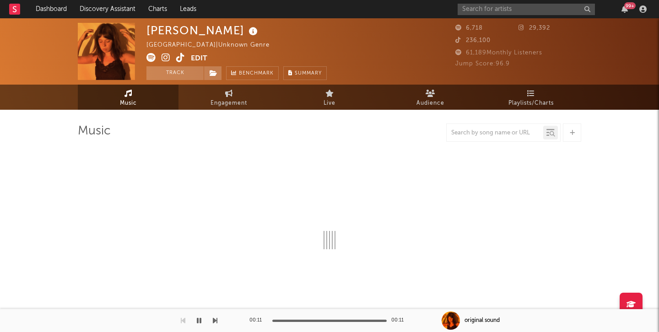
select select "1w"
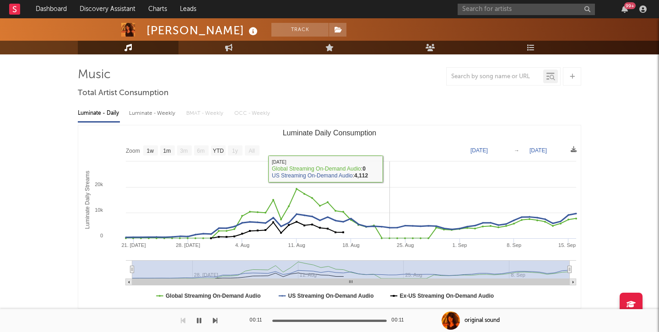
scroll to position [55, 0]
